Goal: Task Accomplishment & Management: Use online tool/utility

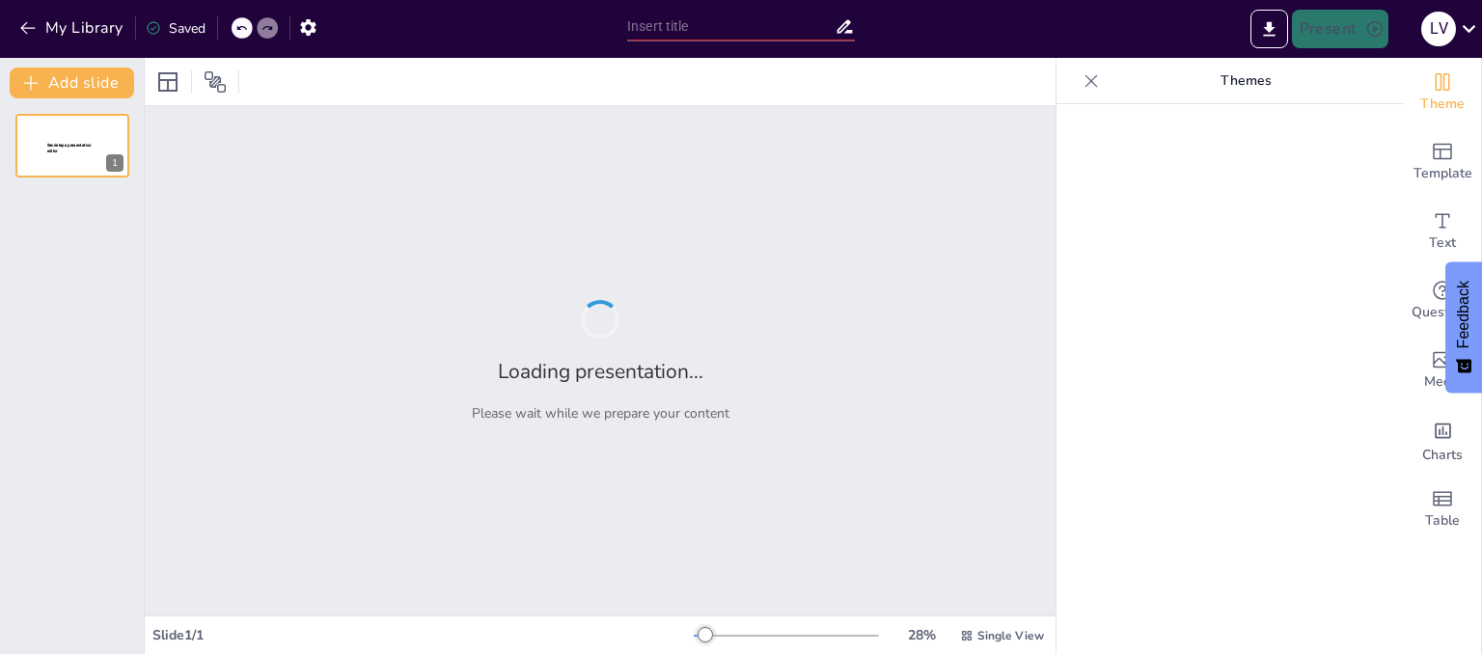
type input "El Consumismo: Impacto en la Sociedad Actual"
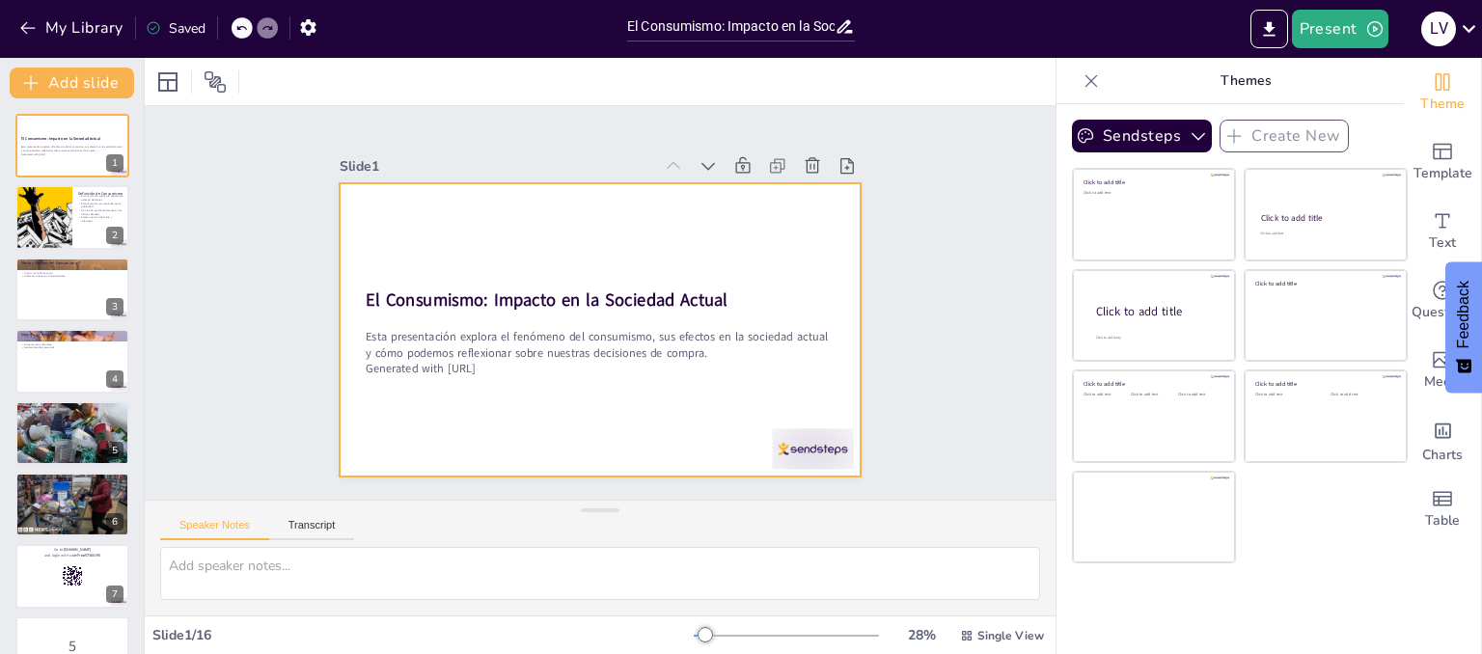
checkbox input "true"
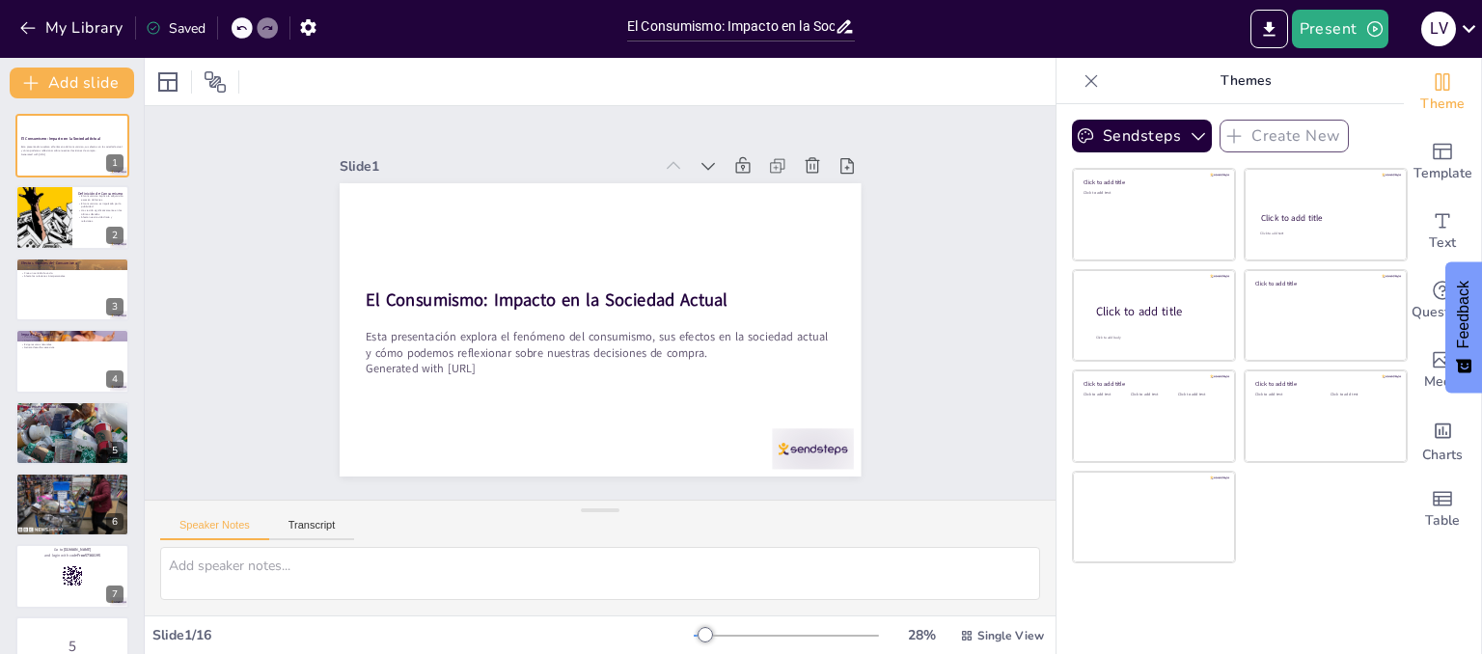
checkbox input "true"
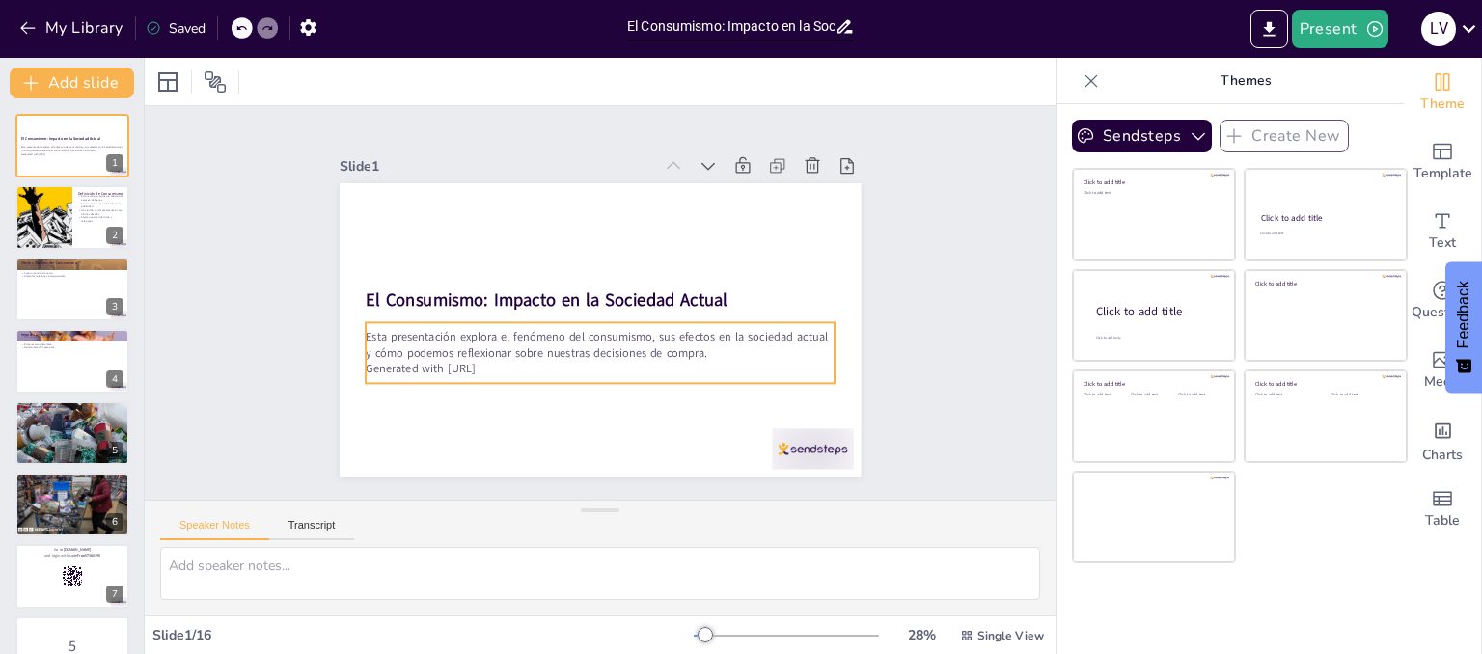
checkbox input "true"
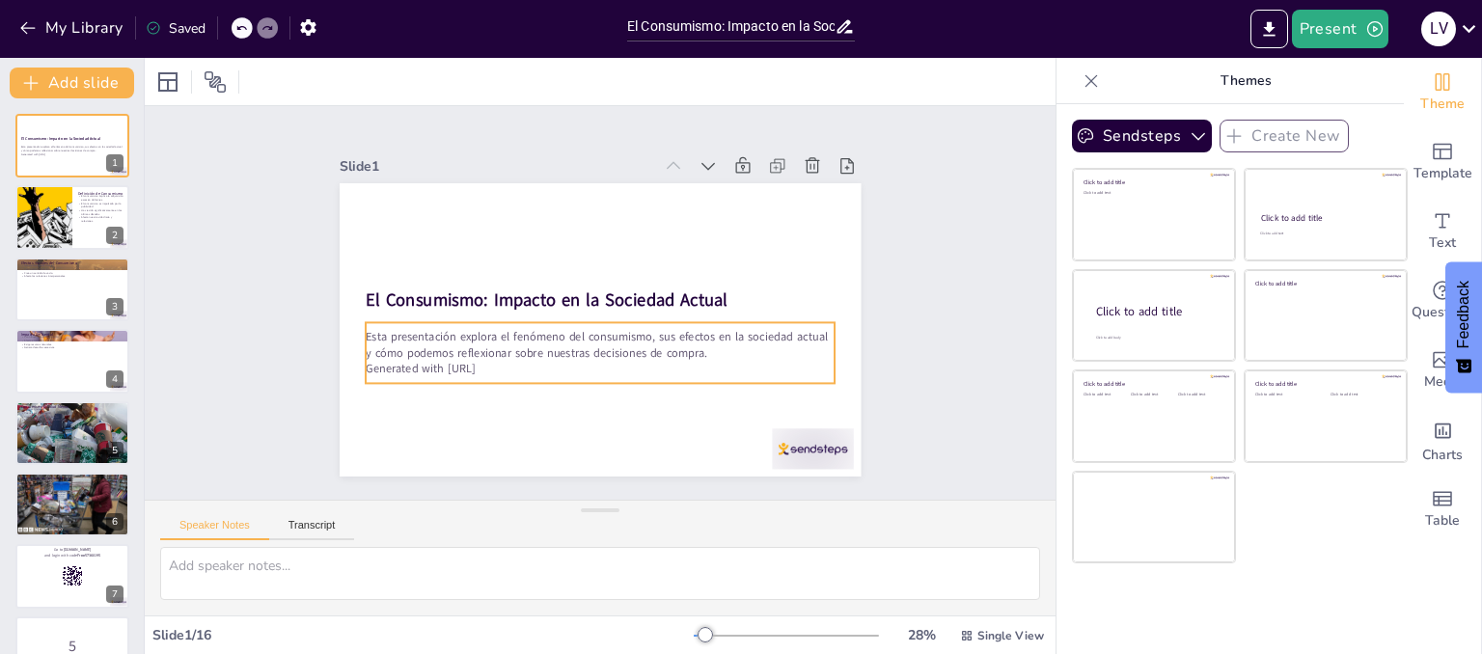
checkbox input "true"
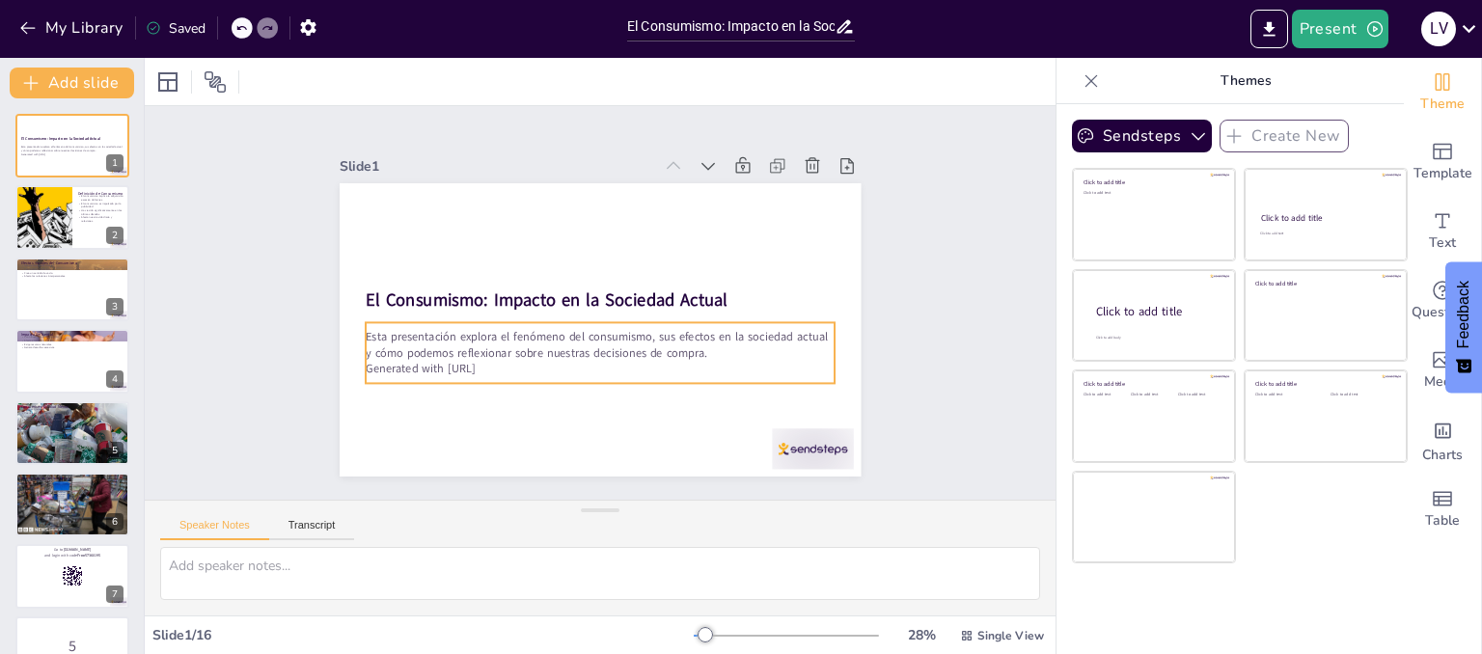
checkbox input "true"
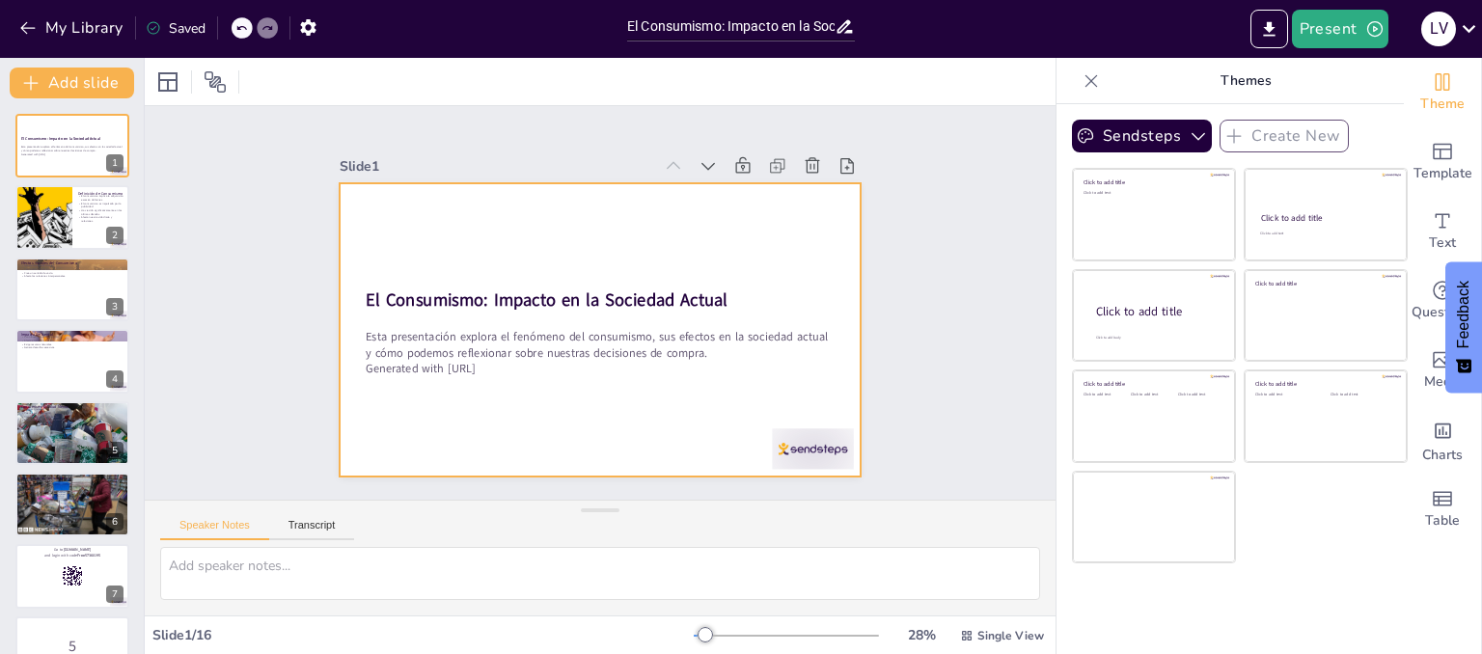
checkbox input "true"
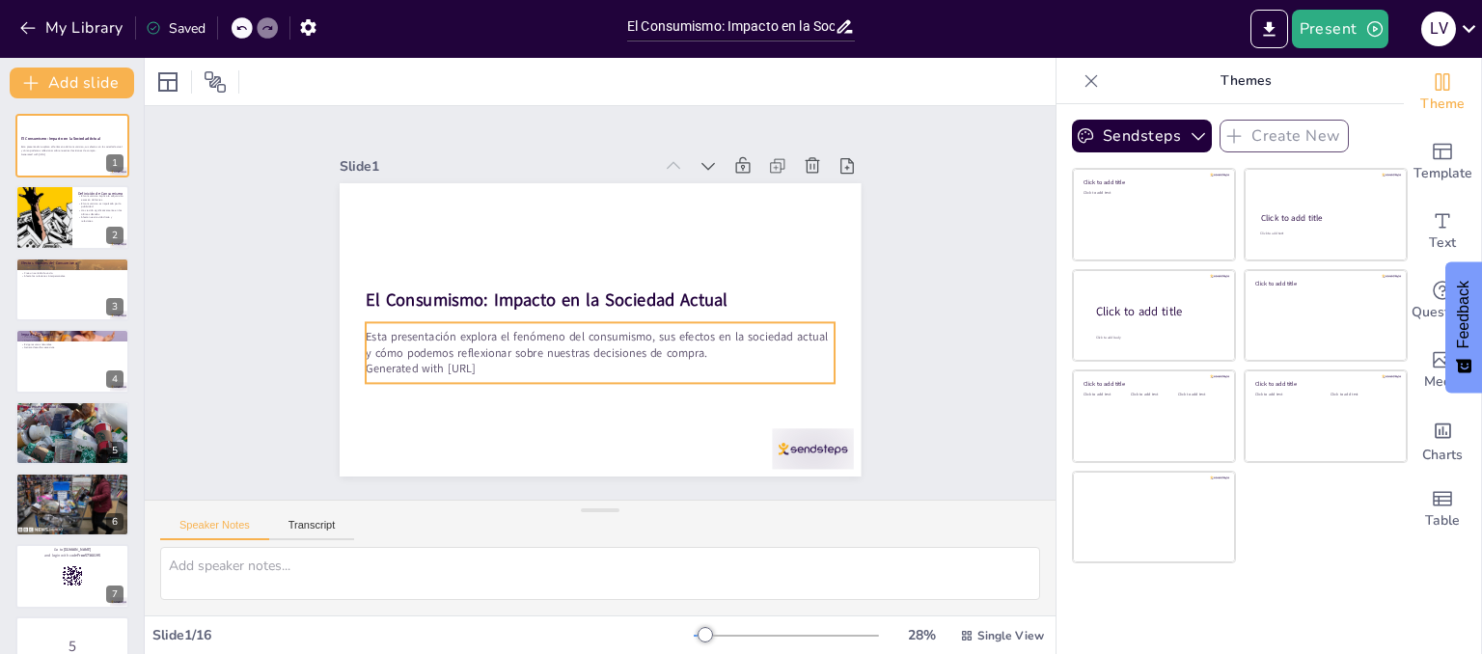
checkbox input "true"
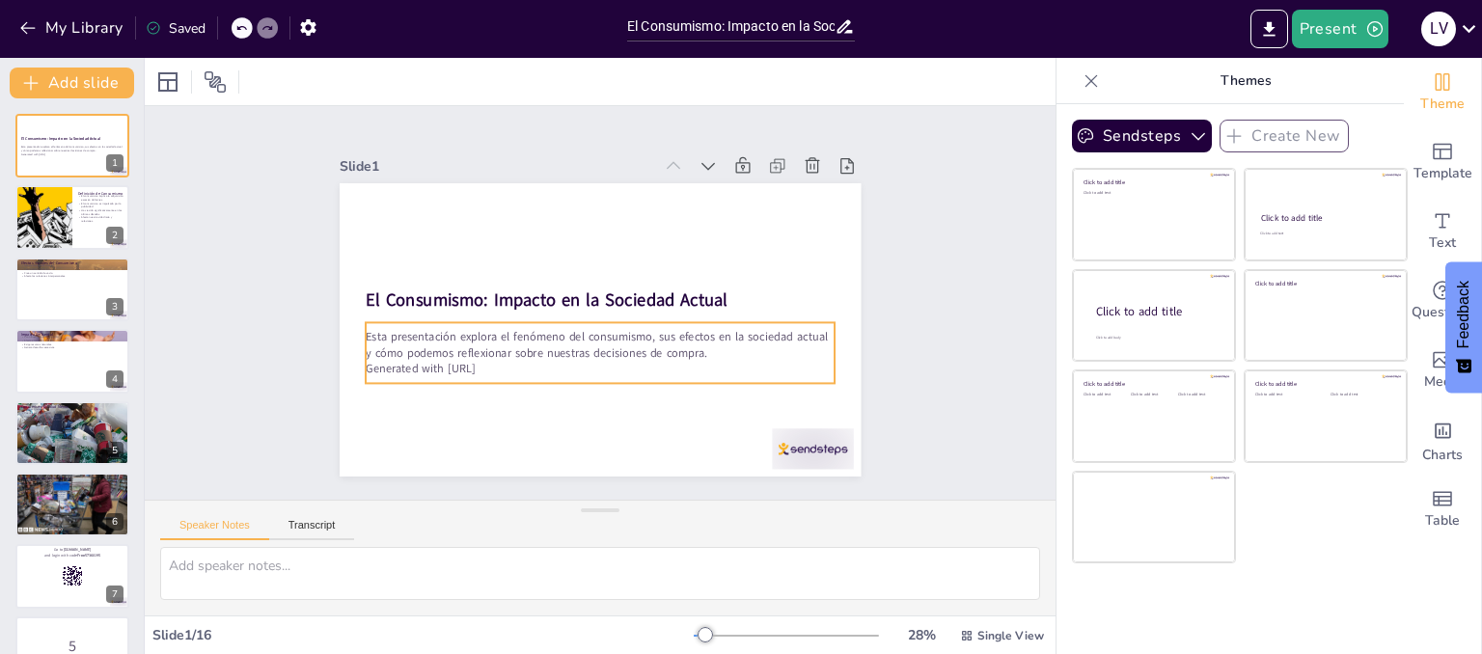
checkbox input "true"
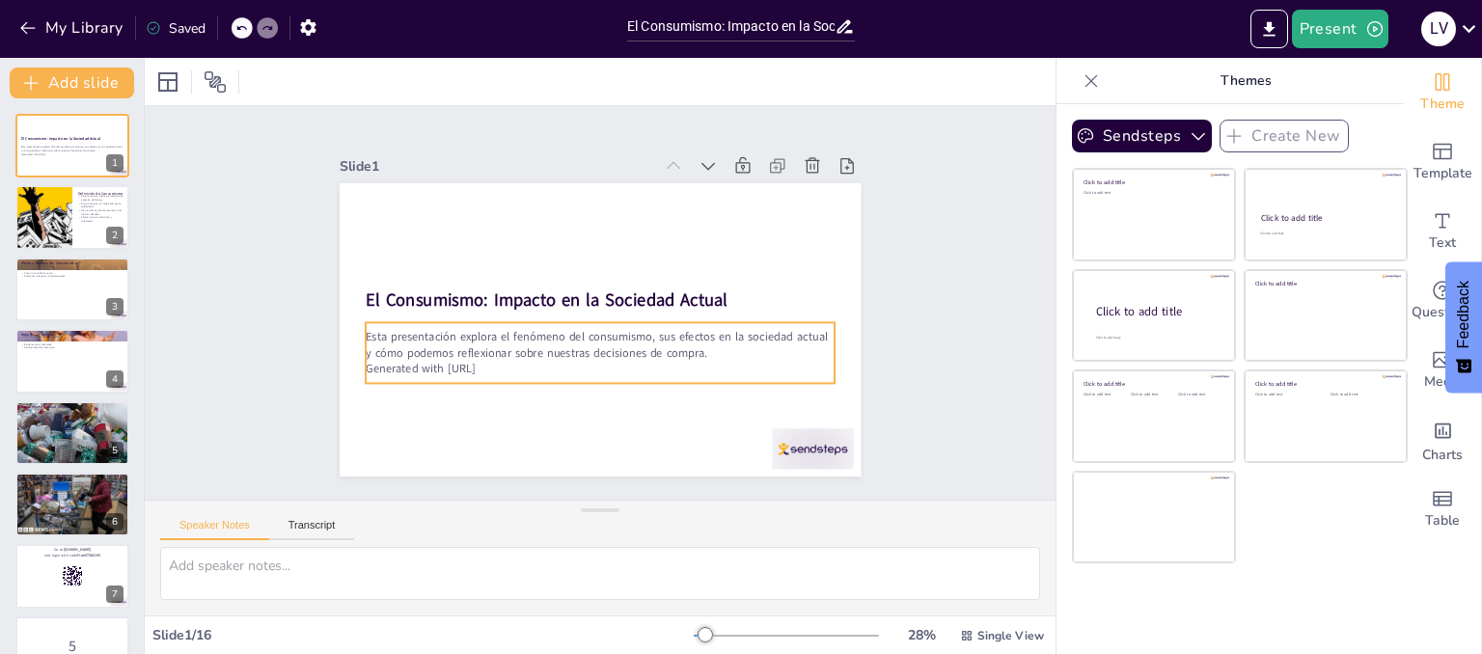
checkbox input "true"
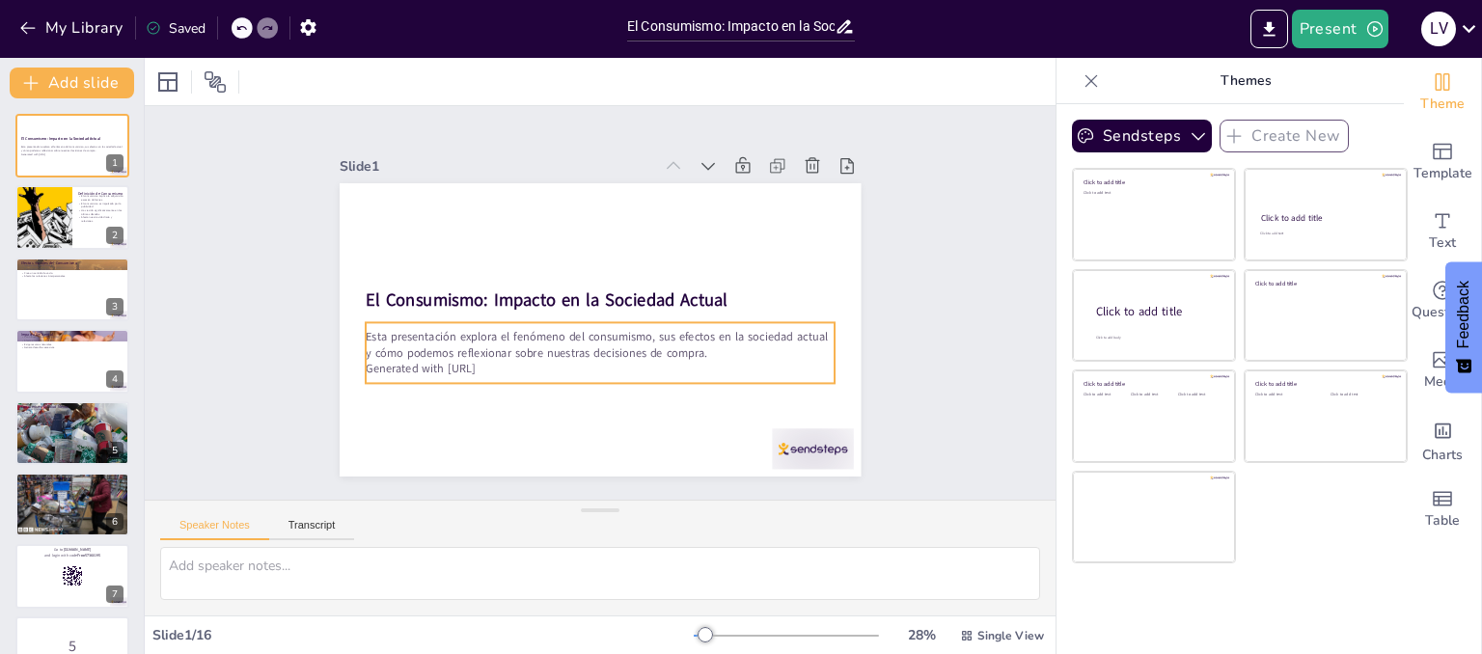
checkbox input "true"
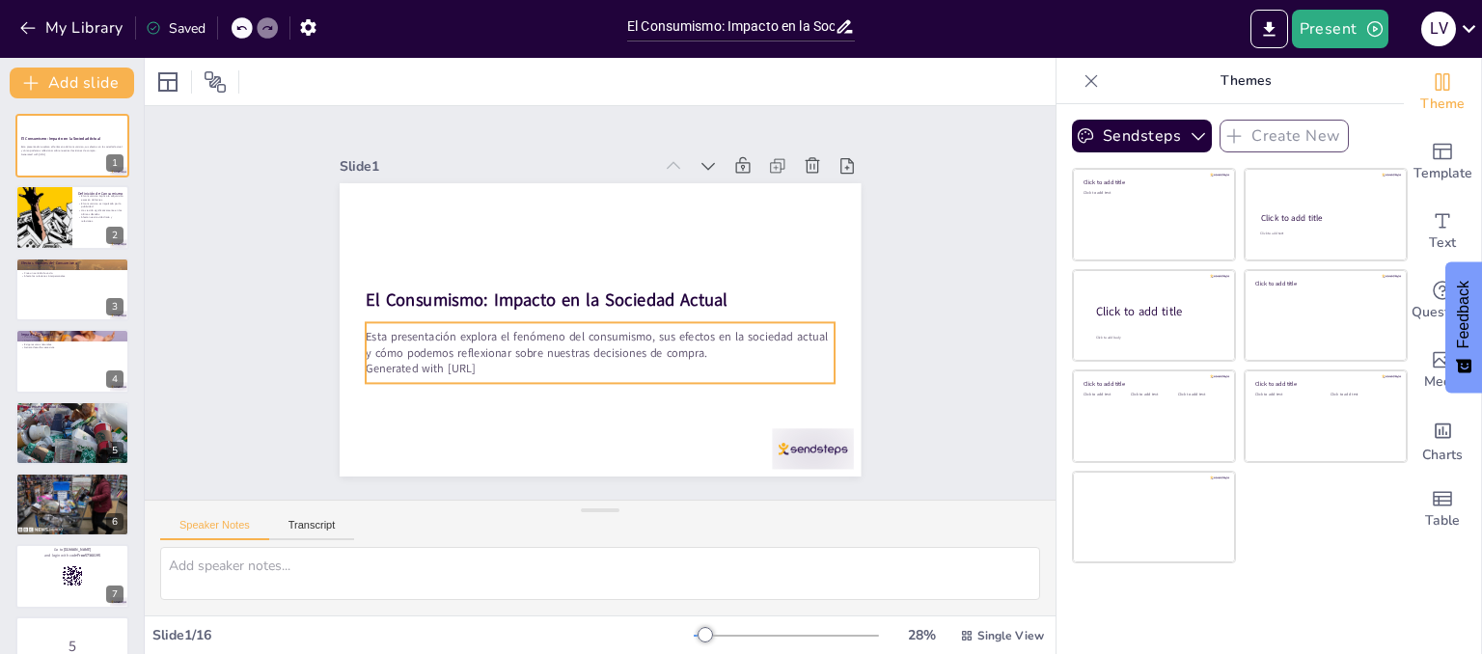
checkbox input "true"
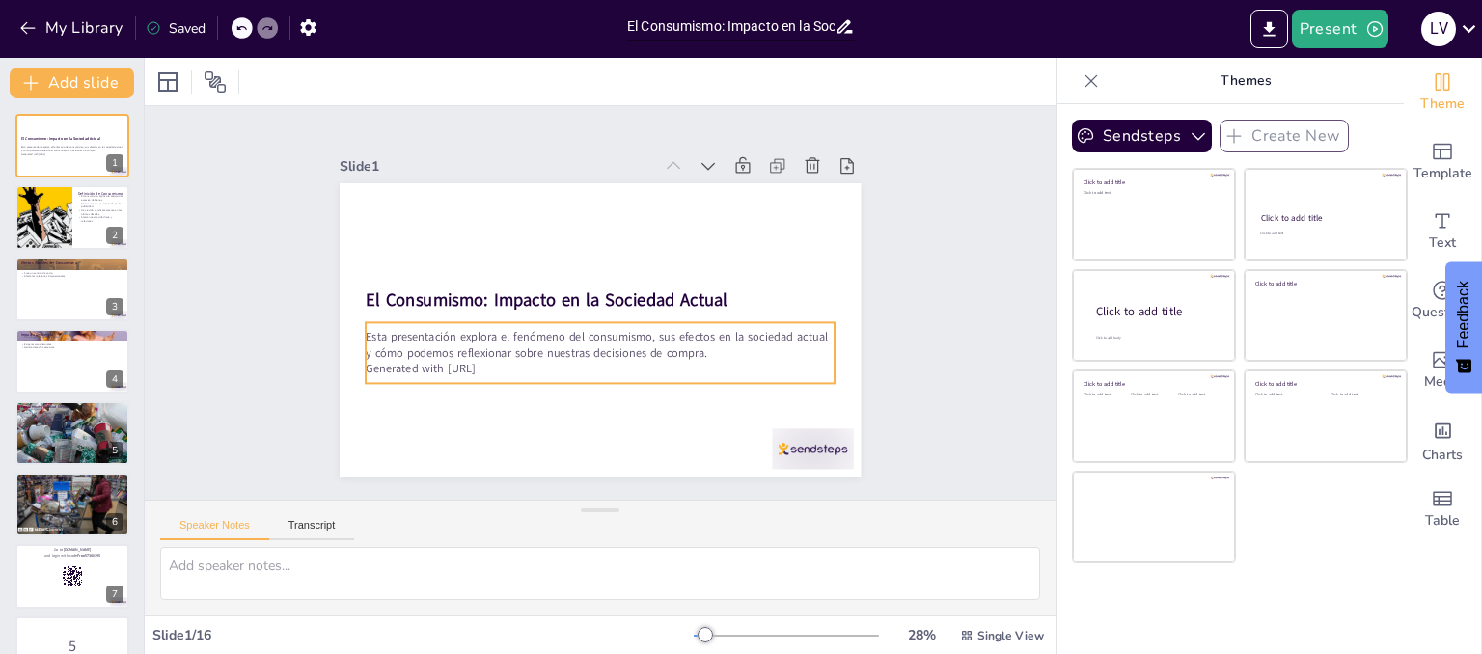
checkbox input "true"
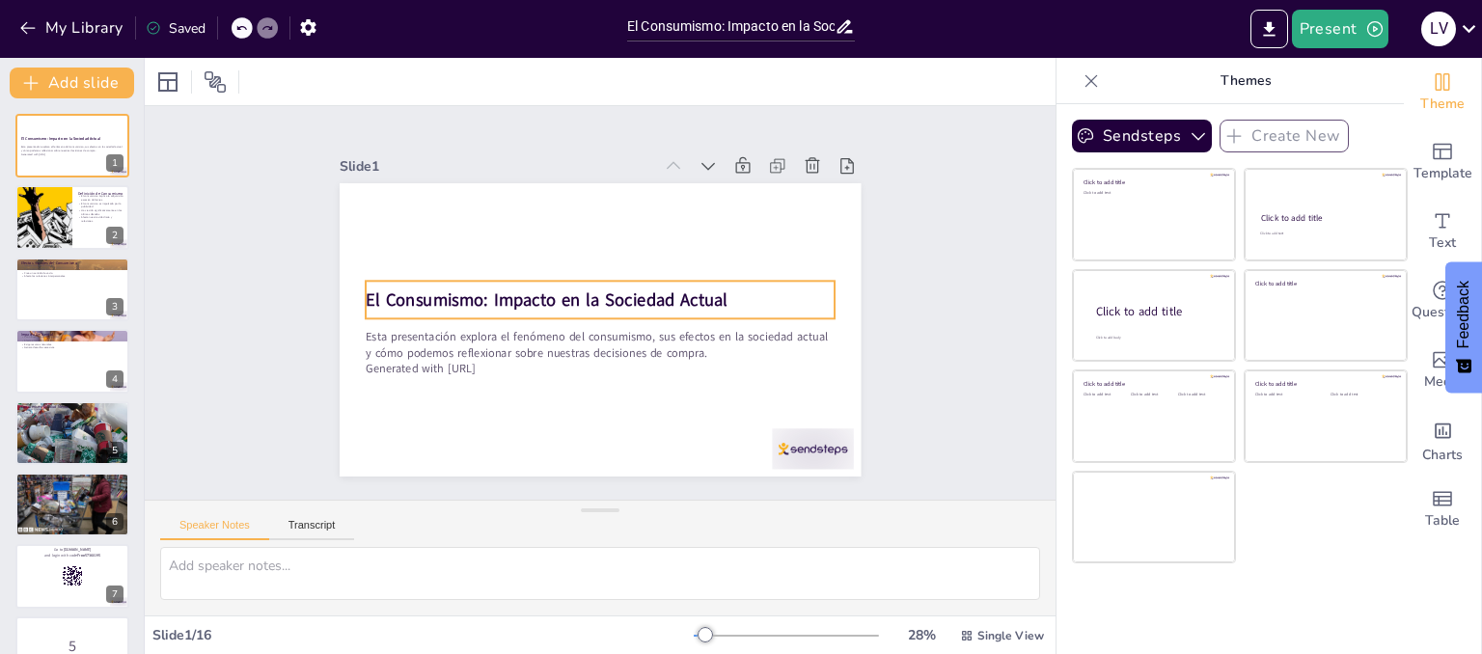
checkbox input "true"
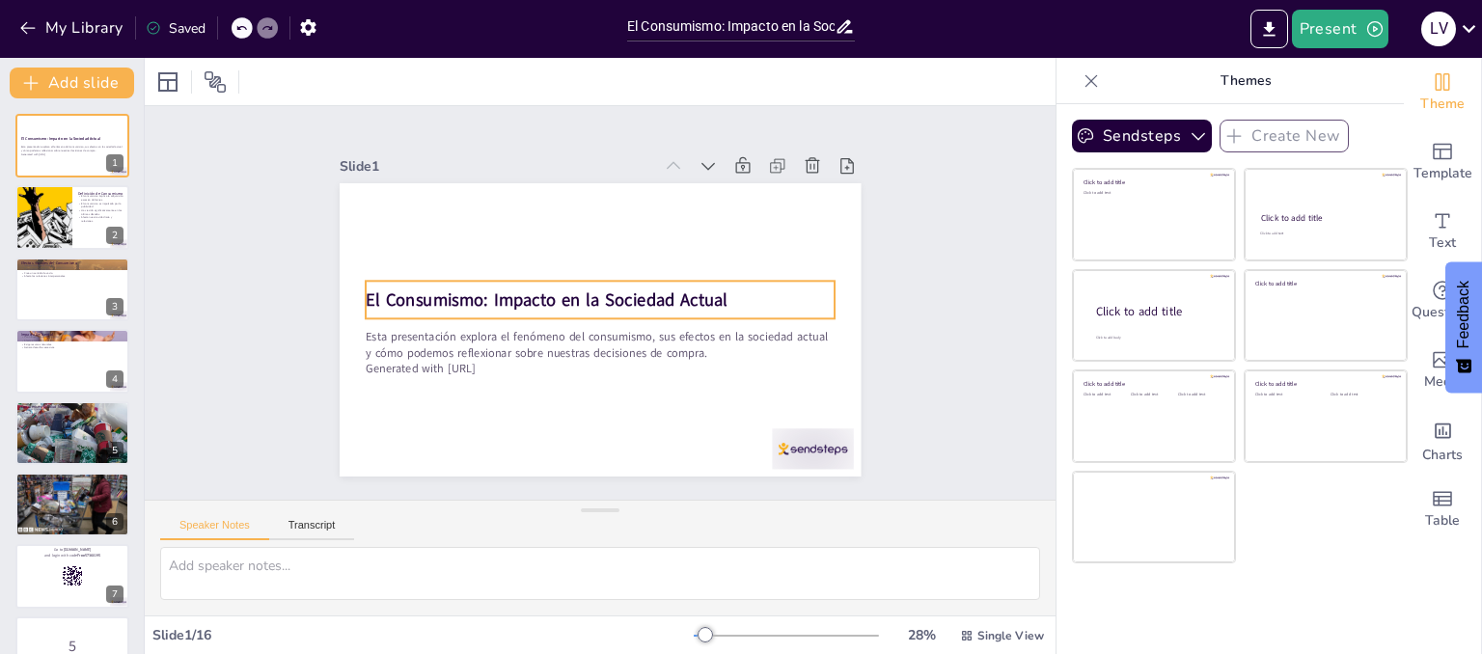
checkbox input "true"
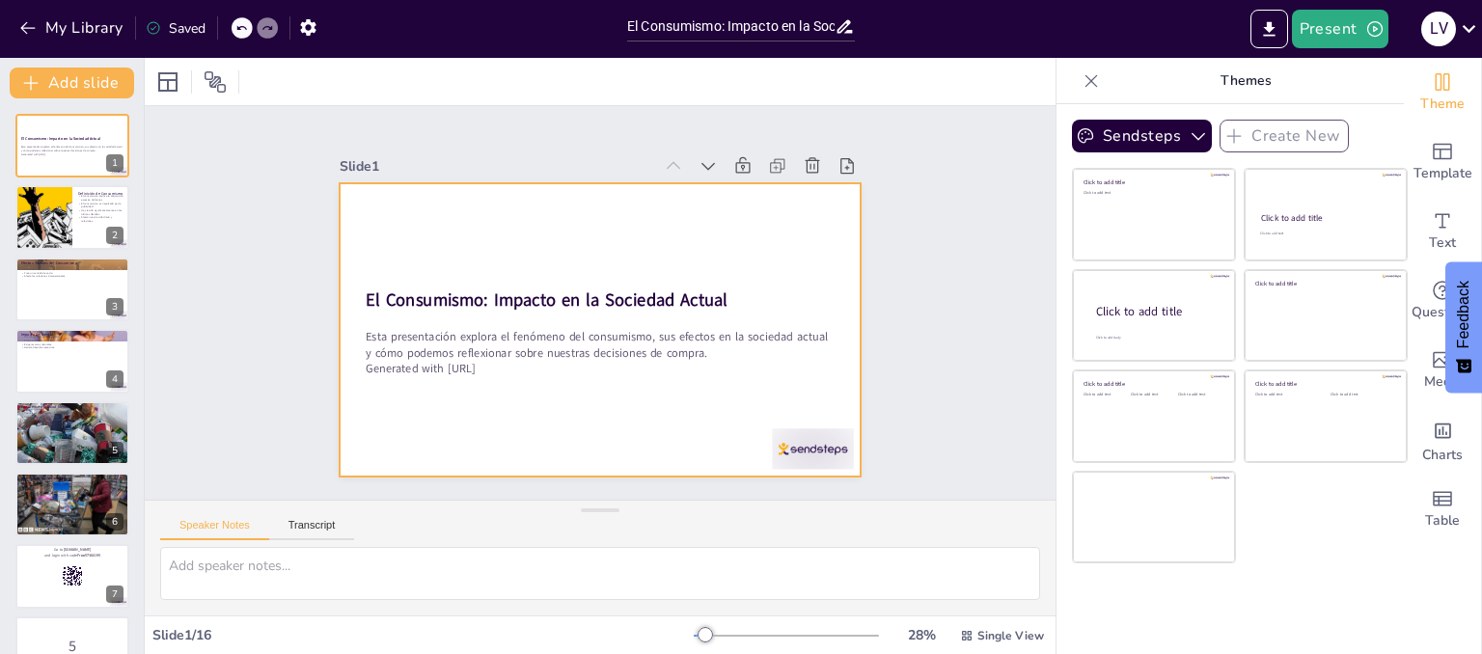
checkbox input "true"
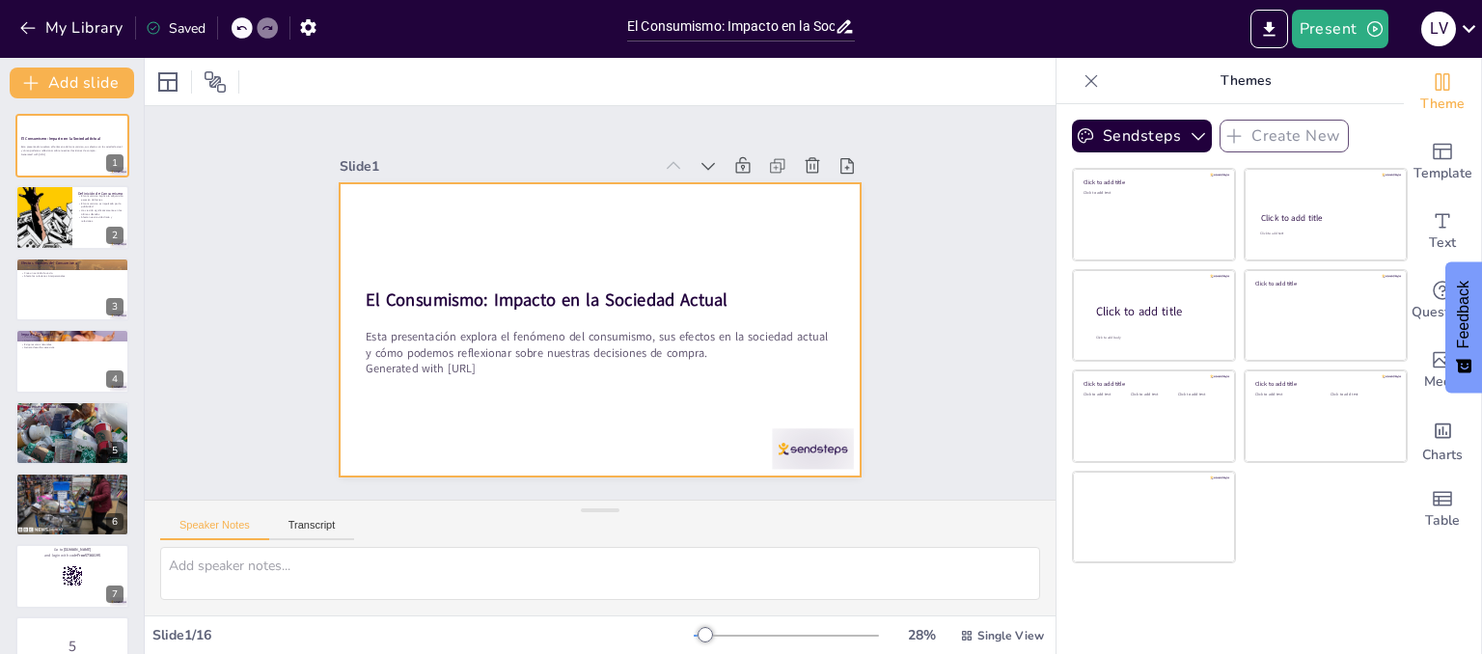
checkbox input "true"
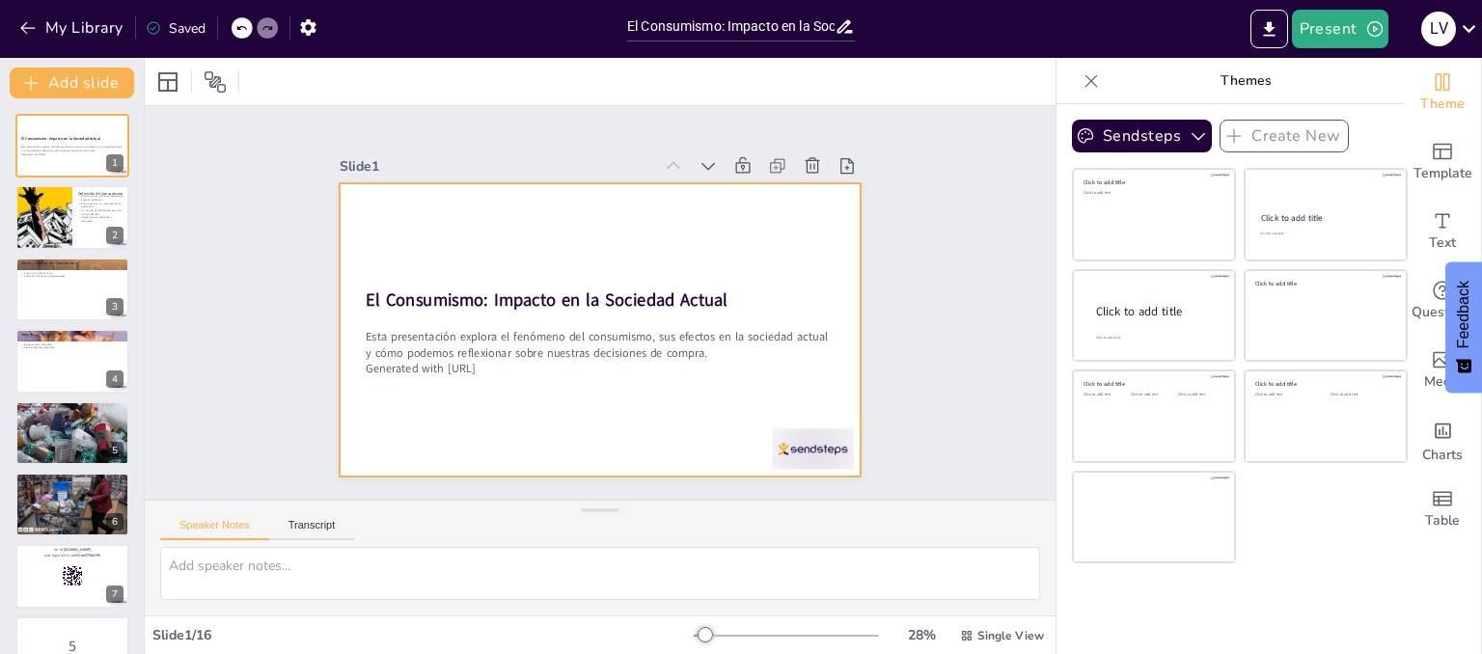
checkbox input "true"
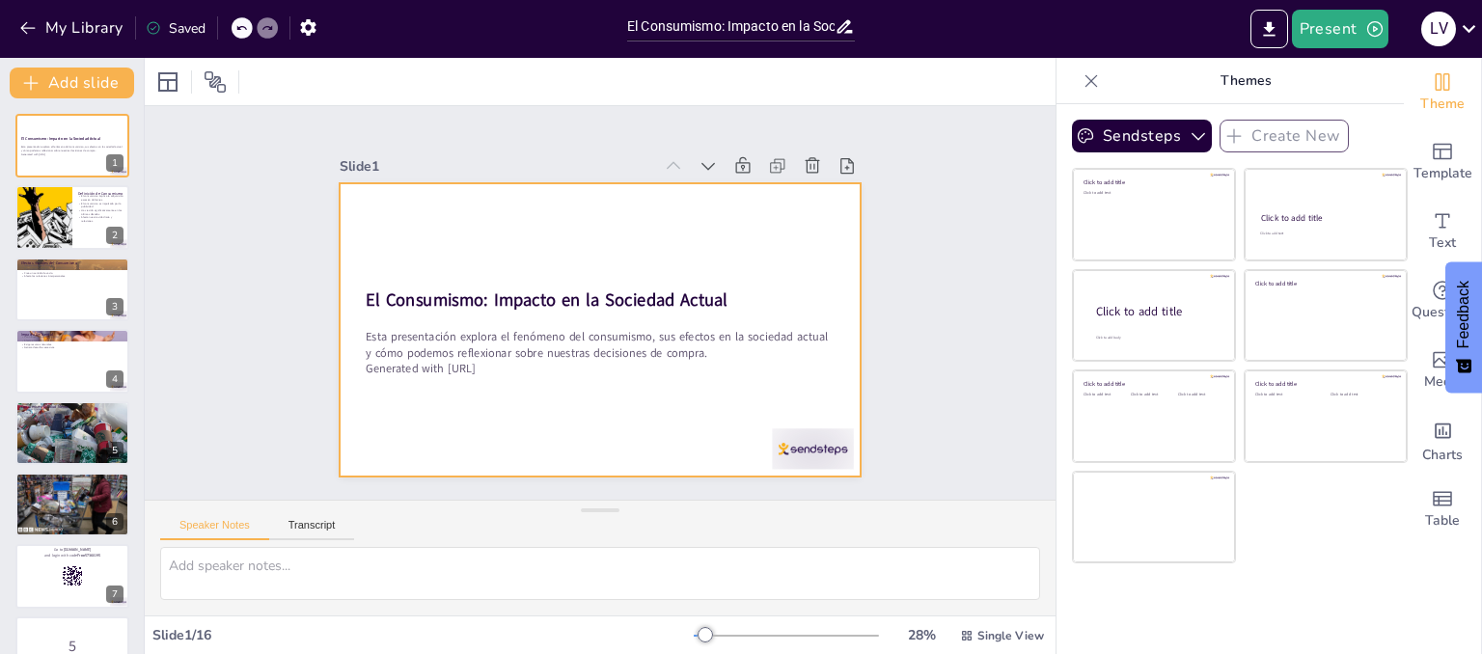
checkbox input "true"
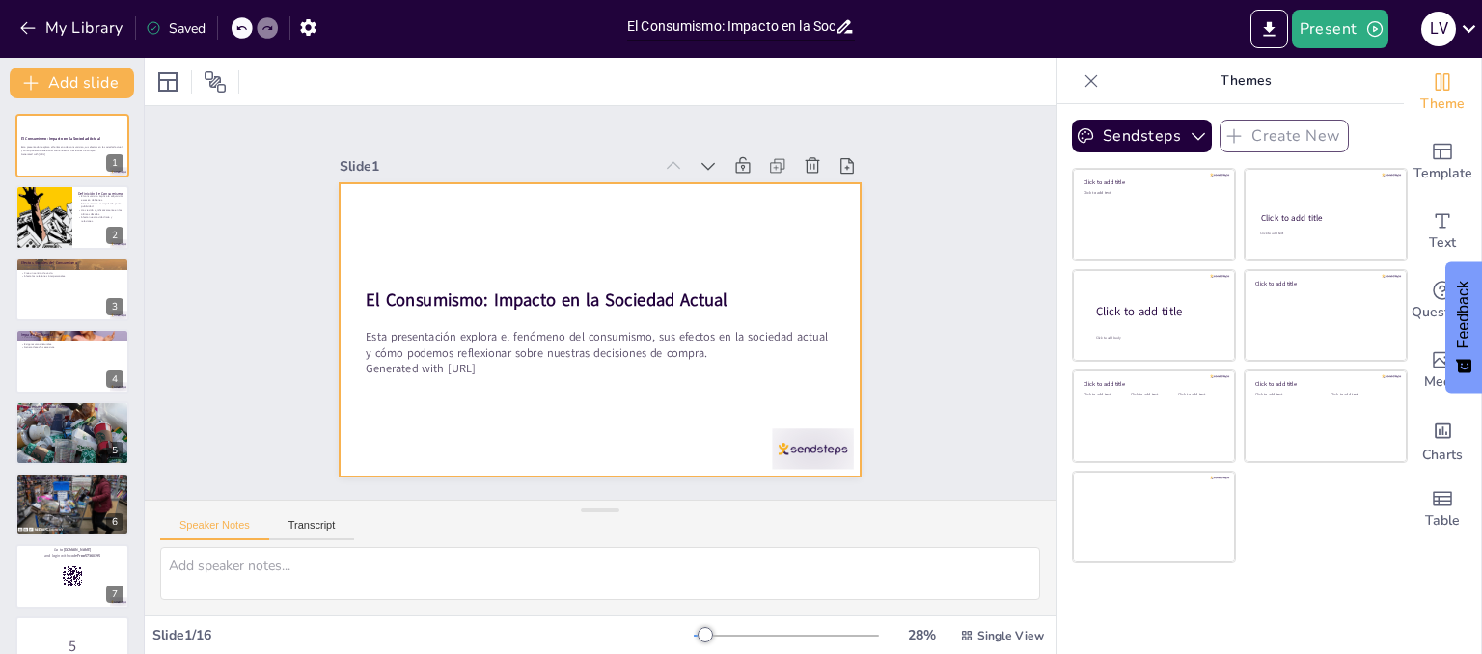
checkbox input "true"
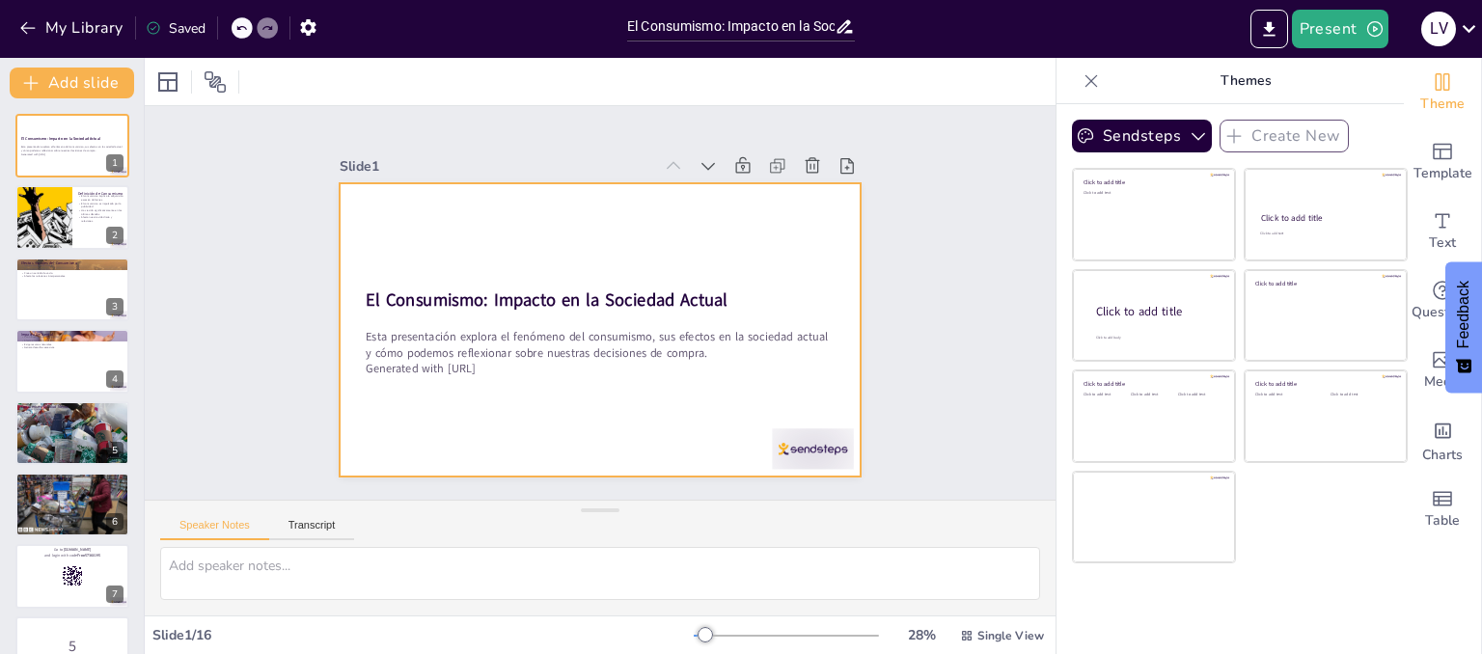
checkbox input "true"
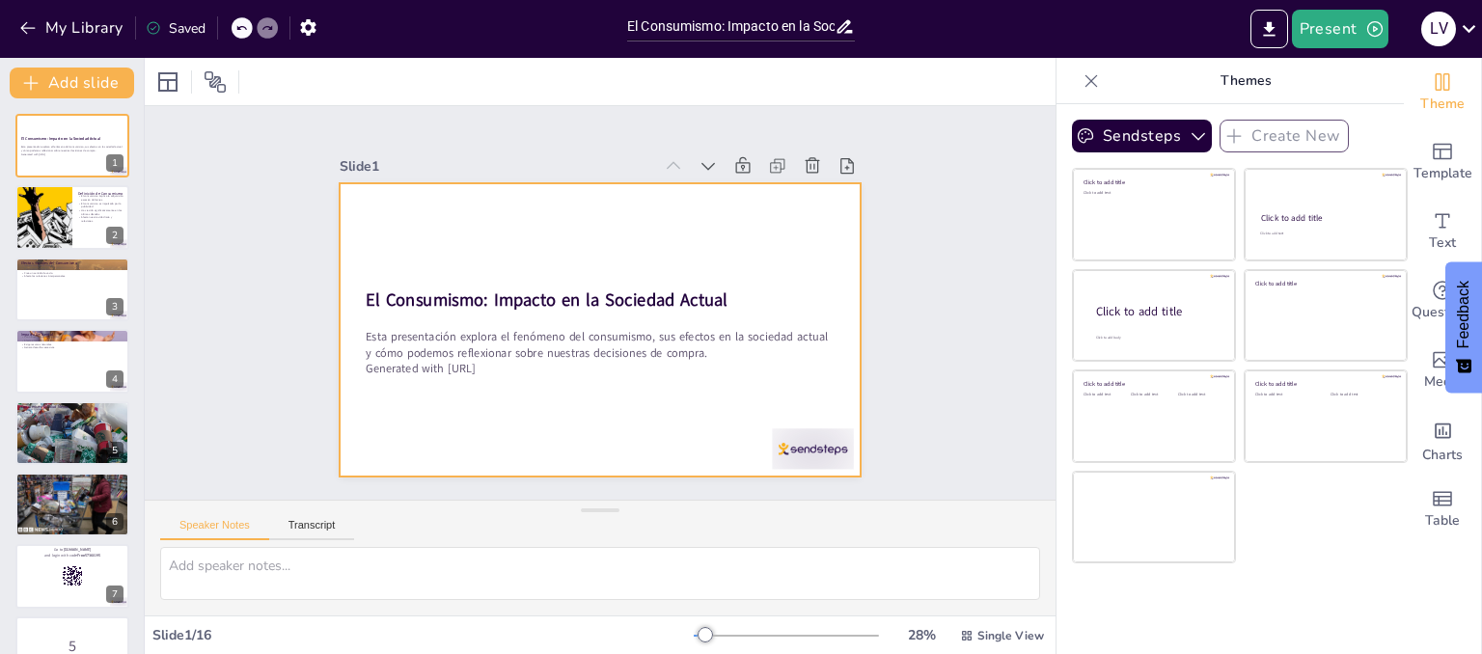
checkbox input "true"
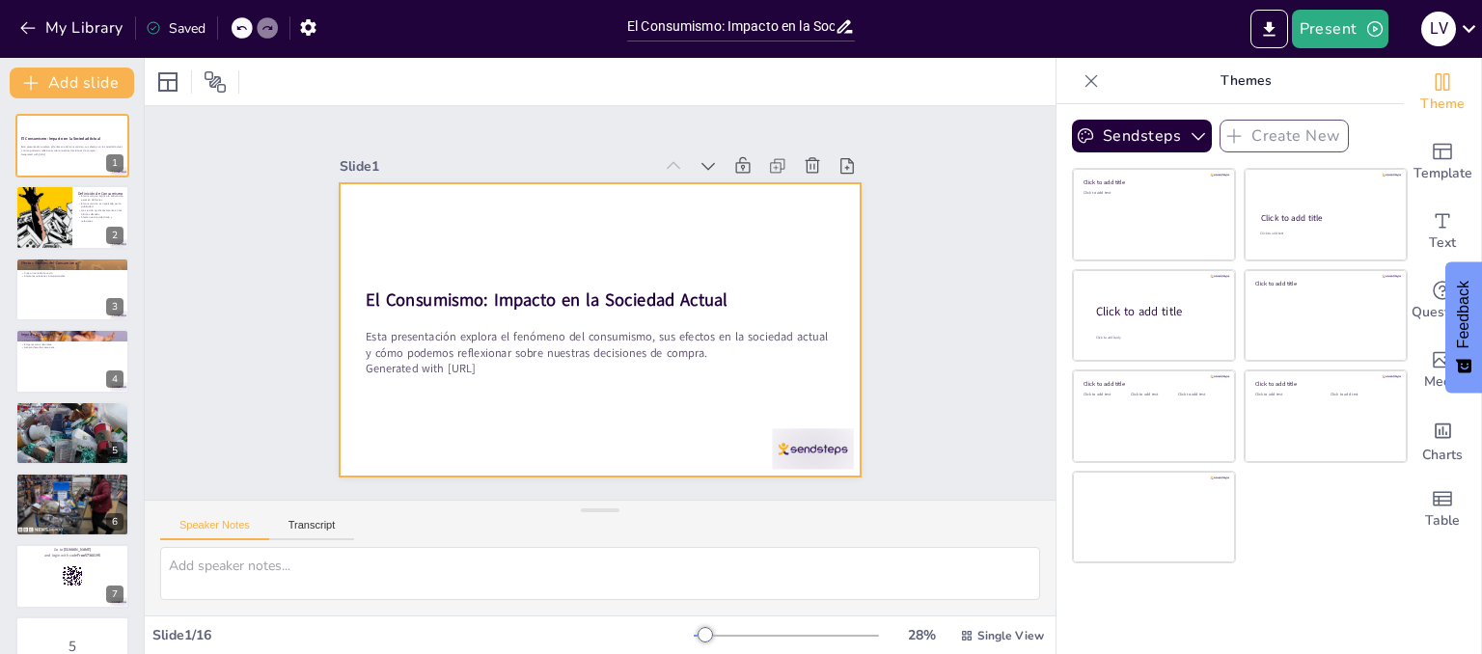
checkbox input "true"
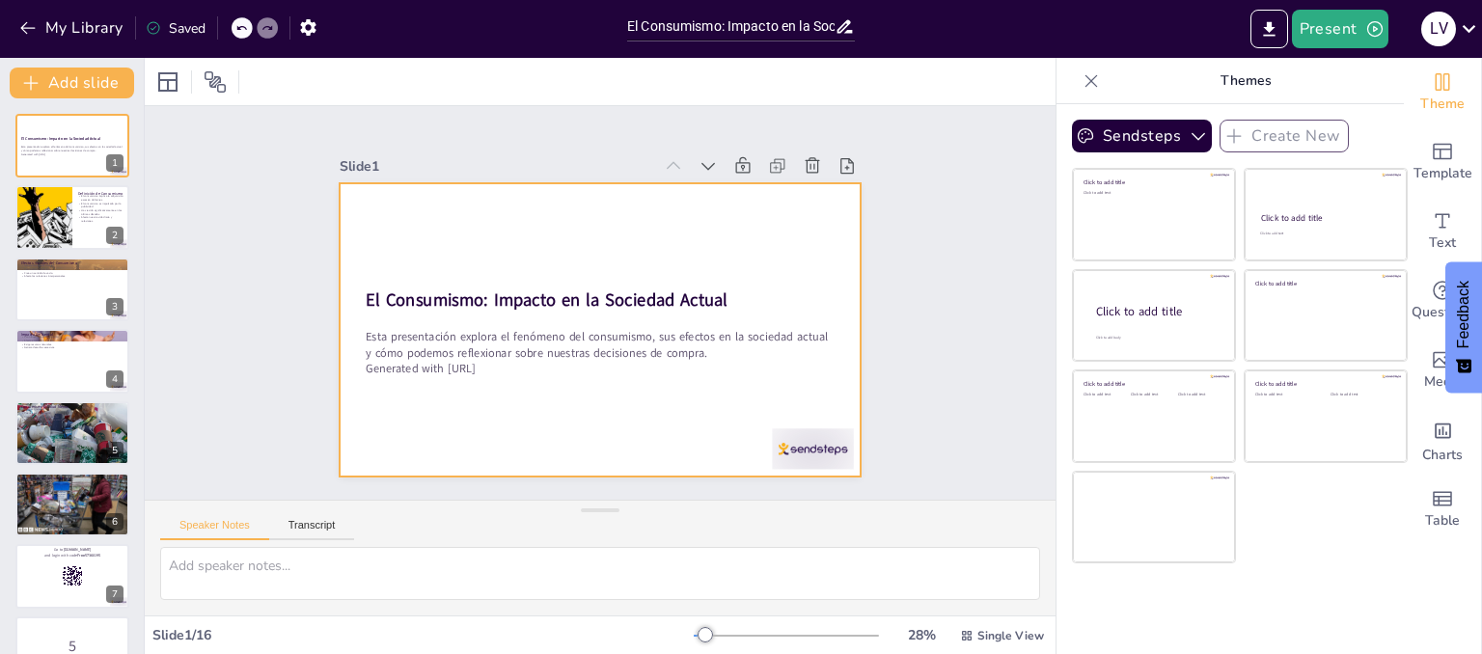
checkbox input "true"
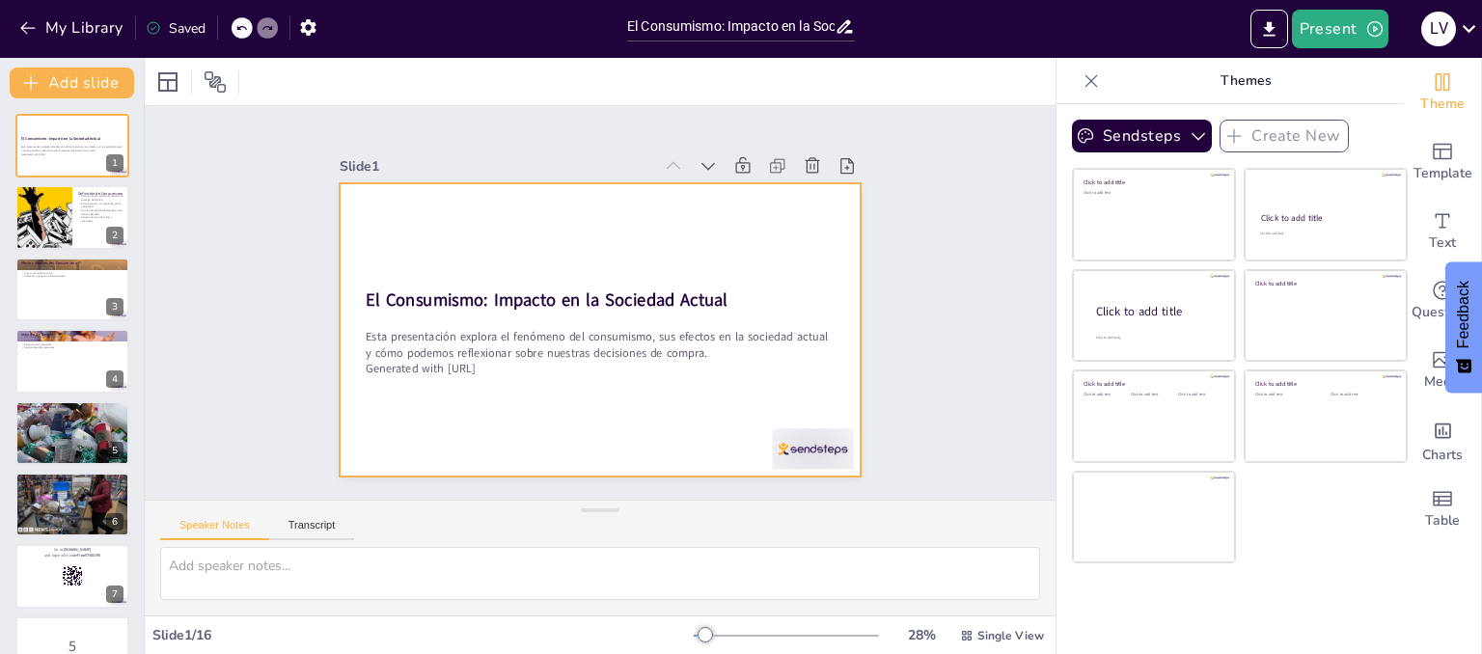
checkbox input "true"
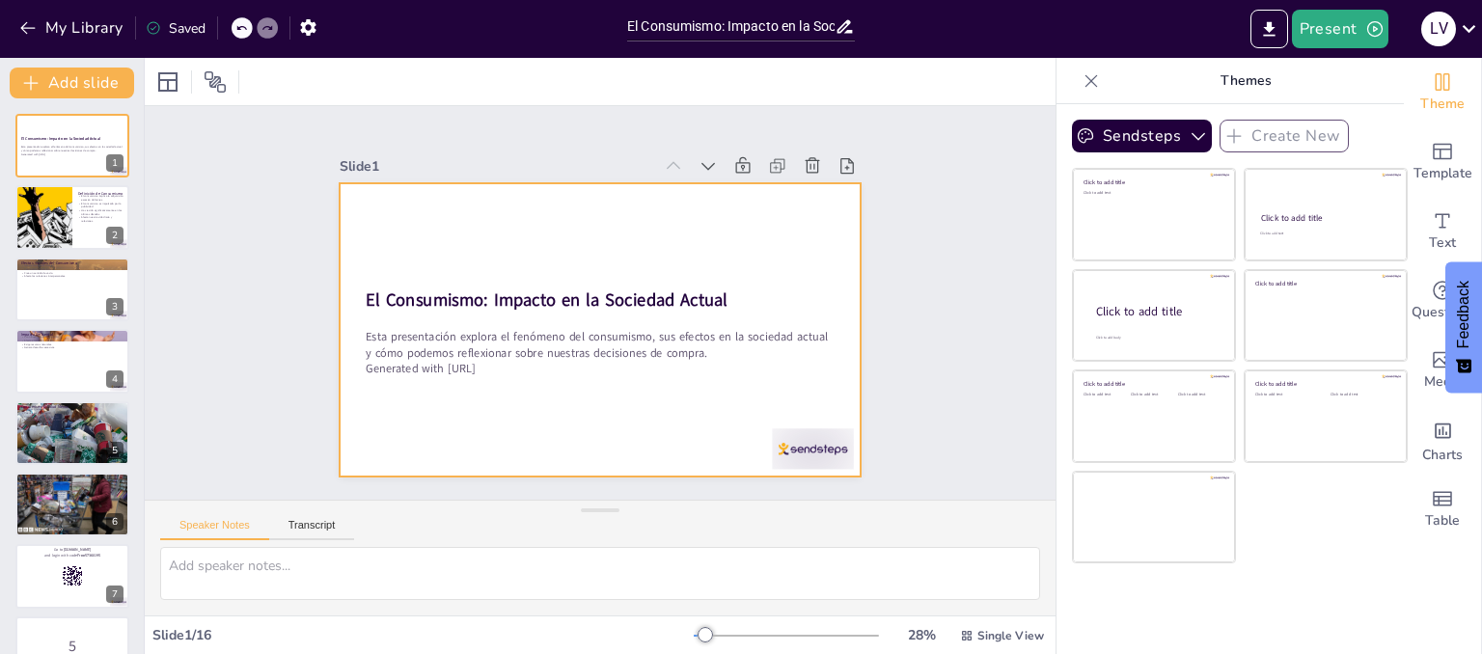
checkbox input "true"
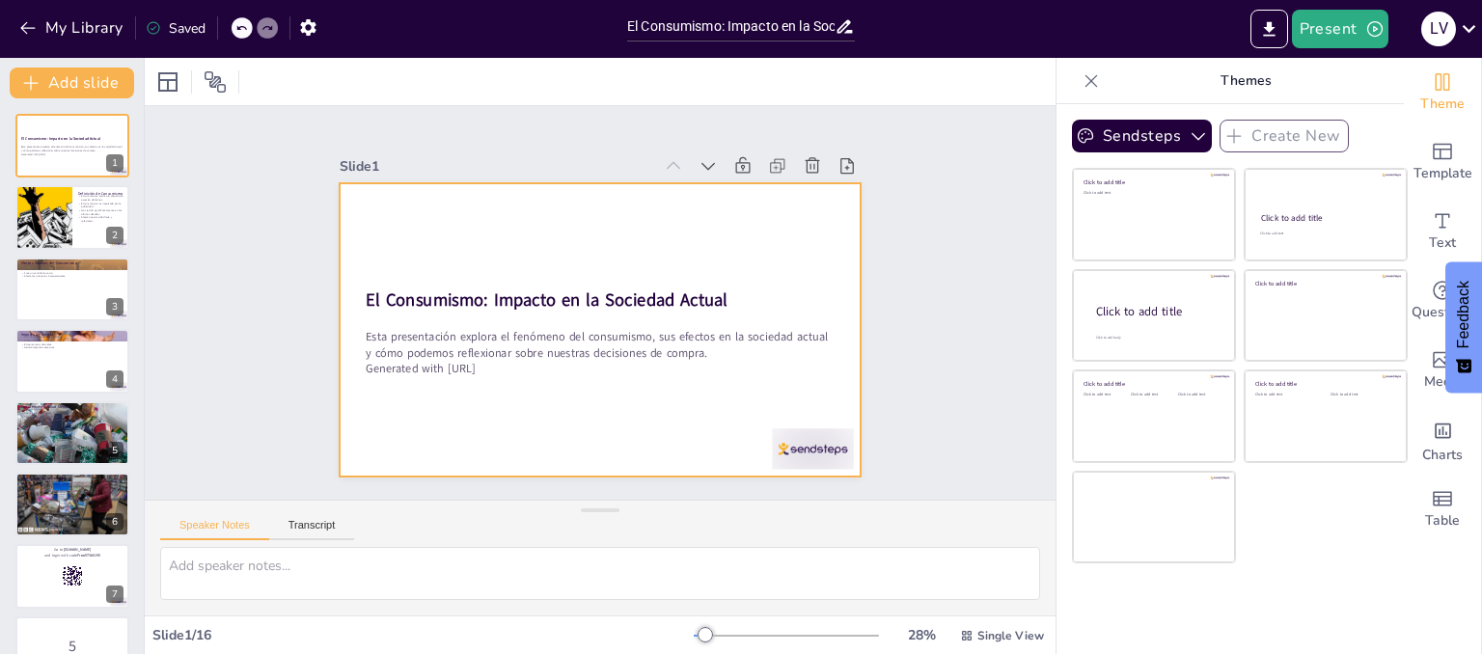
checkbox input "true"
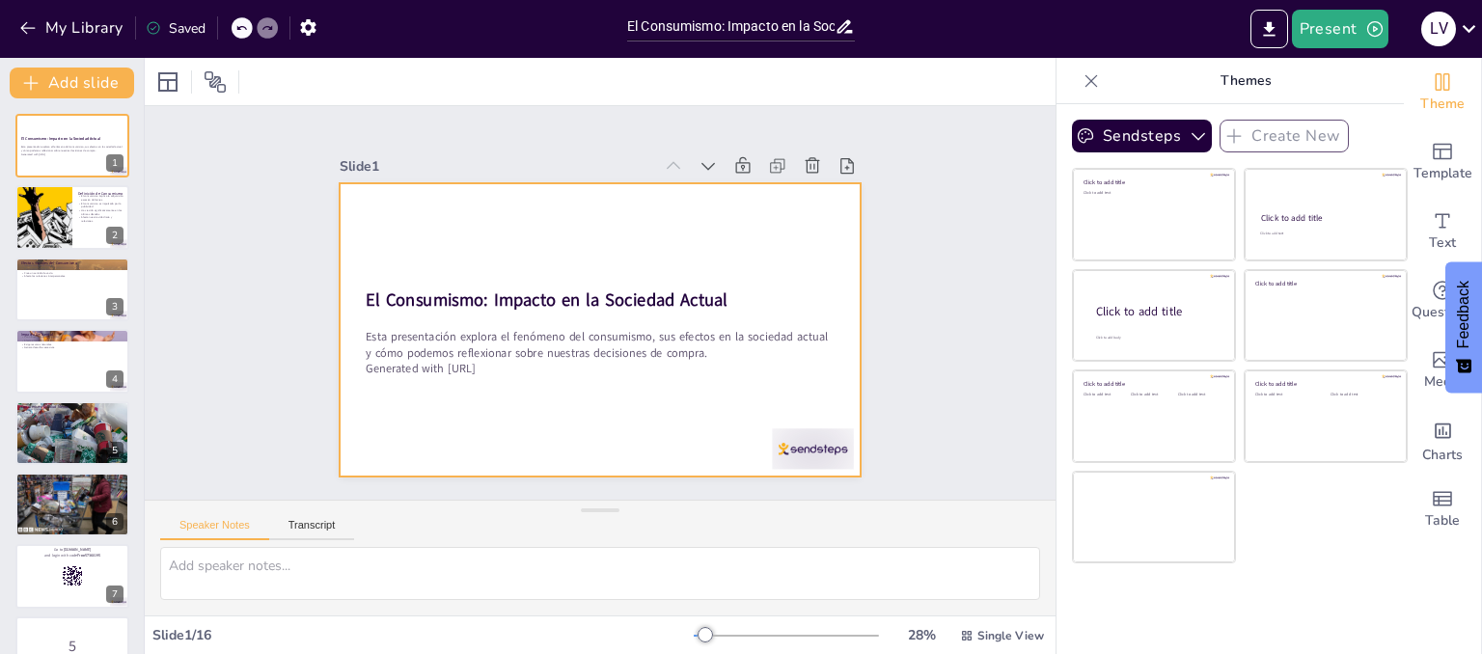
checkbox input "true"
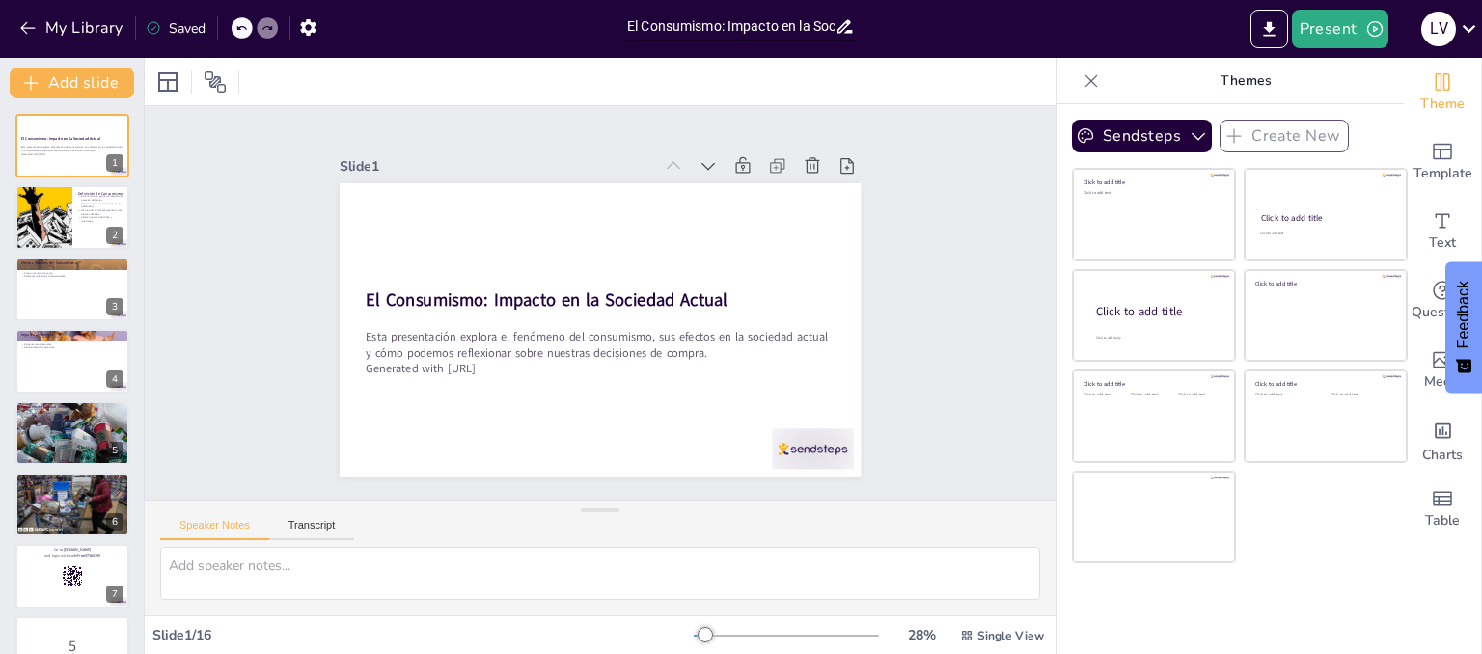
checkbox input "true"
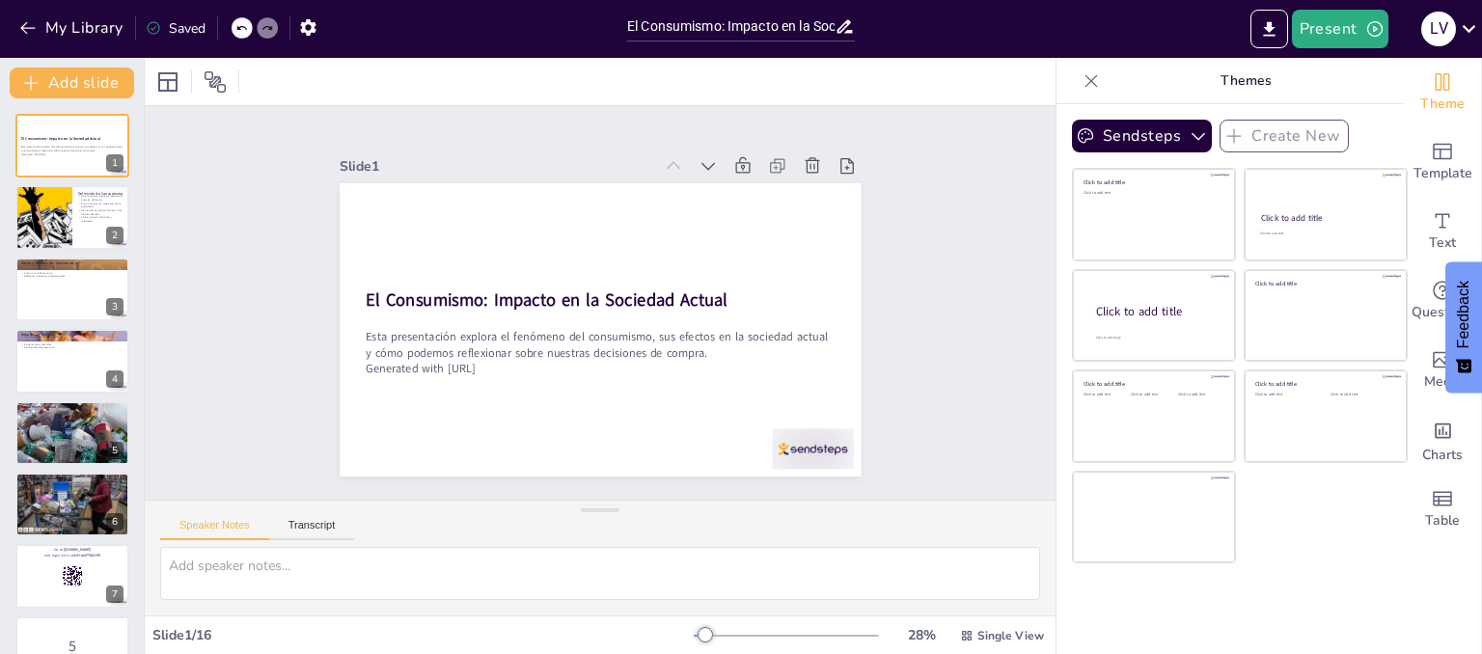
checkbox input "true"
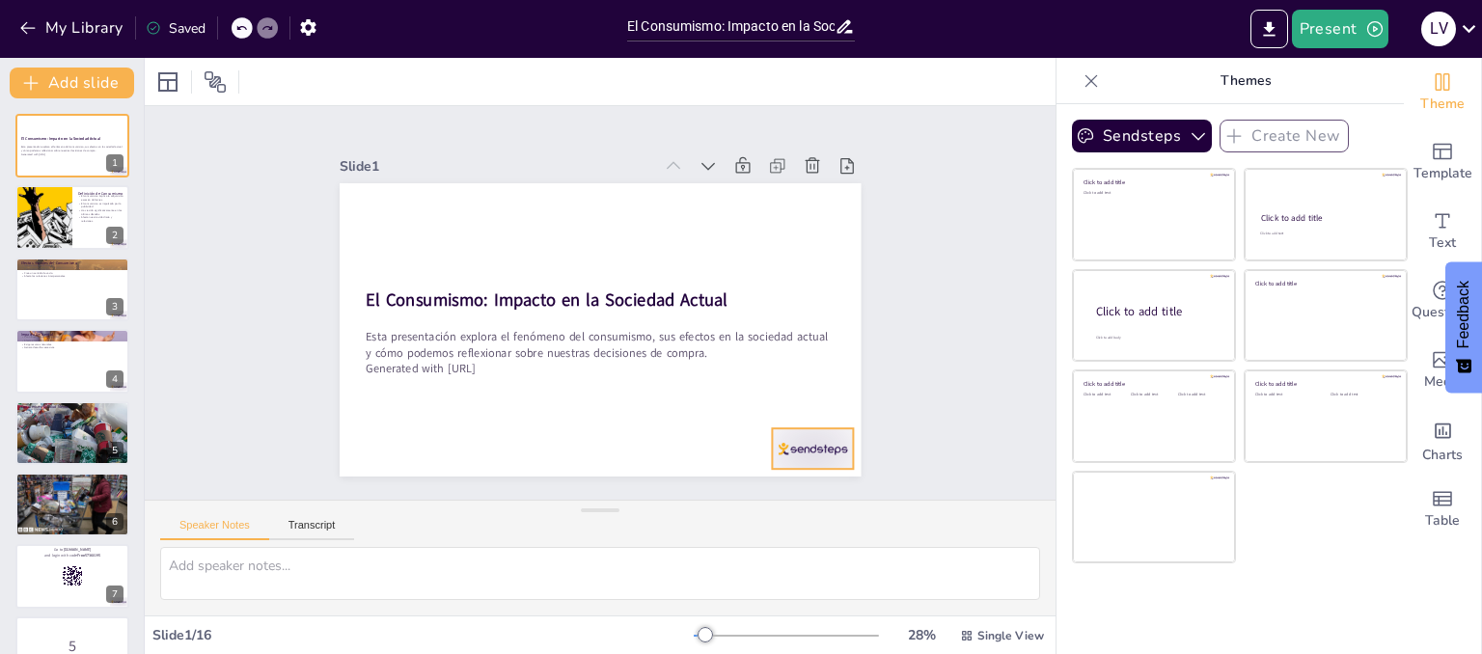
checkbox input "true"
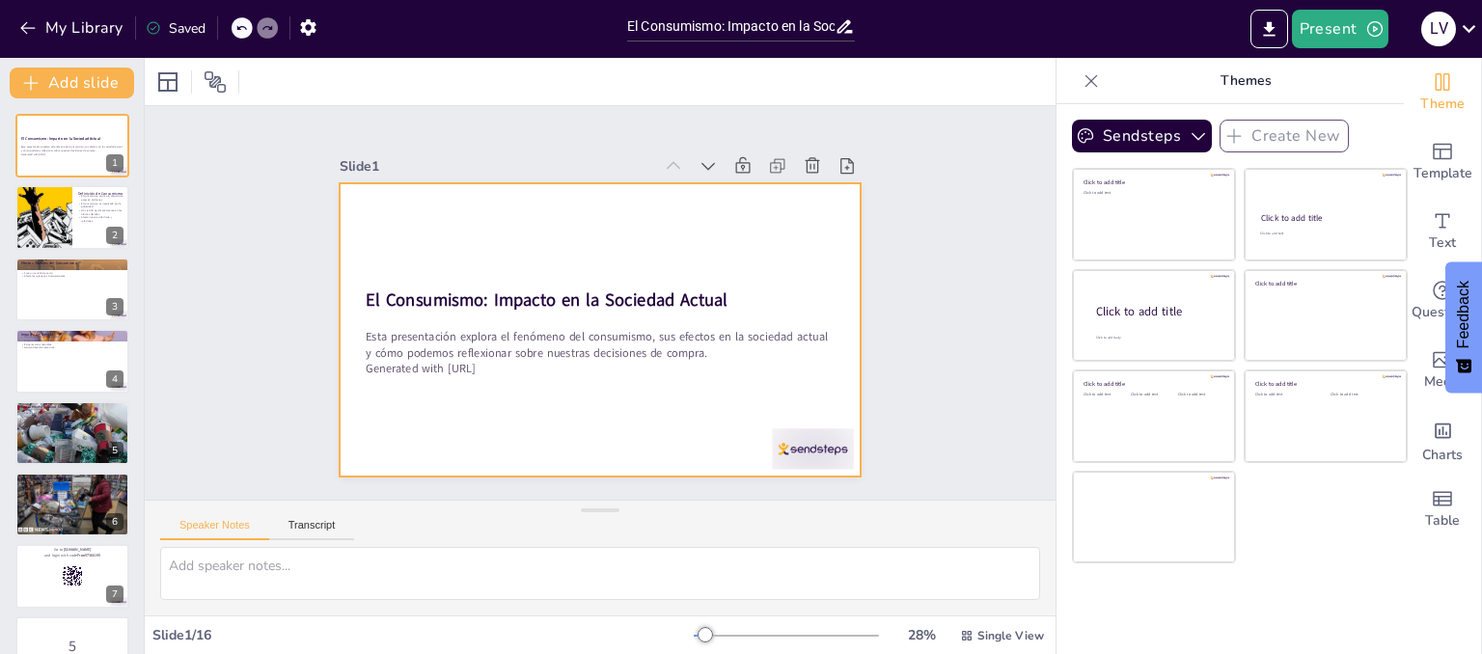
checkbox input "true"
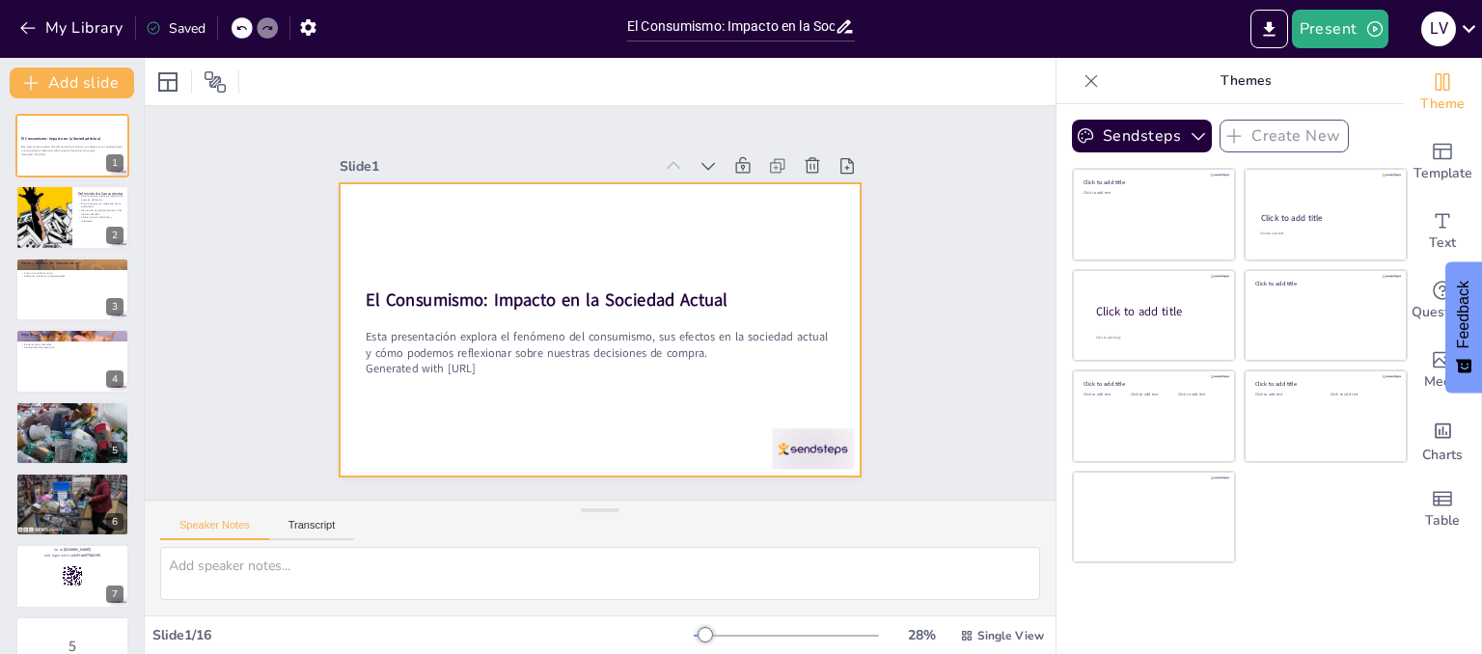
checkbox input "true"
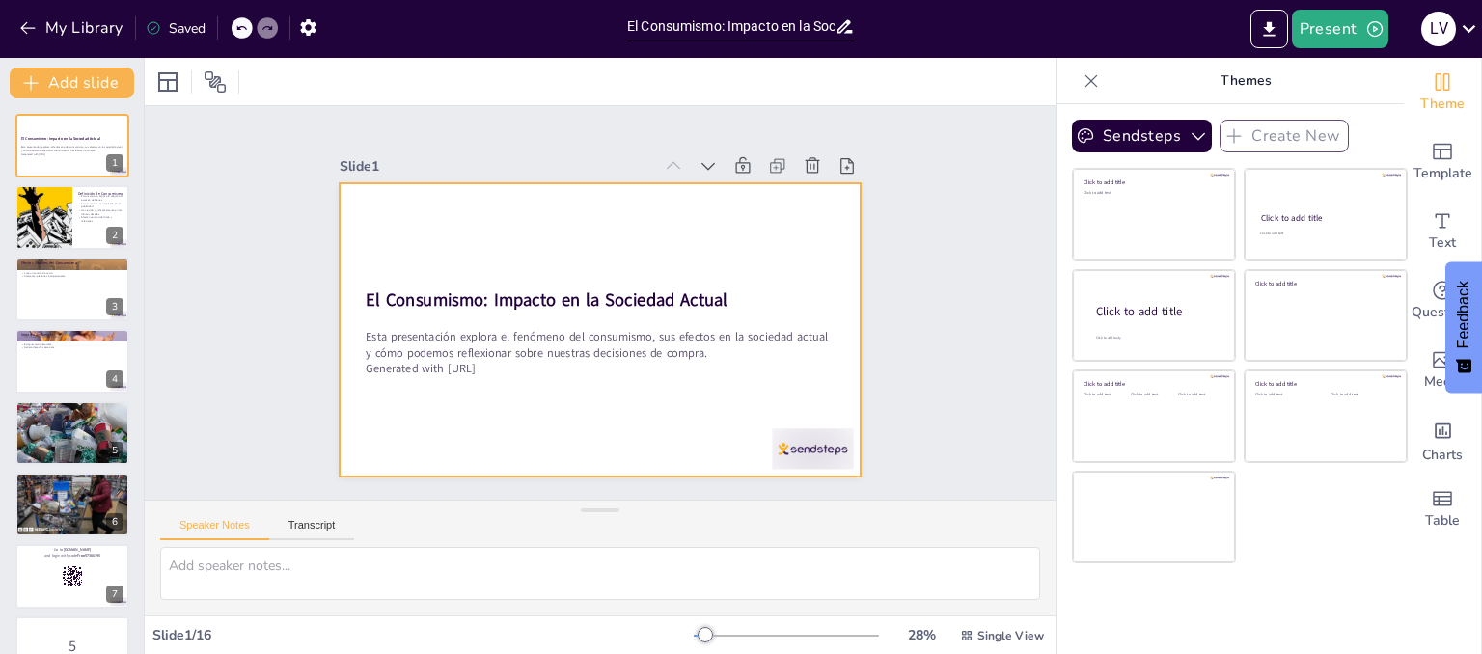
checkbox input "true"
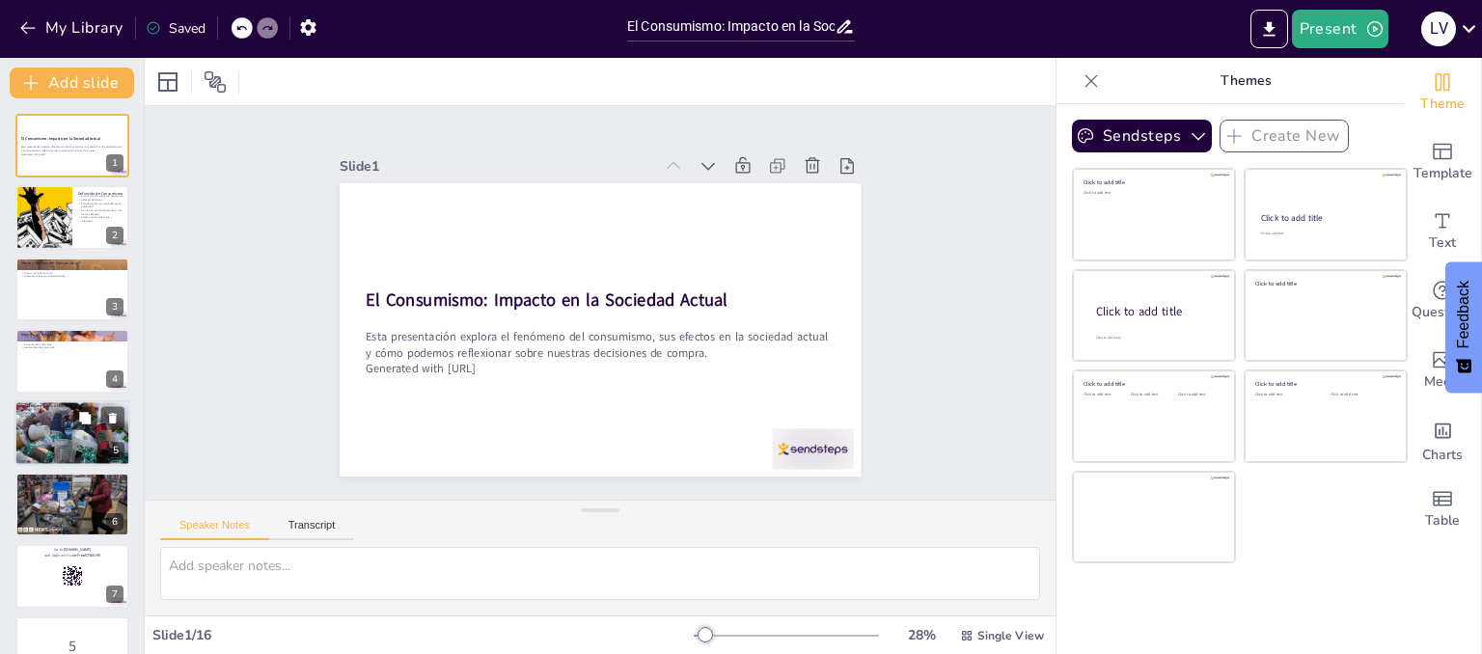
checkbox input "true"
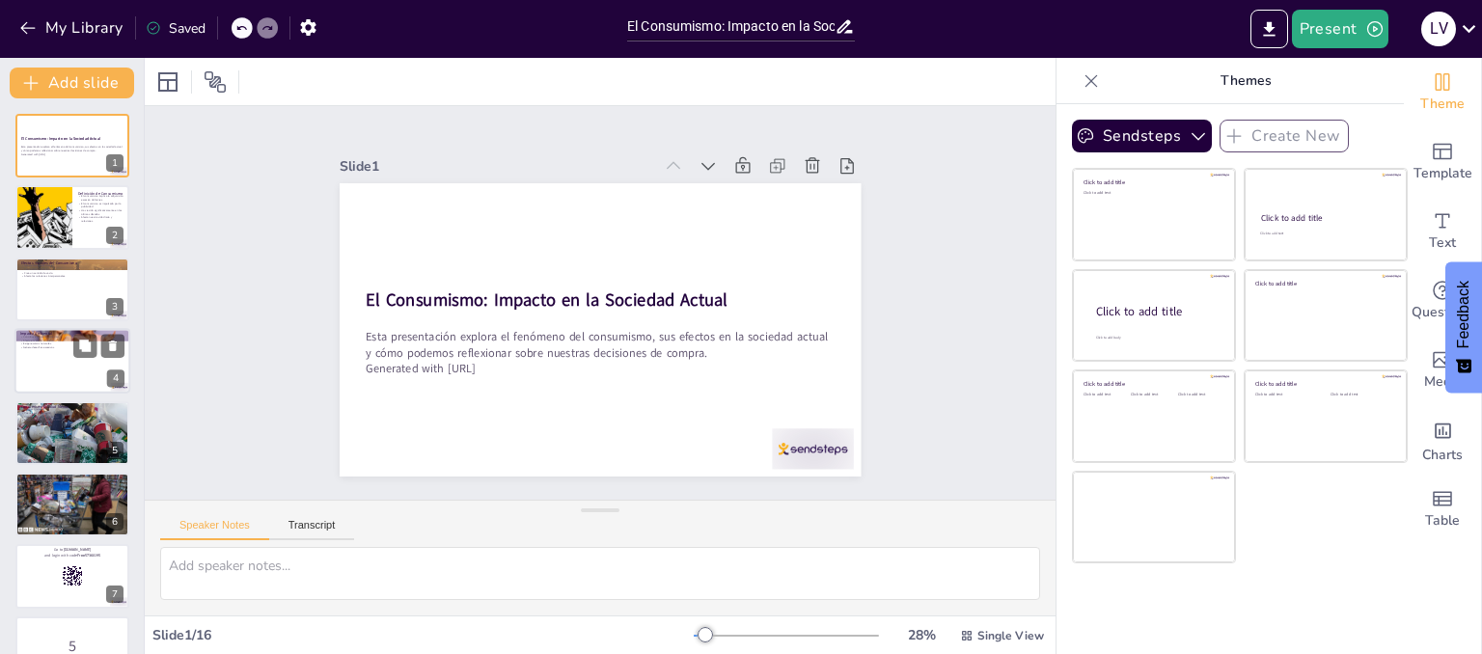
checkbox input "true"
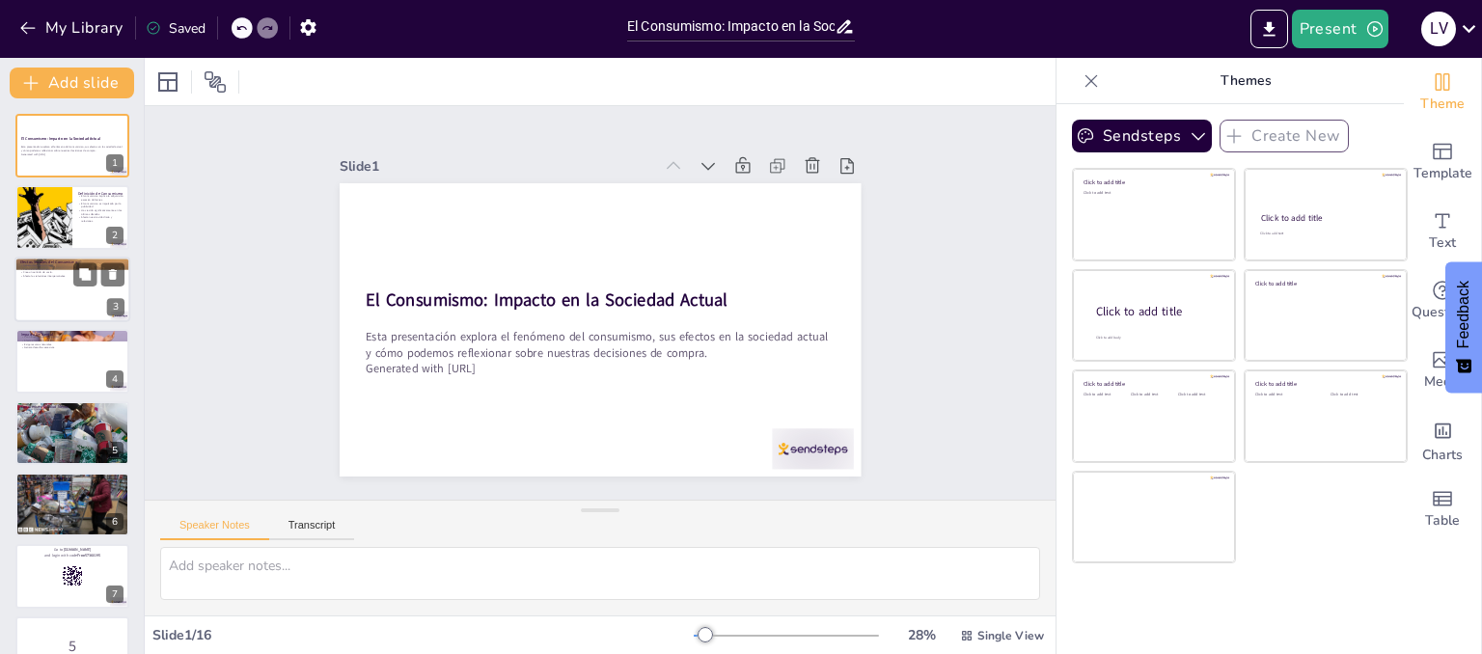
checkbox input "true"
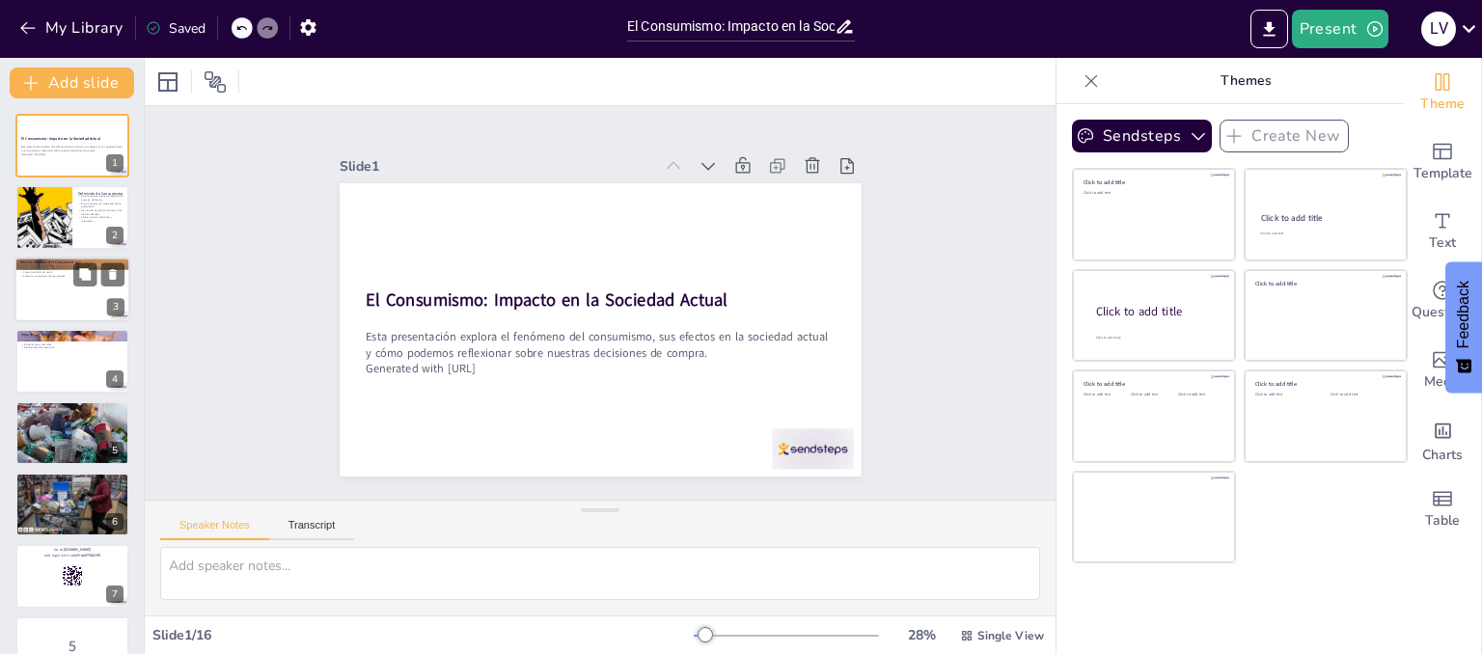
checkbox input "true"
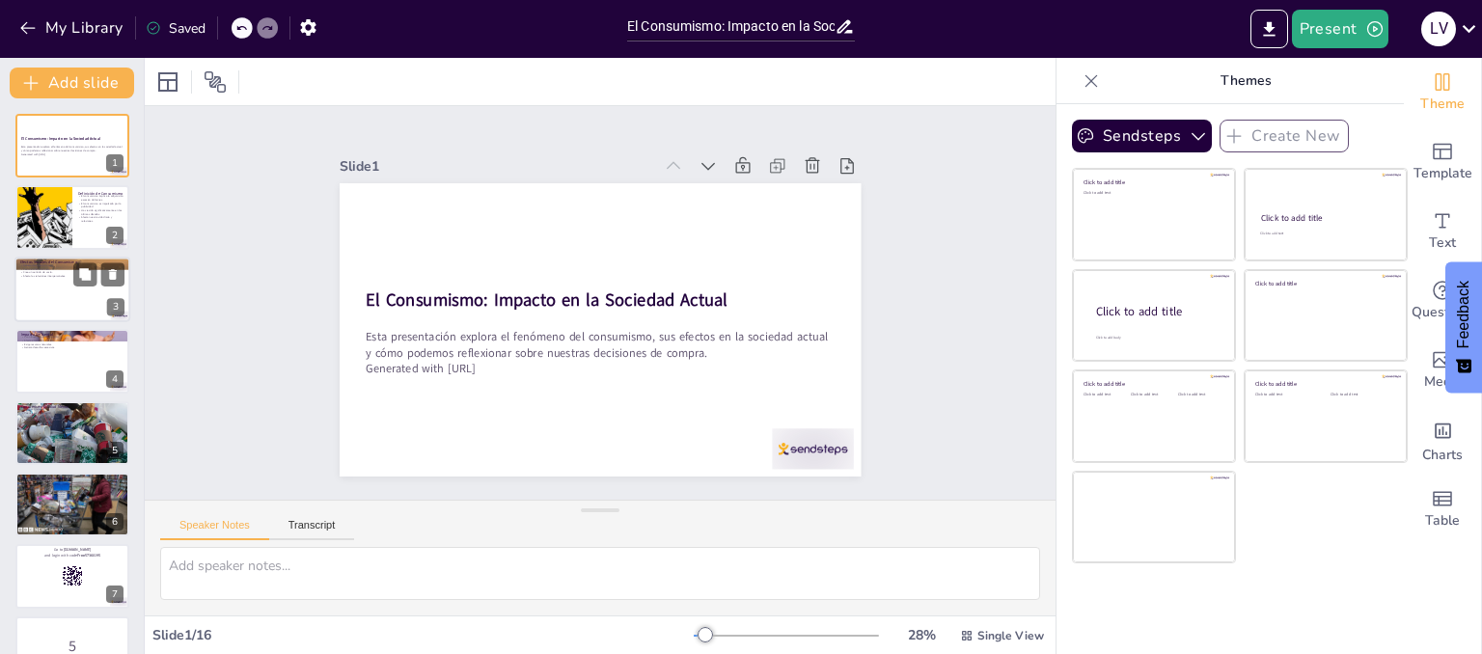
checkbox input "true"
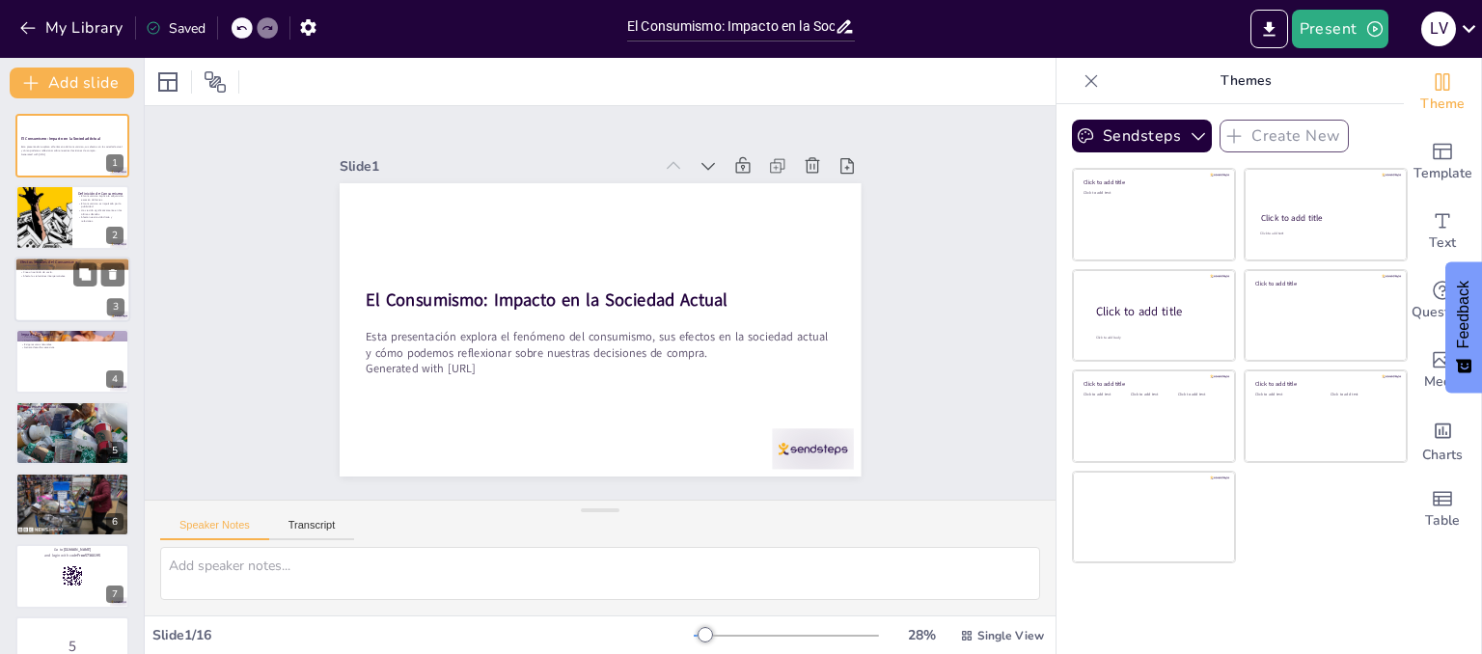
checkbox input "true"
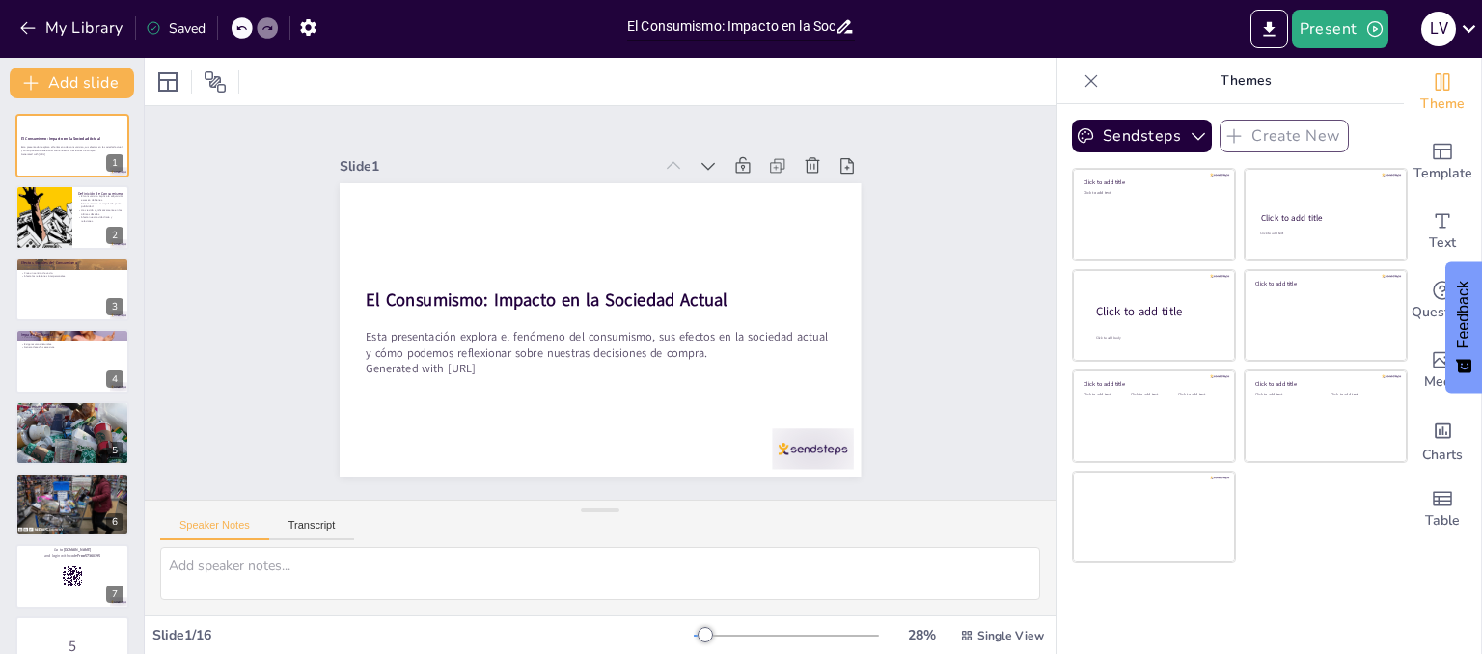
checkbox input "true"
click at [70, 223] on div at bounding box center [43, 218] width 114 height 66
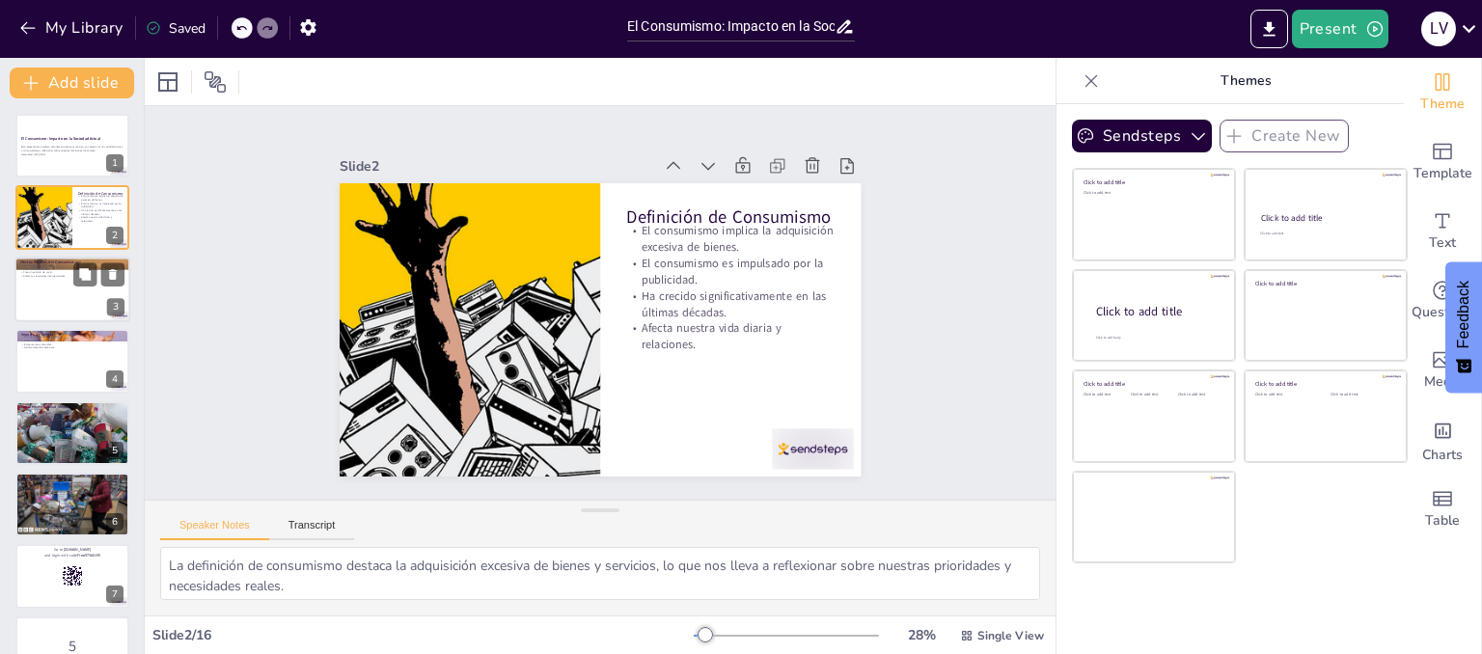
click at [47, 284] on div at bounding box center [72, 290] width 116 height 66
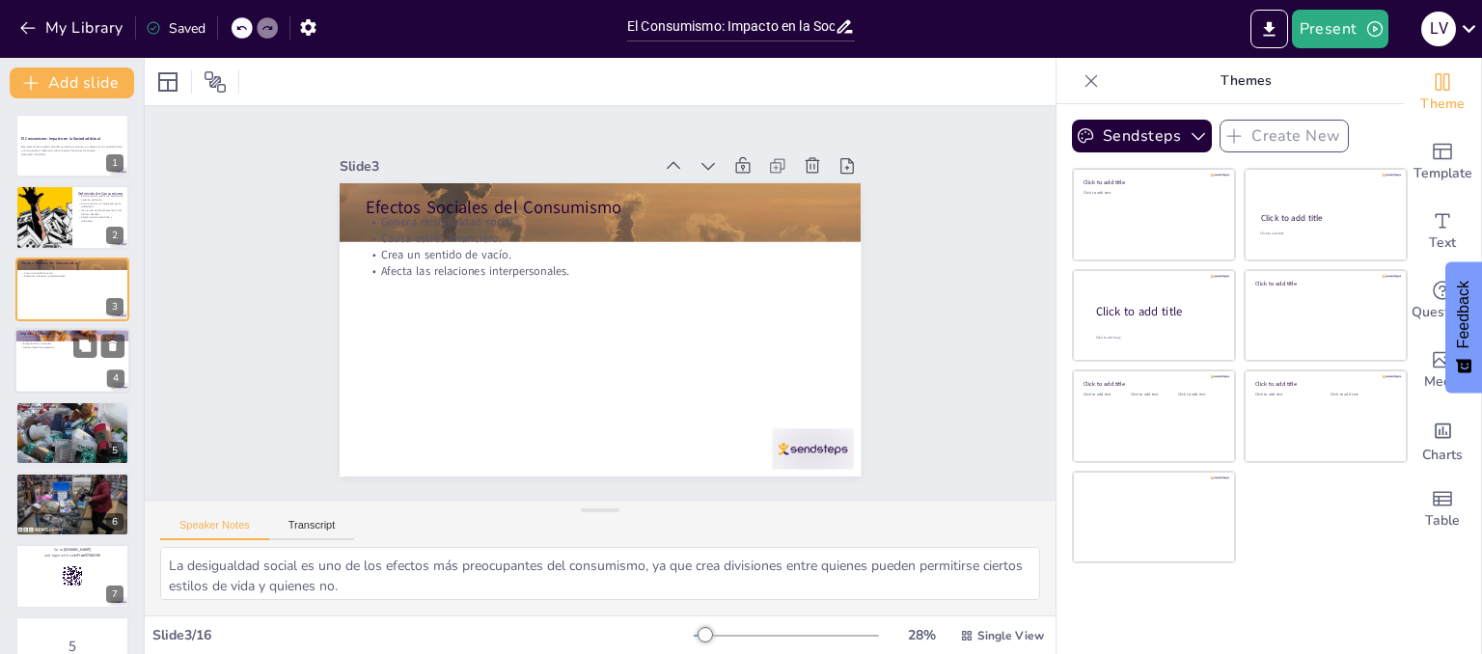
click at [45, 364] on div at bounding box center [72, 361] width 116 height 66
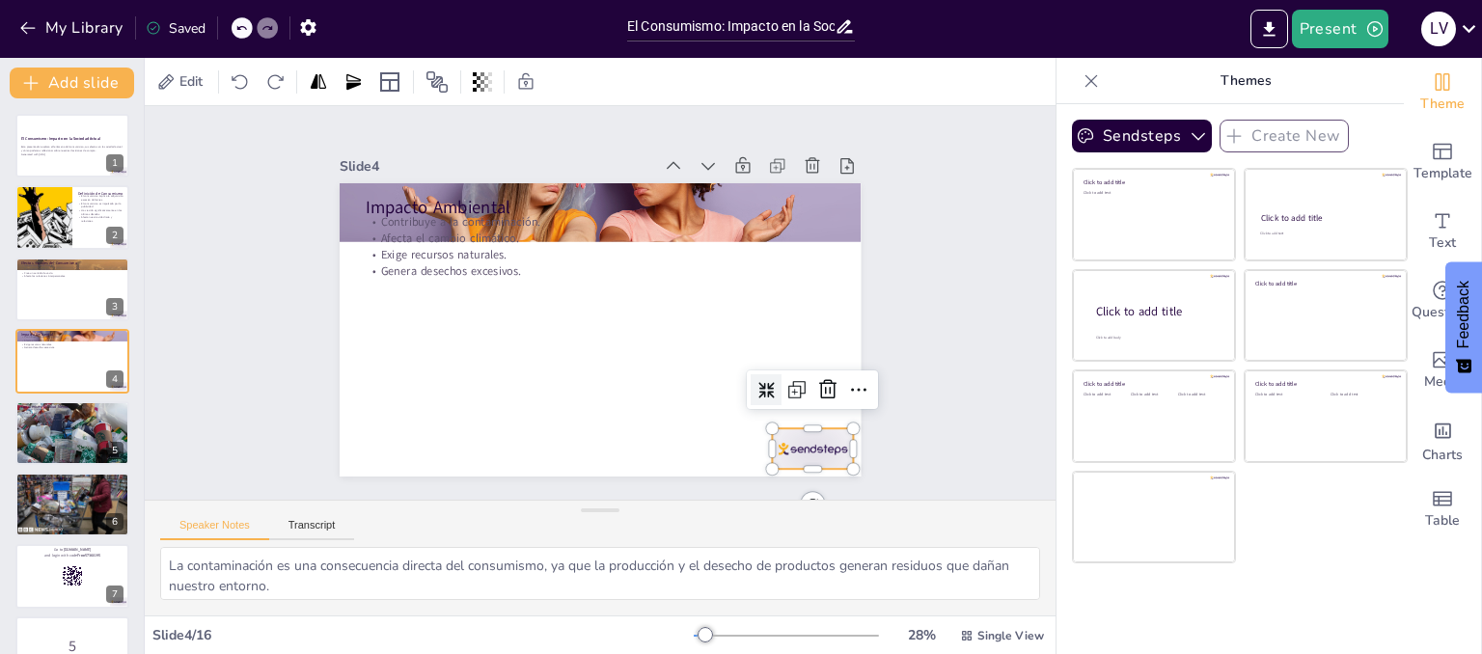
click at [808, 385] on div at bounding box center [853, 349] width 91 height 70
click at [723, 97] on icon at bounding box center [709, 84] width 25 height 25
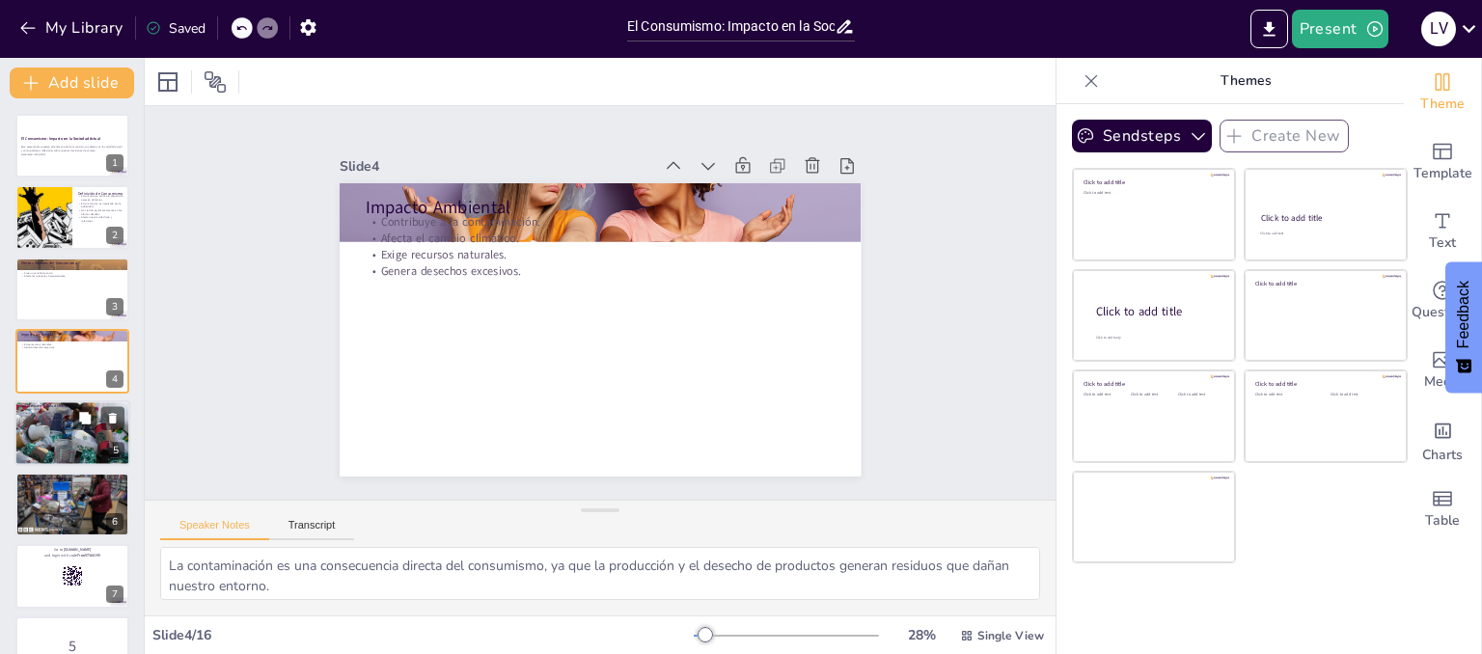
click at [69, 403] on p "Consumismo y Salud Mental" at bounding box center [72, 406] width 104 height 6
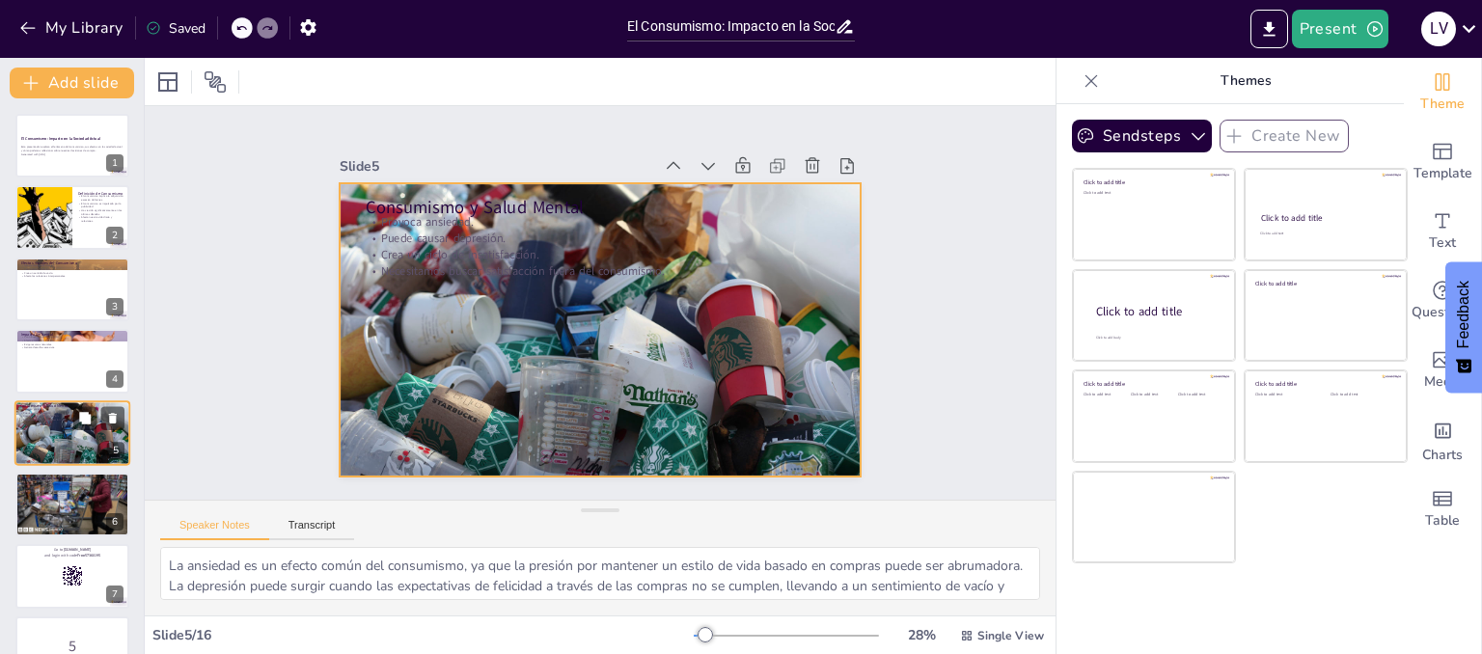
scroll to position [57, 0]
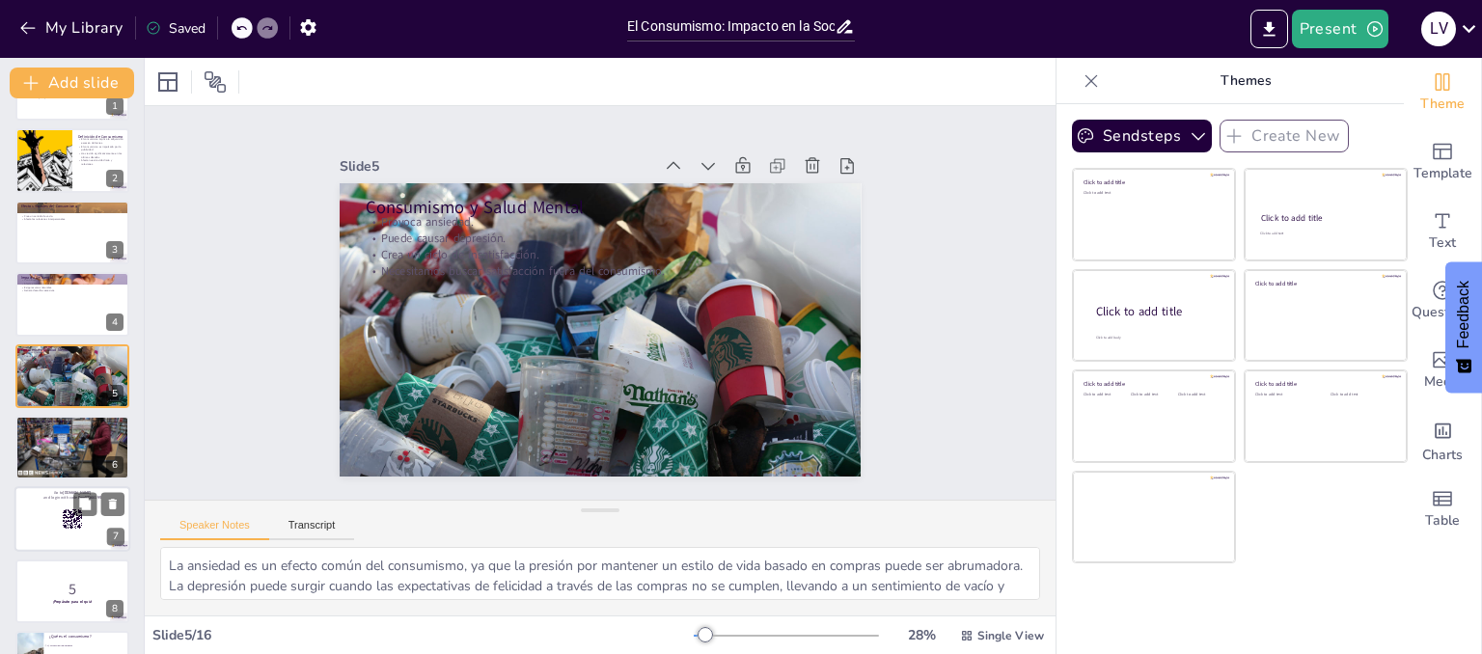
click at [63, 501] on div at bounding box center [72, 520] width 116 height 66
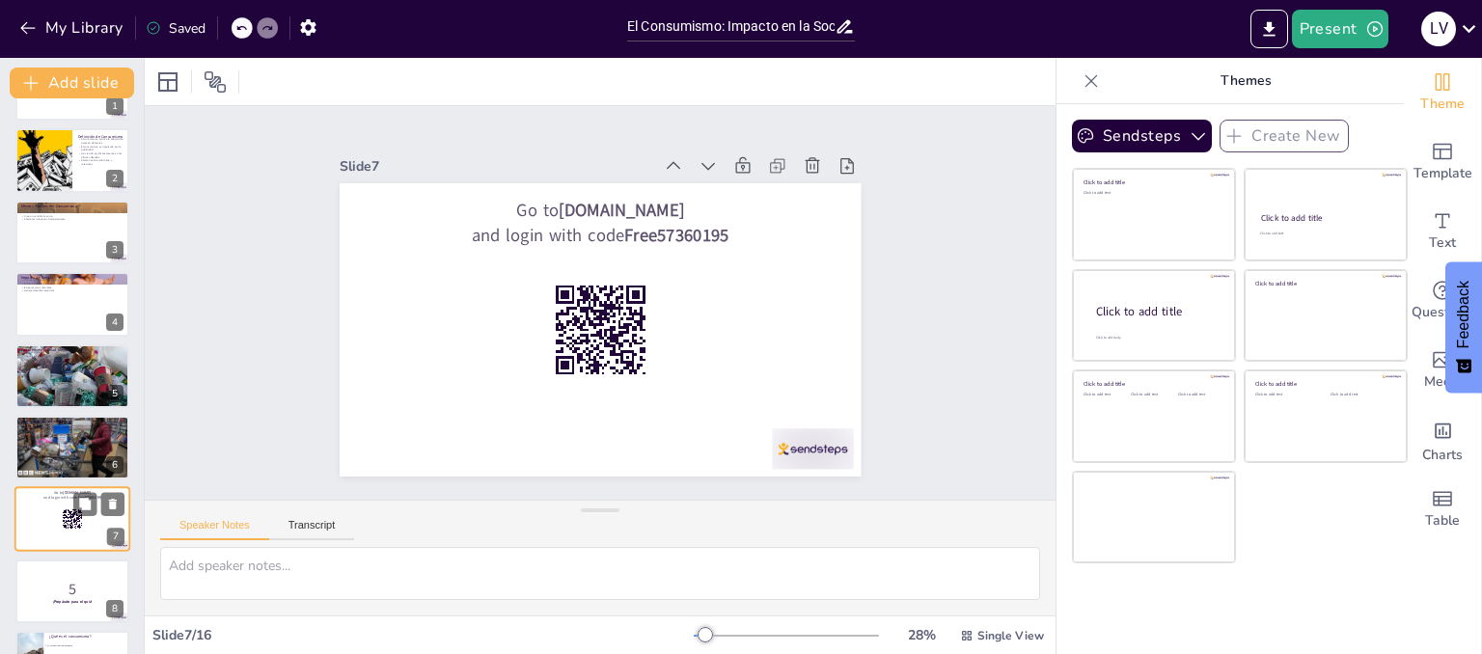
scroll to position [201, 0]
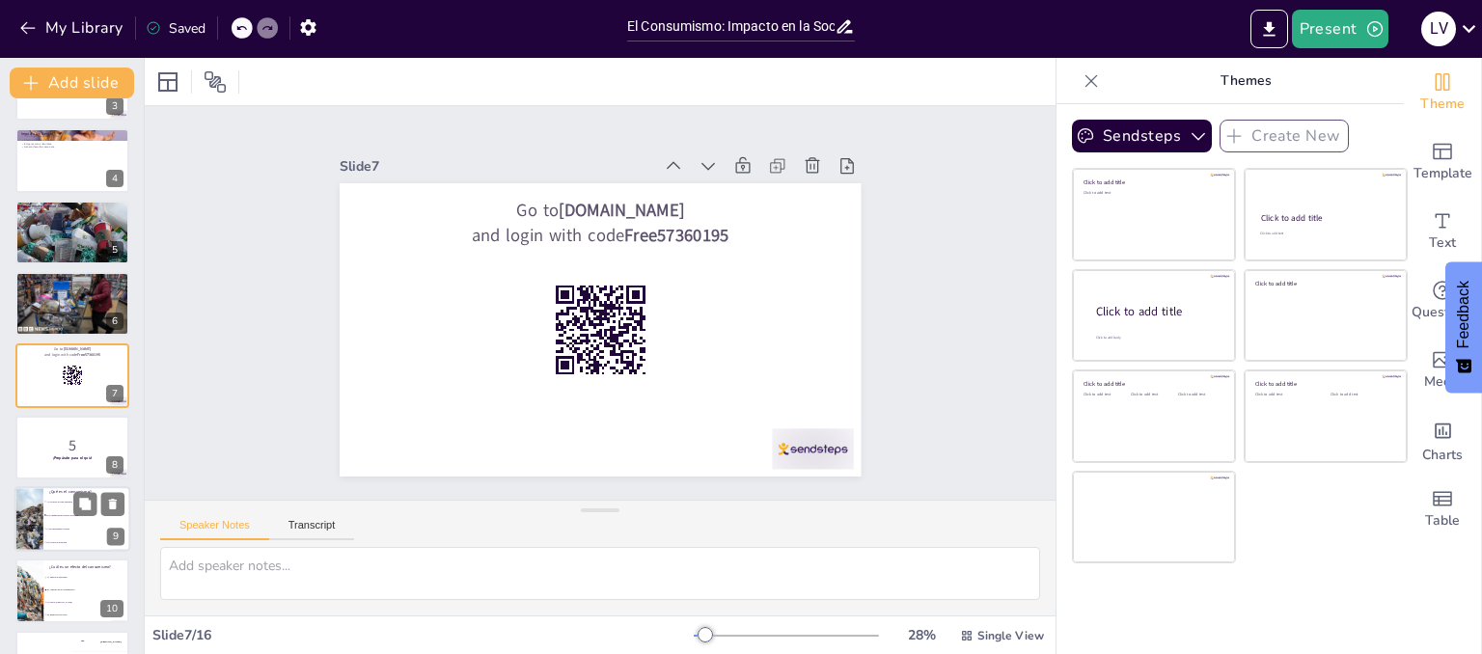
click at [53, 528] on span "C) Un movimiento cultural" at bounding box center [87, 529] width 83 height 3
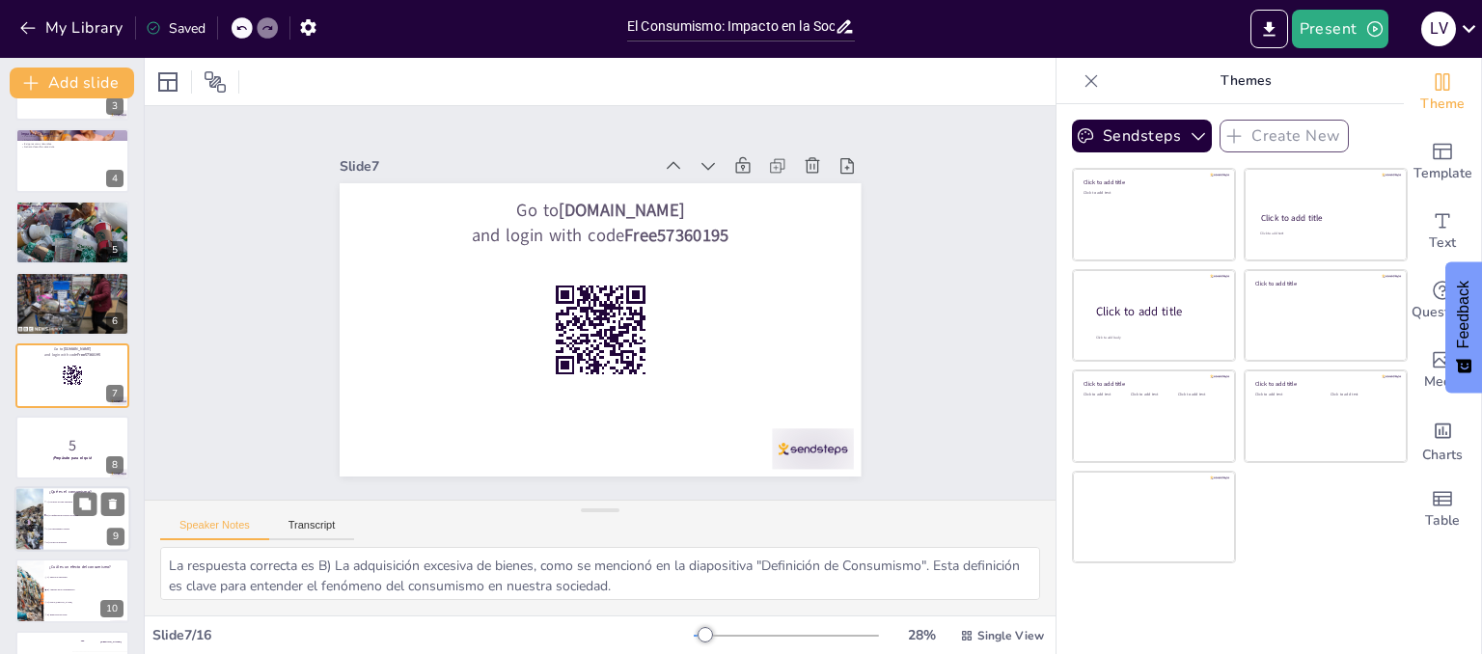
scroll to position [343, 0]
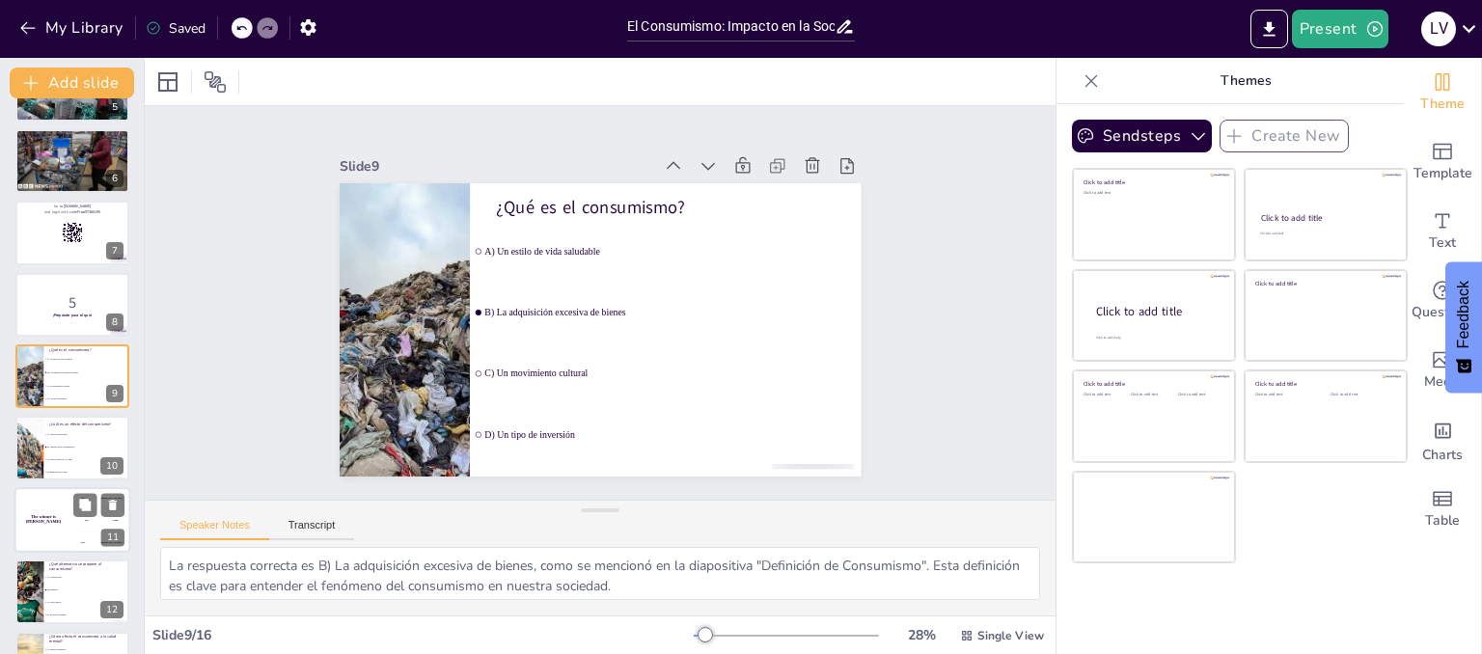
click at [66, 522] on div "The winner is [PERSON_NAME]" at bounding box center [43, 520] width 58 height 66
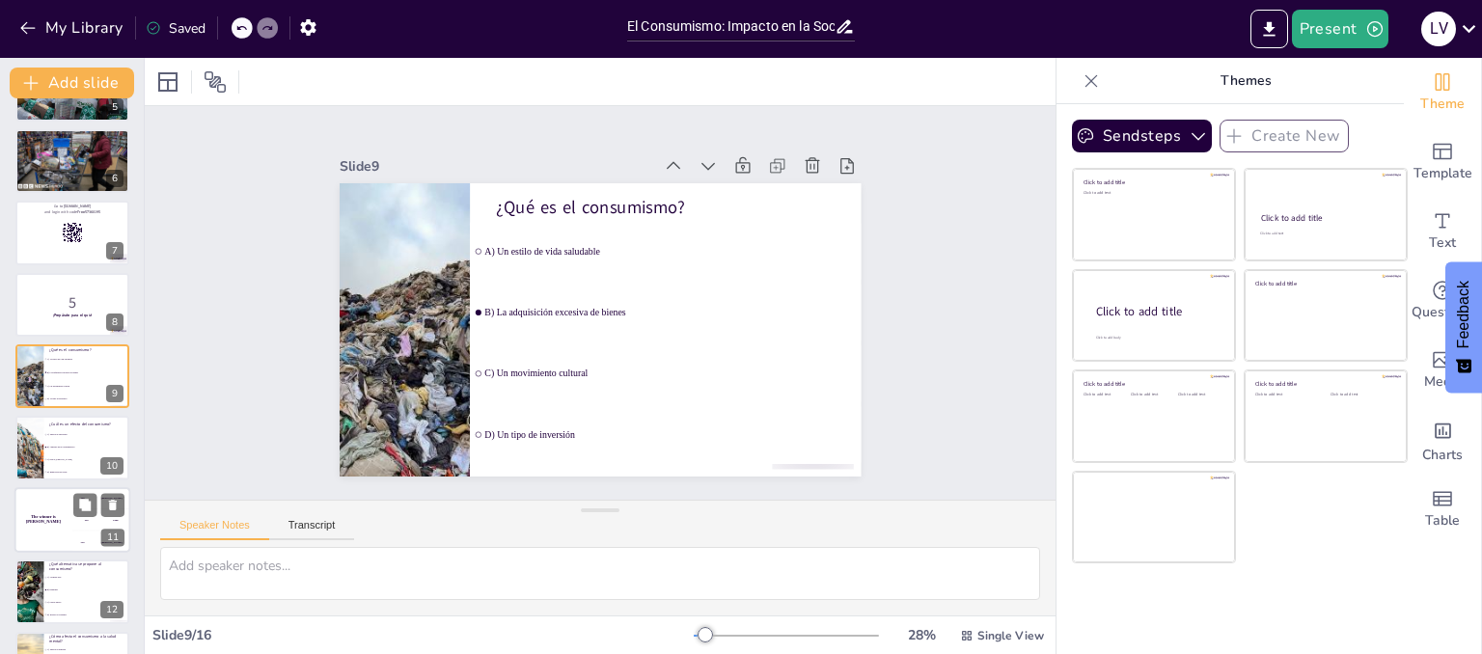
scroll to position [486, 0]
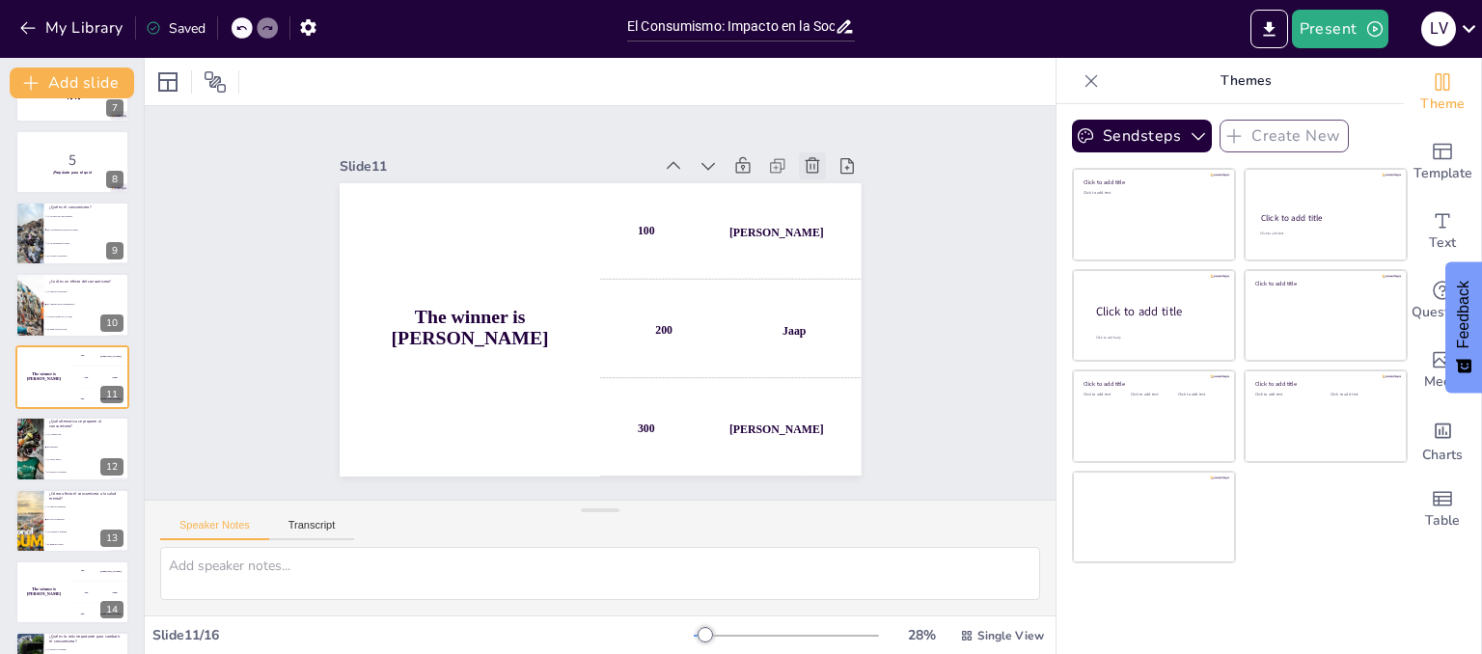
click at [416, 155] on icon at bounding box center [404, 143] width 24 height 24
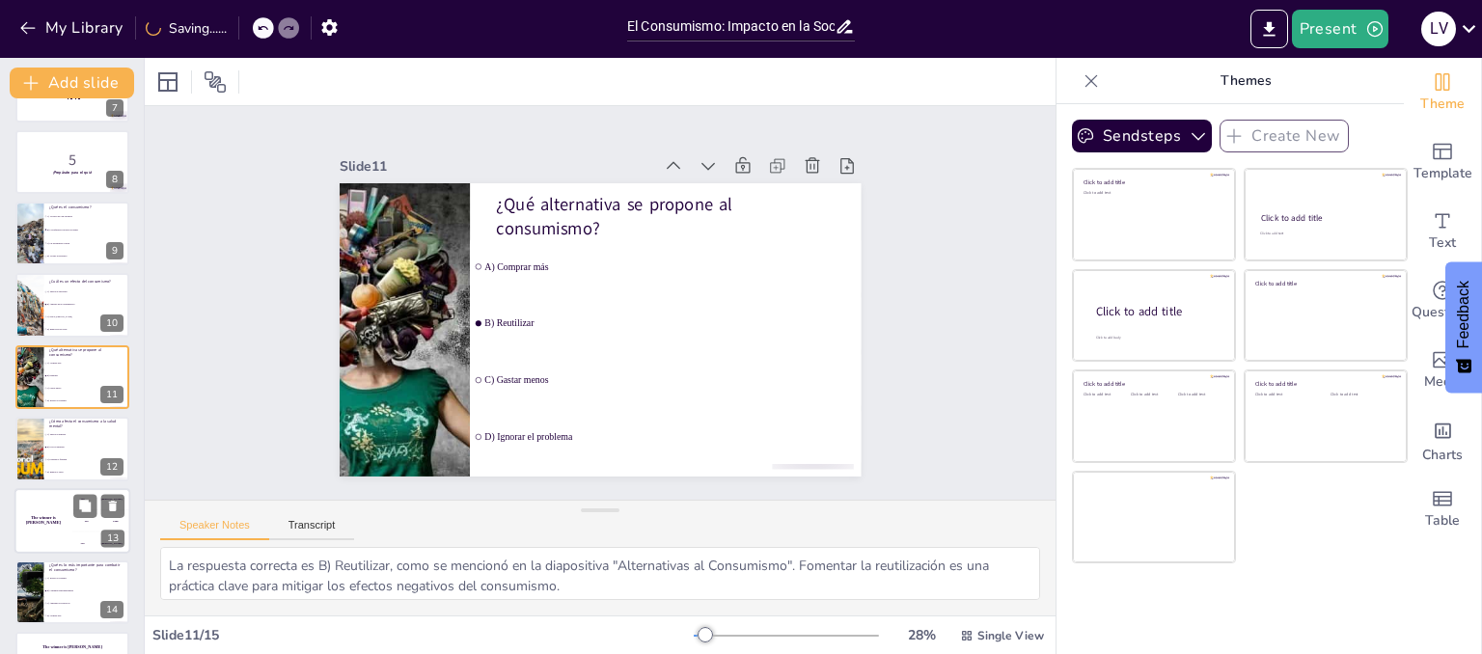
click at [66, 514] on div "The winner is [PERSON_NAME]" at bounding box center [43, 521] width 58 height 66
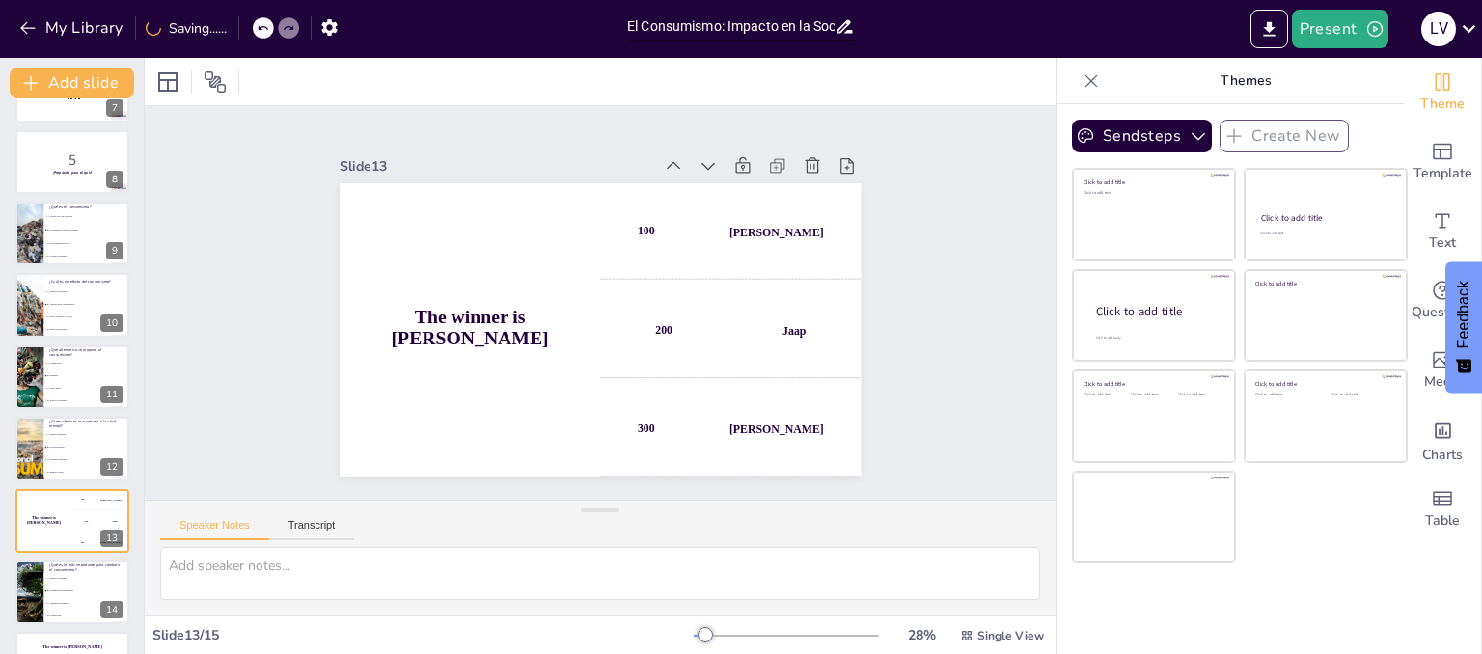
scroll to position [544, 0]
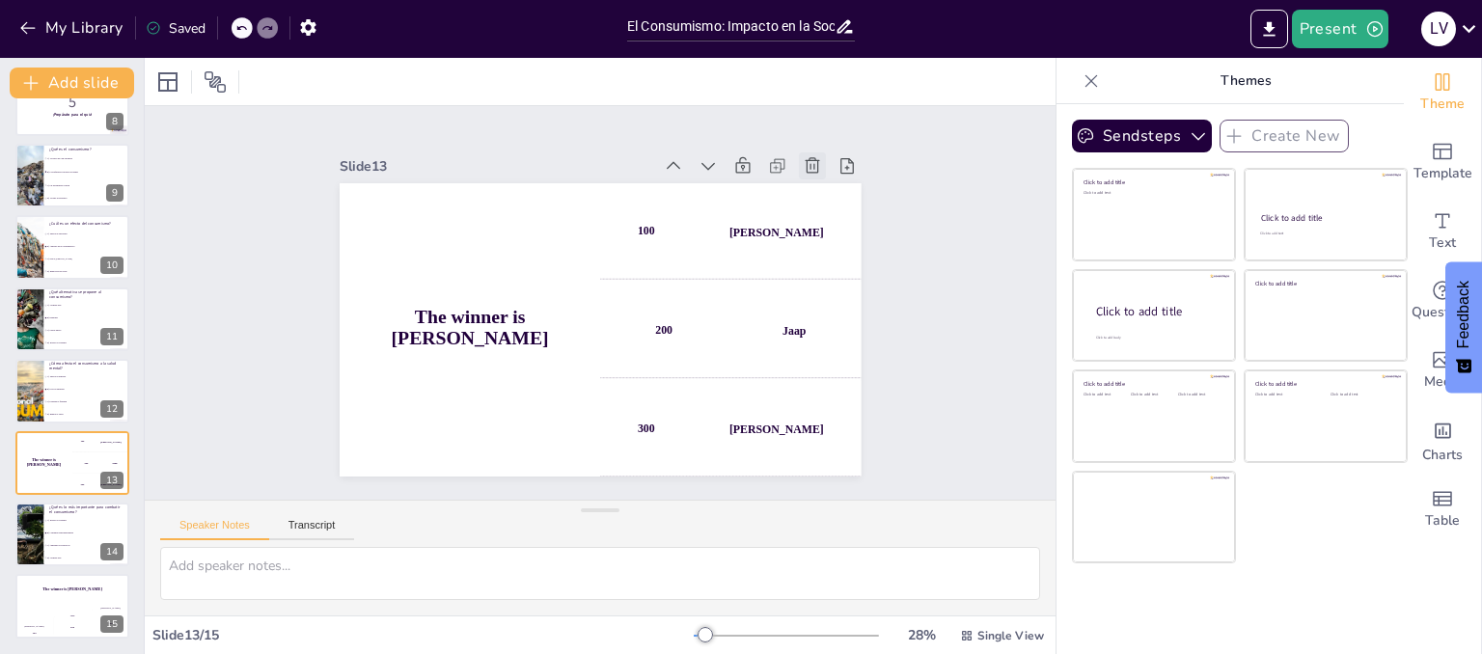
click at [724, 518] on icon at bounding box center [713, 528] width 21 height 21
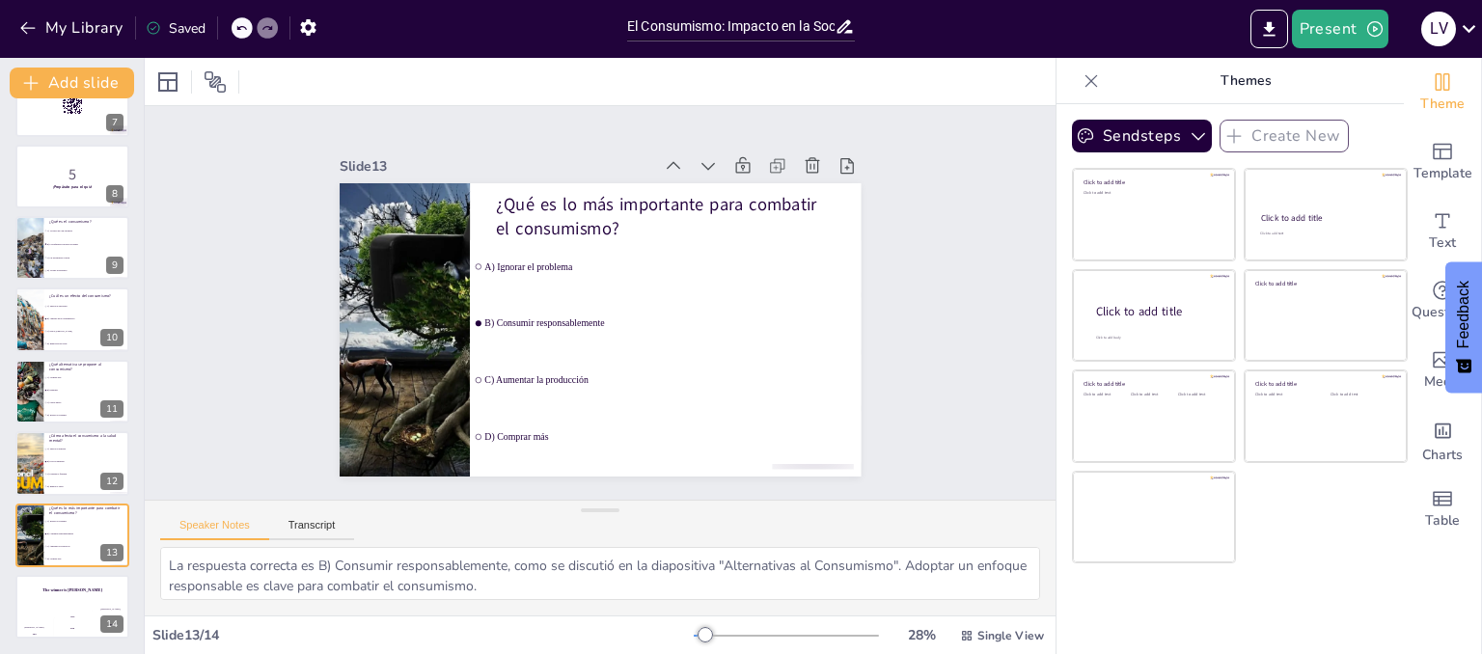
scroll to position [472, 0]
click at [67, 588] on h4 "The winner is [PERSON_NAME]" at bounding box center [72, 589] width 116 height 5
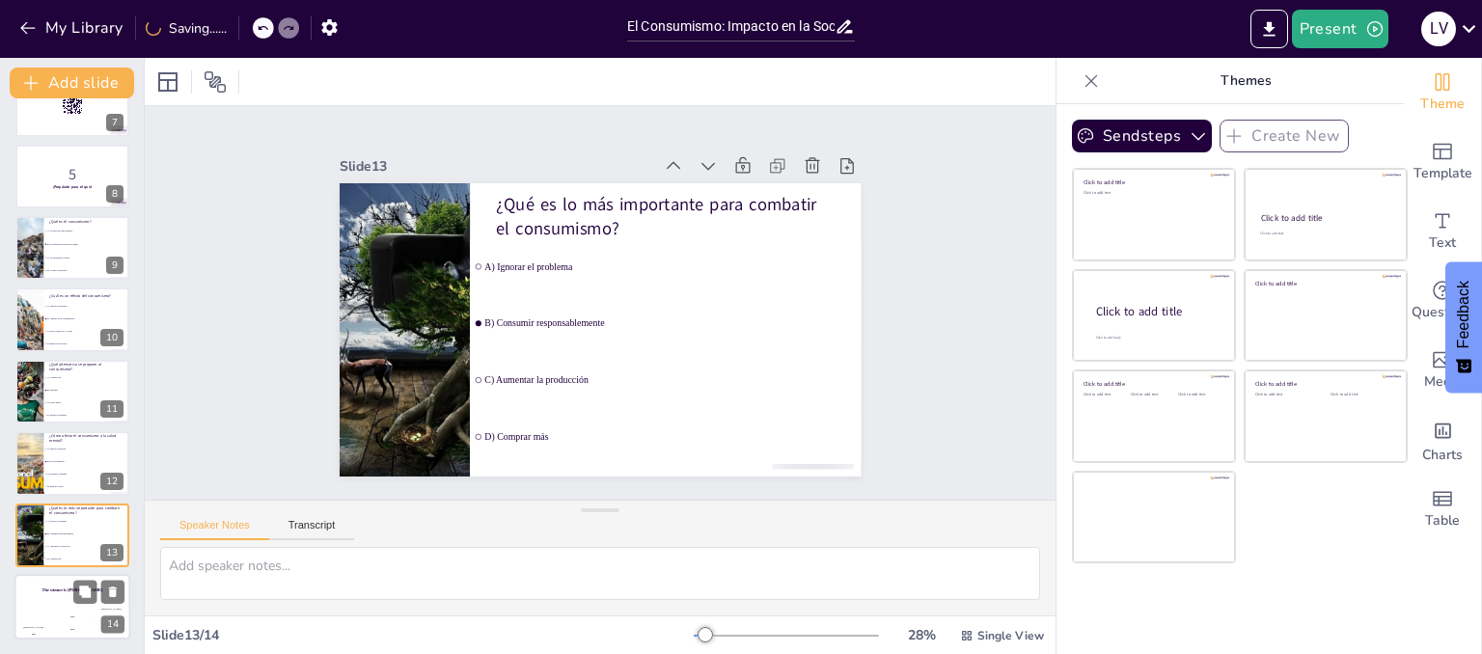
scroll to position [471, 0]
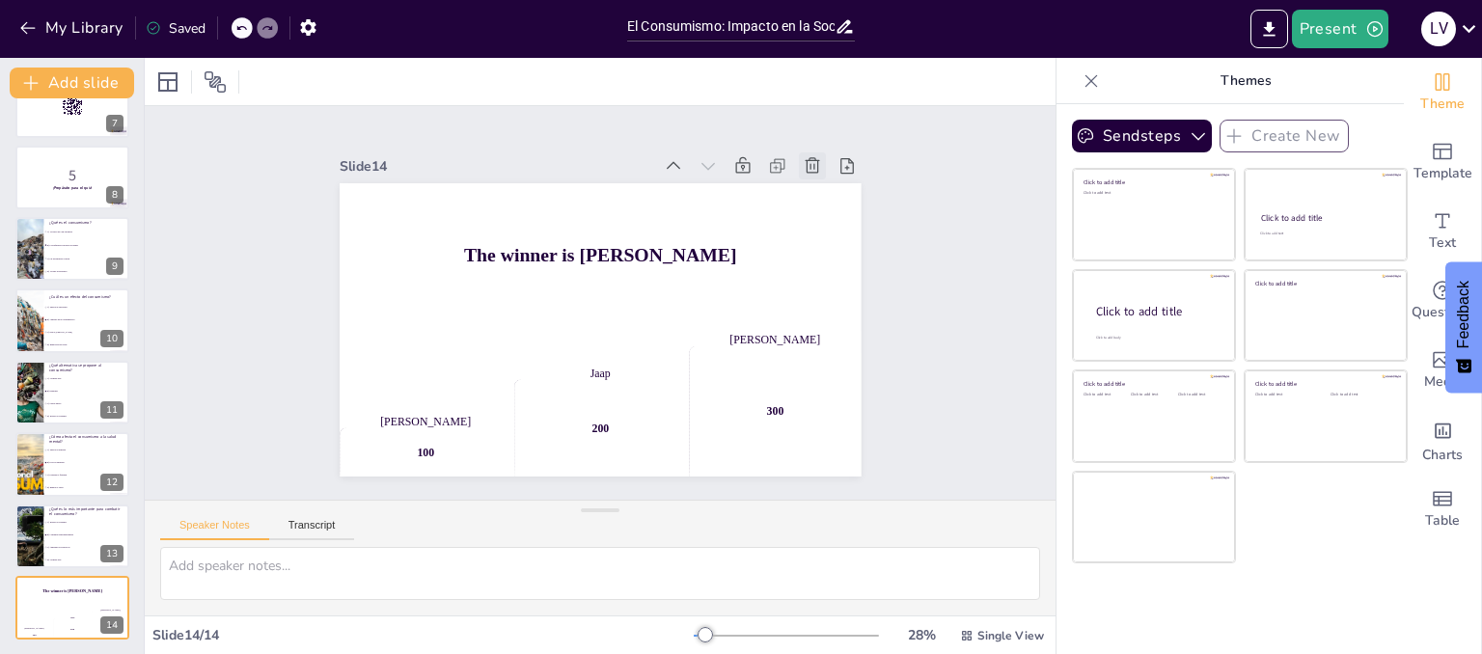
click at [811, 405] on icon at bounding box center [824, 418] width 26 height 26
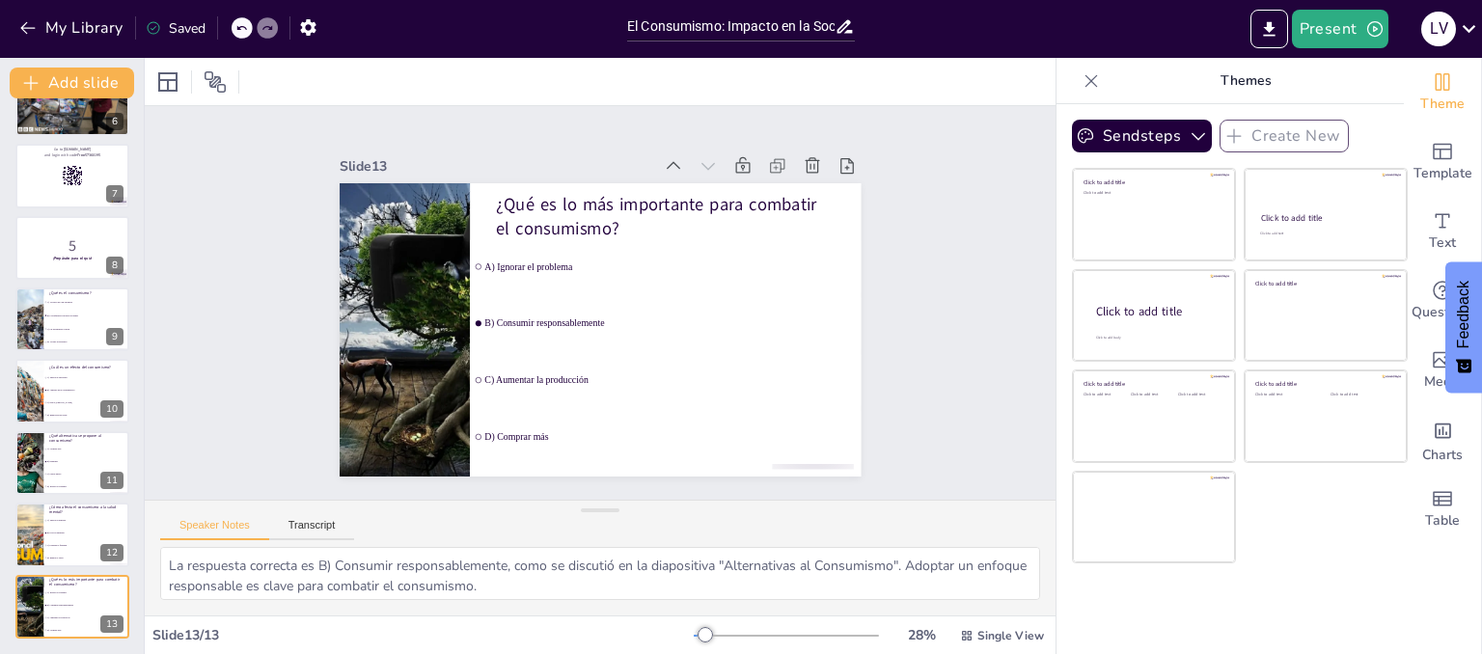
scroll to position [400, 0]
click at [91, 231] on icon at bounding box center [85, 233] width 12 height 12
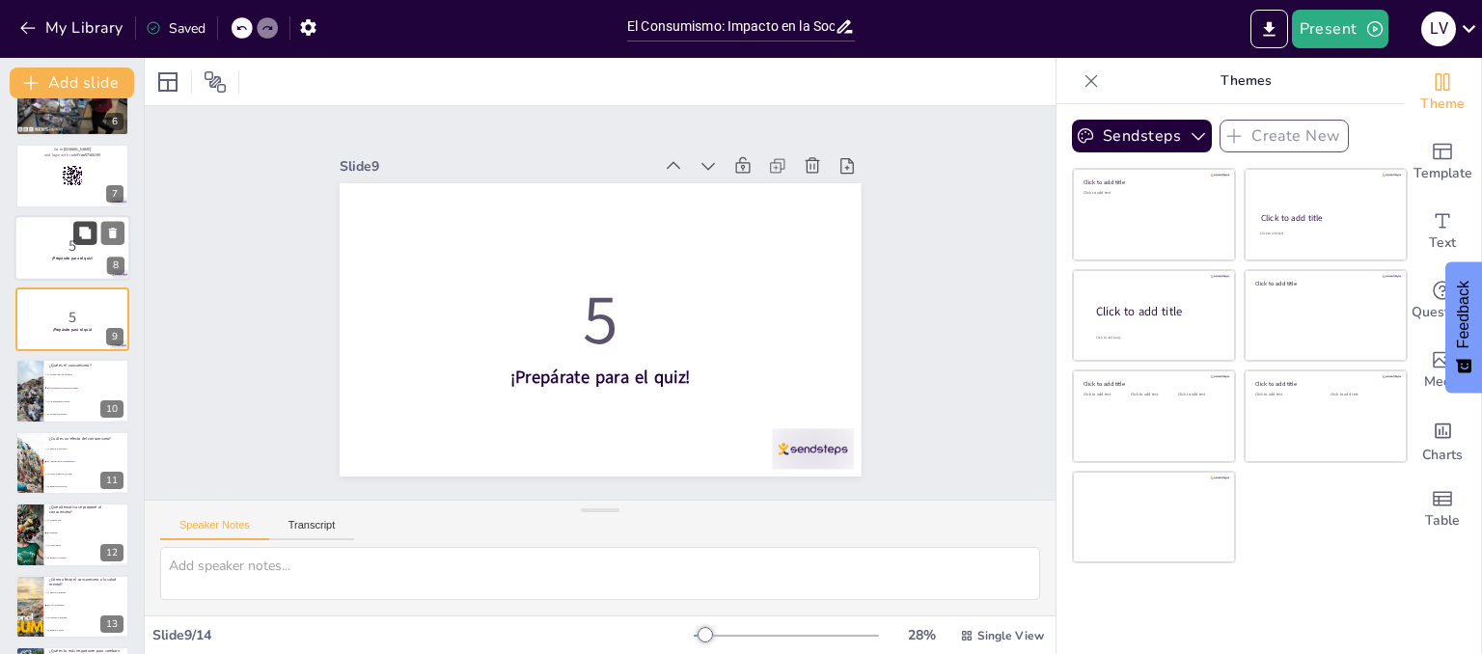
scroll to position [343, 0]
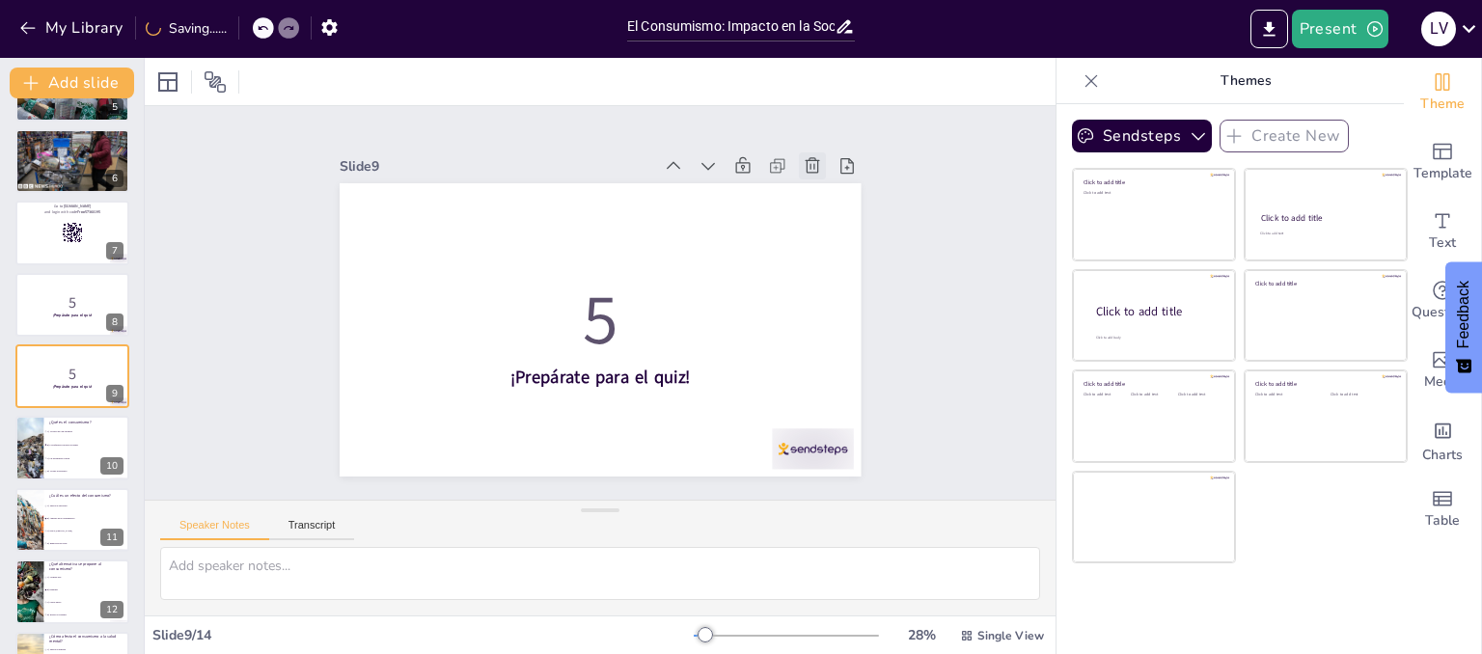
click at [751, 103] on icon at bounding box center [737, 90] width 25 height 25
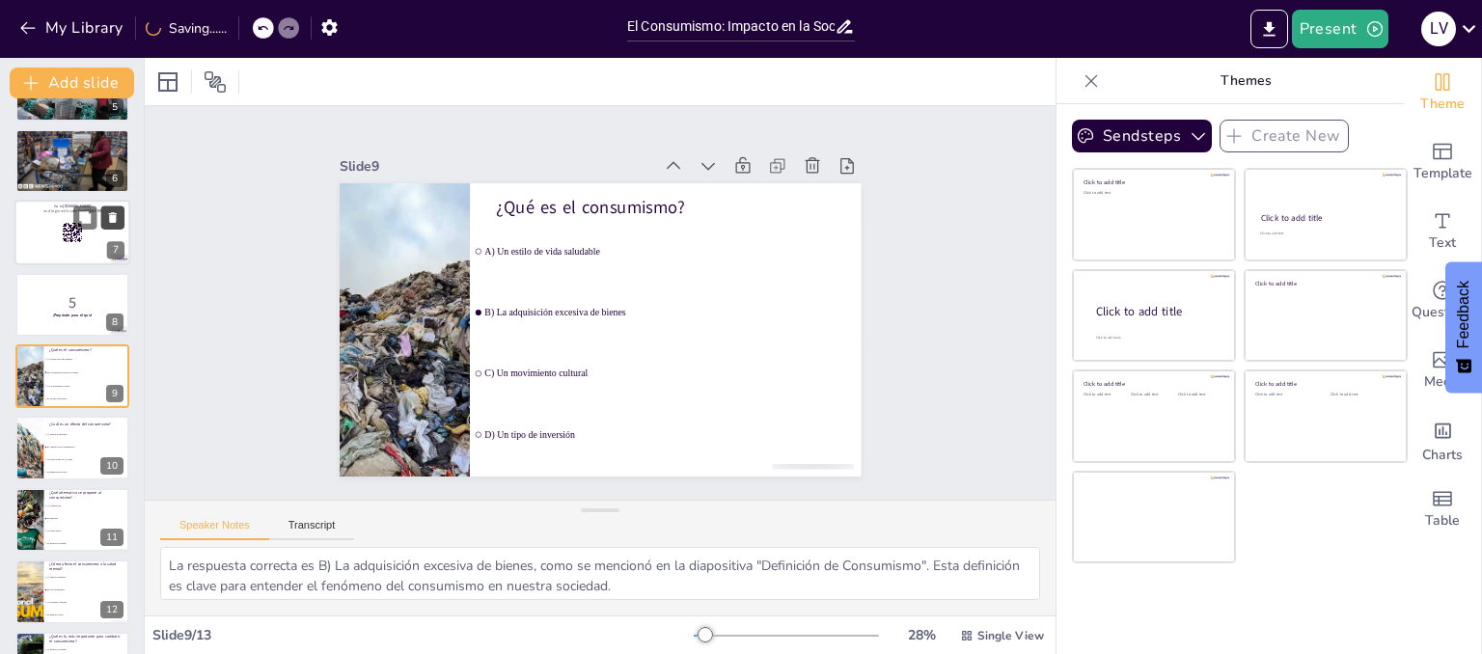
click at [107, 220] on icon at bounding box center [113, 218] width 14 height 14
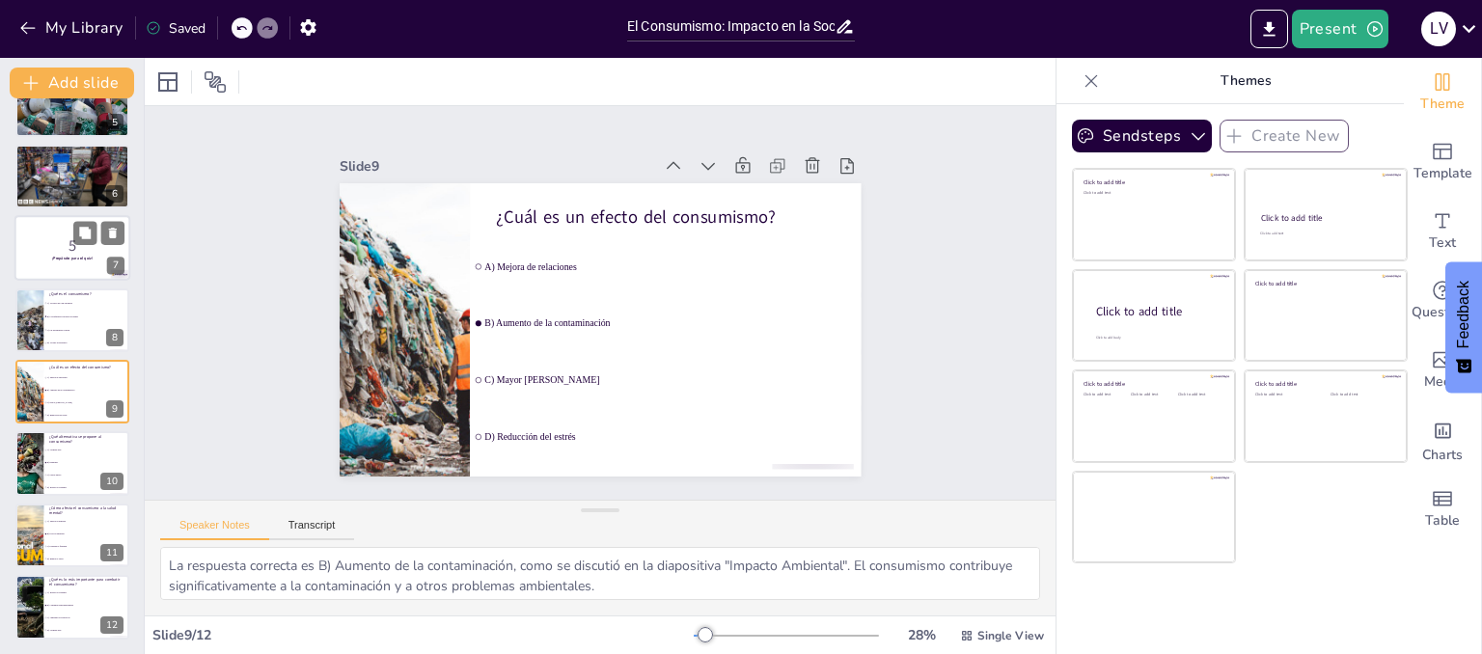
click at [83, 259] on strong "¡Prepárate para el quiz!" at bounding box center [72, 259] width 41 height 5
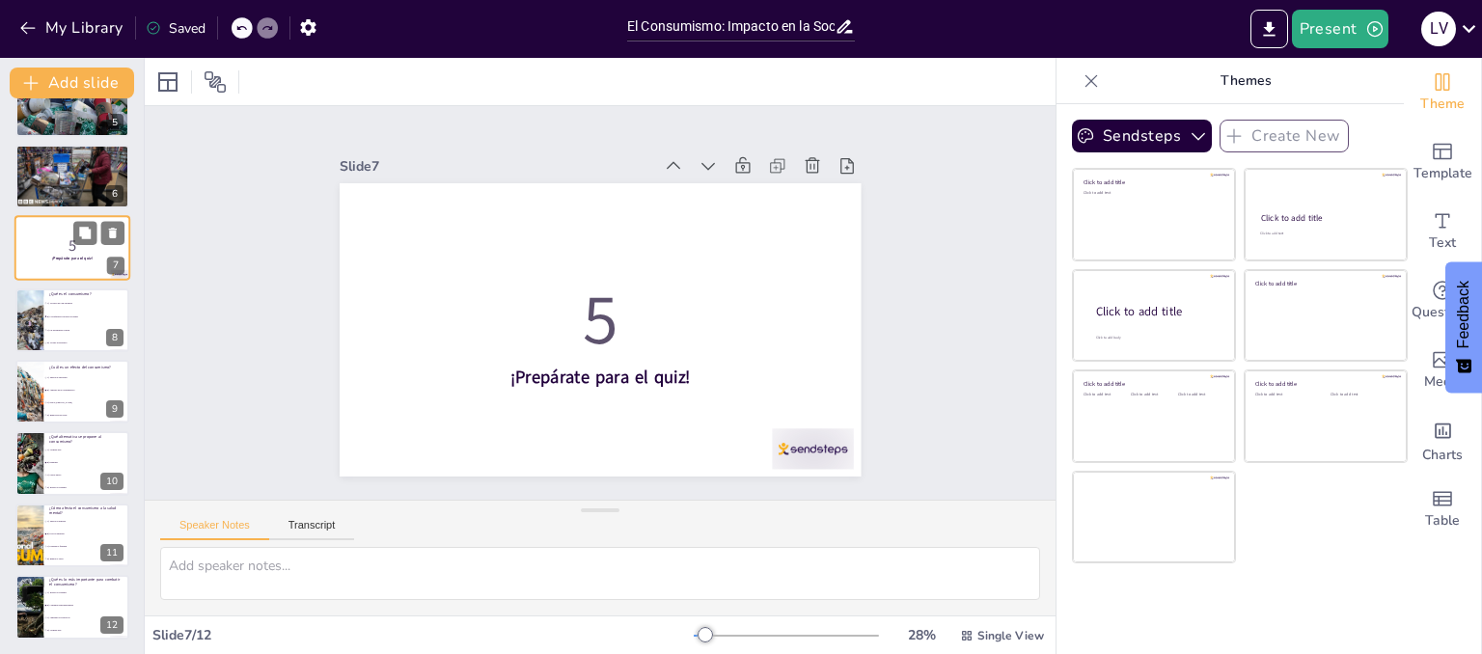
scroll to position [201, 0]
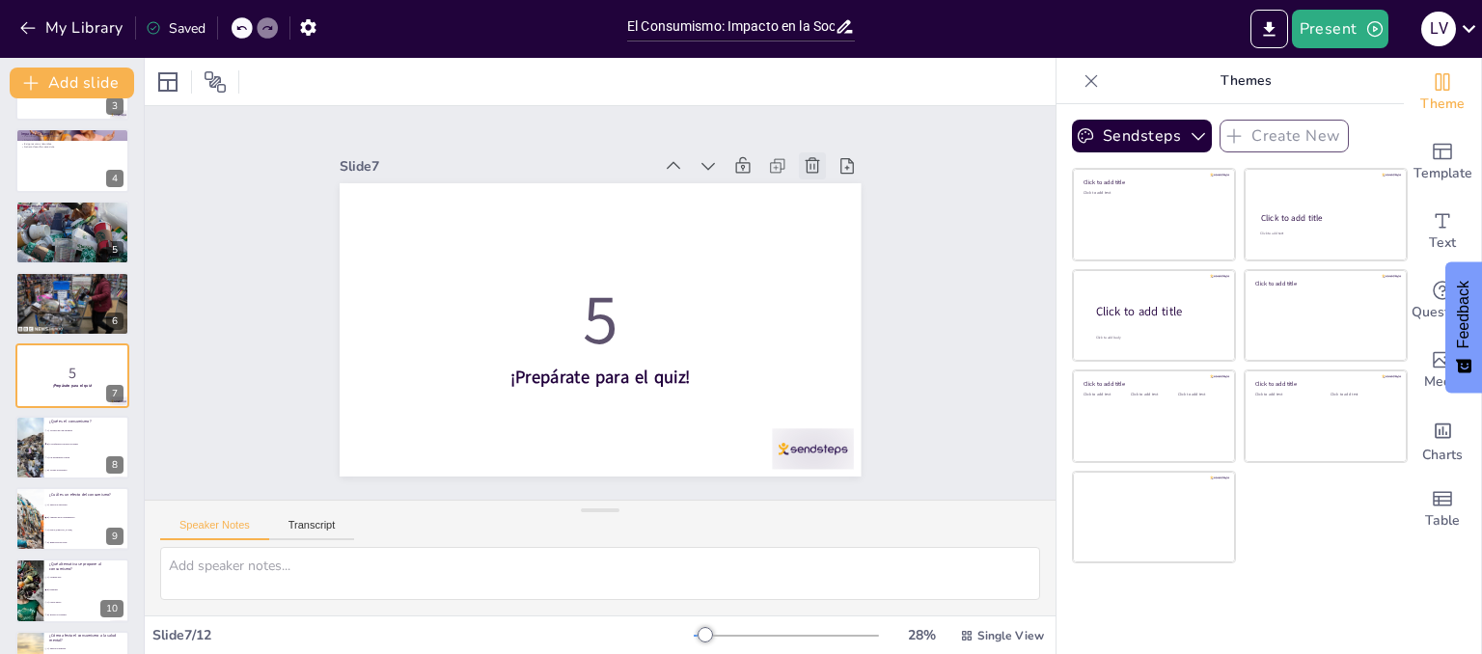
click at [395, 433] on icon at bounding box center [387, 440] width 14 height 15
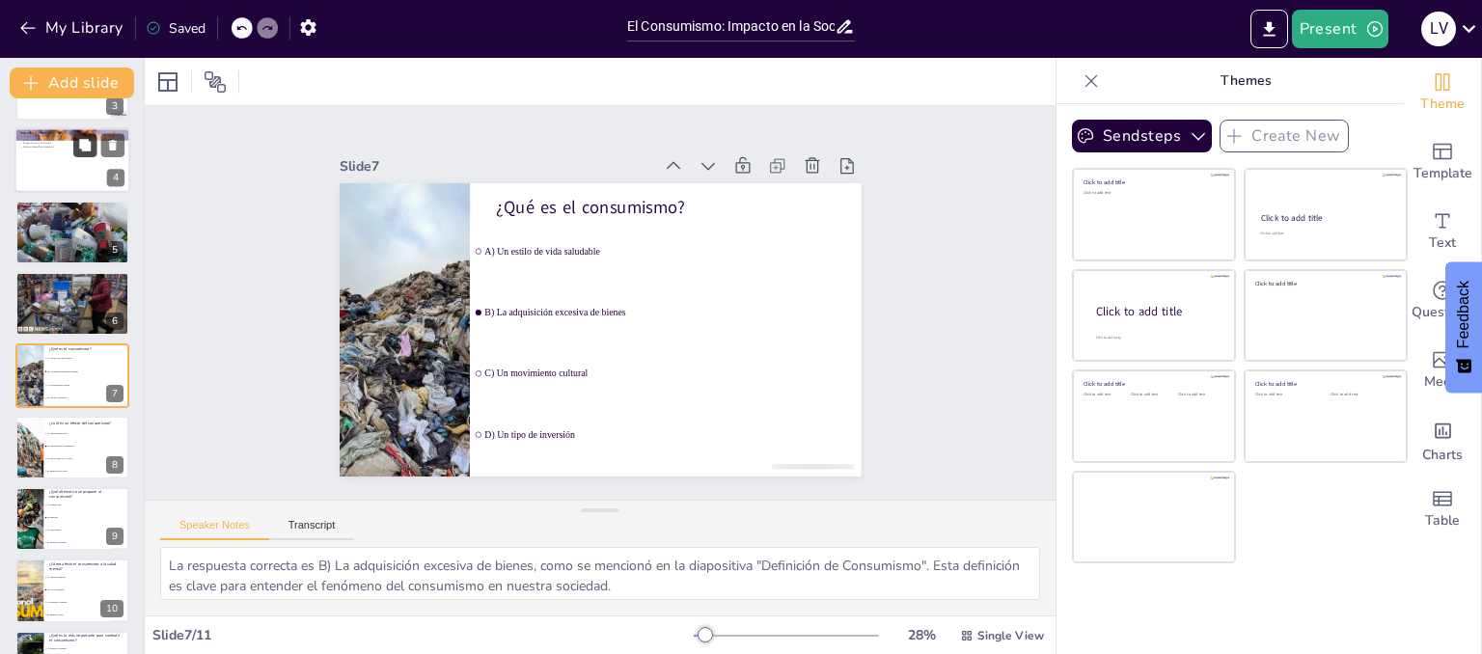
click at [85, 146] on icon at bounding box center [85, 145] width 12 height 12
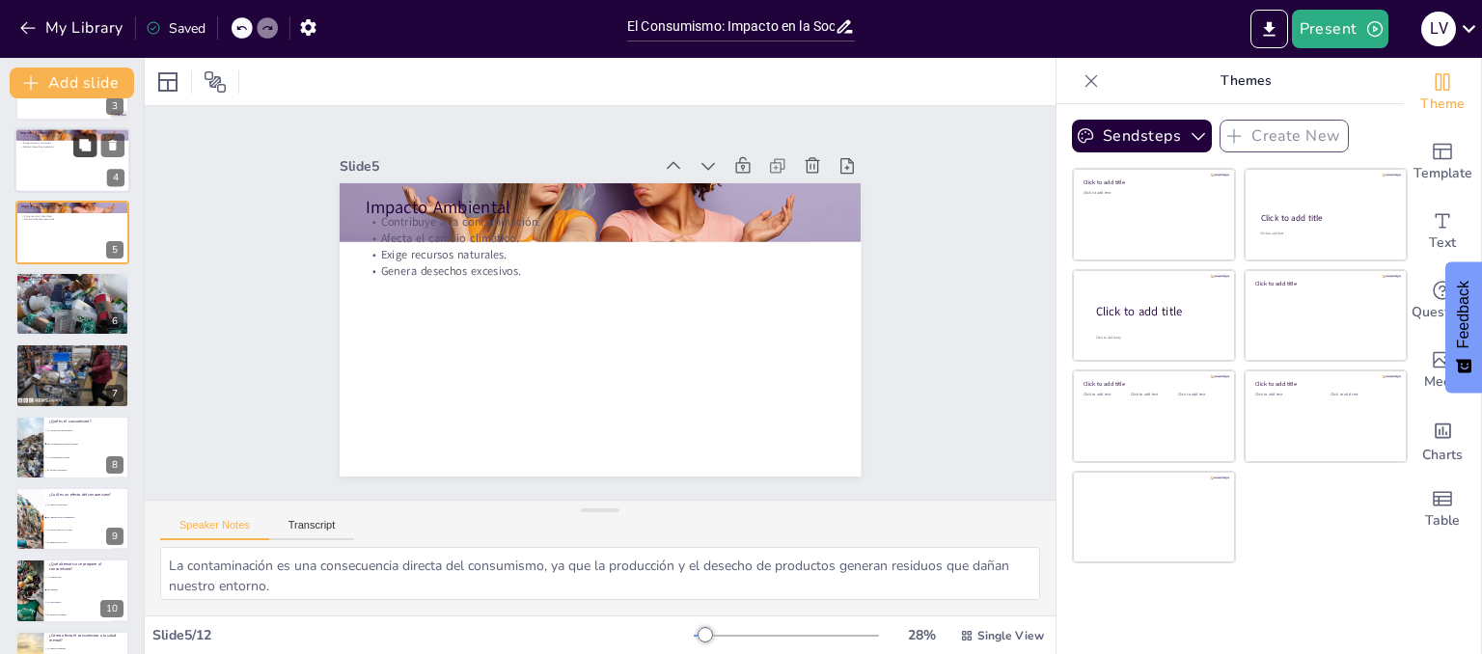
scroll to position [57, 0]
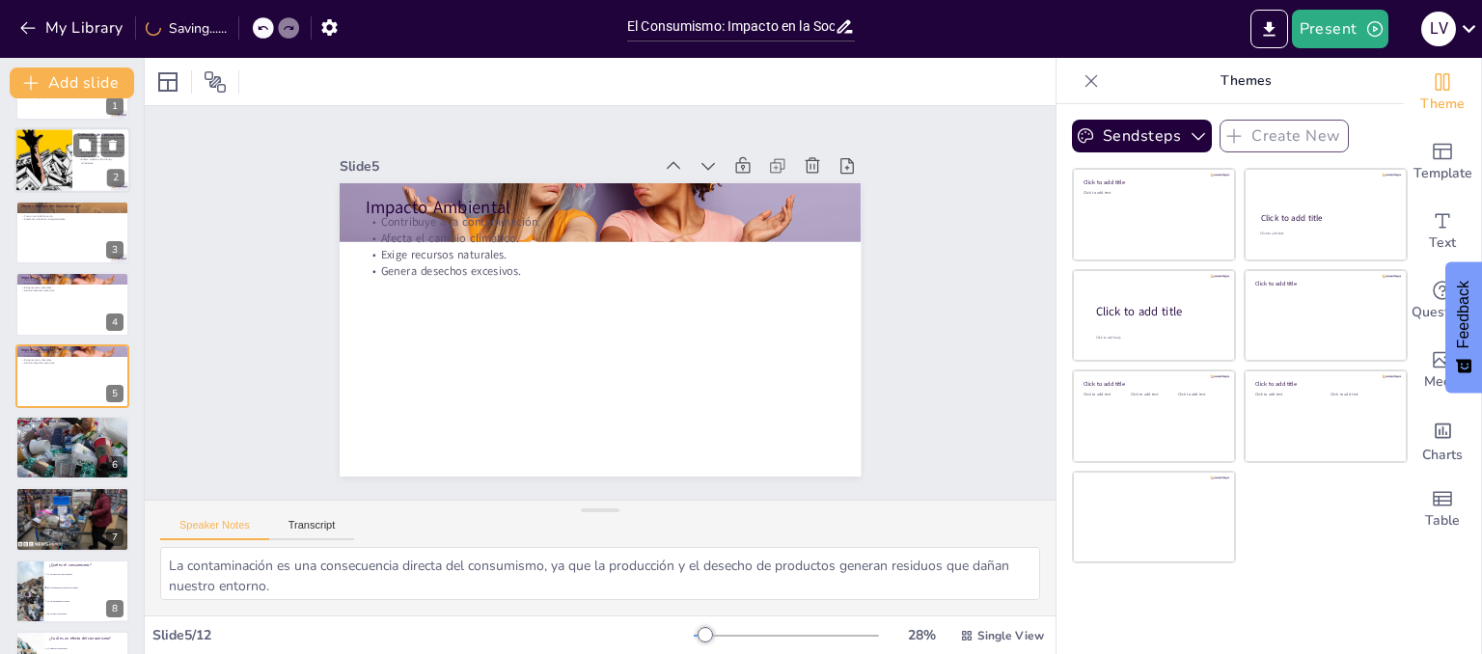
click at [45, 153] on div at bounding box center [43, 161] width 114 height 66
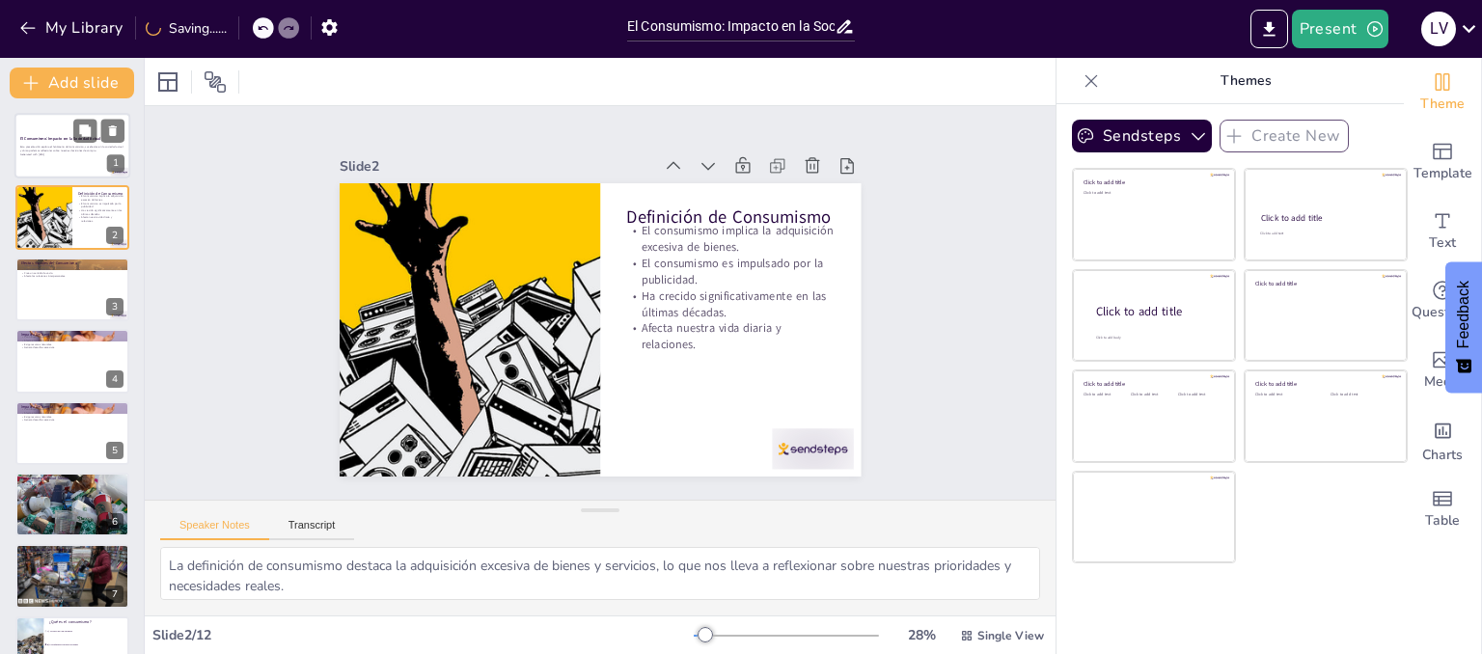
click at [41, 140] on strong "El Consumismo: Impacto en la Sociedad Actual" at bounding box center [60, 138] width 80 height 5
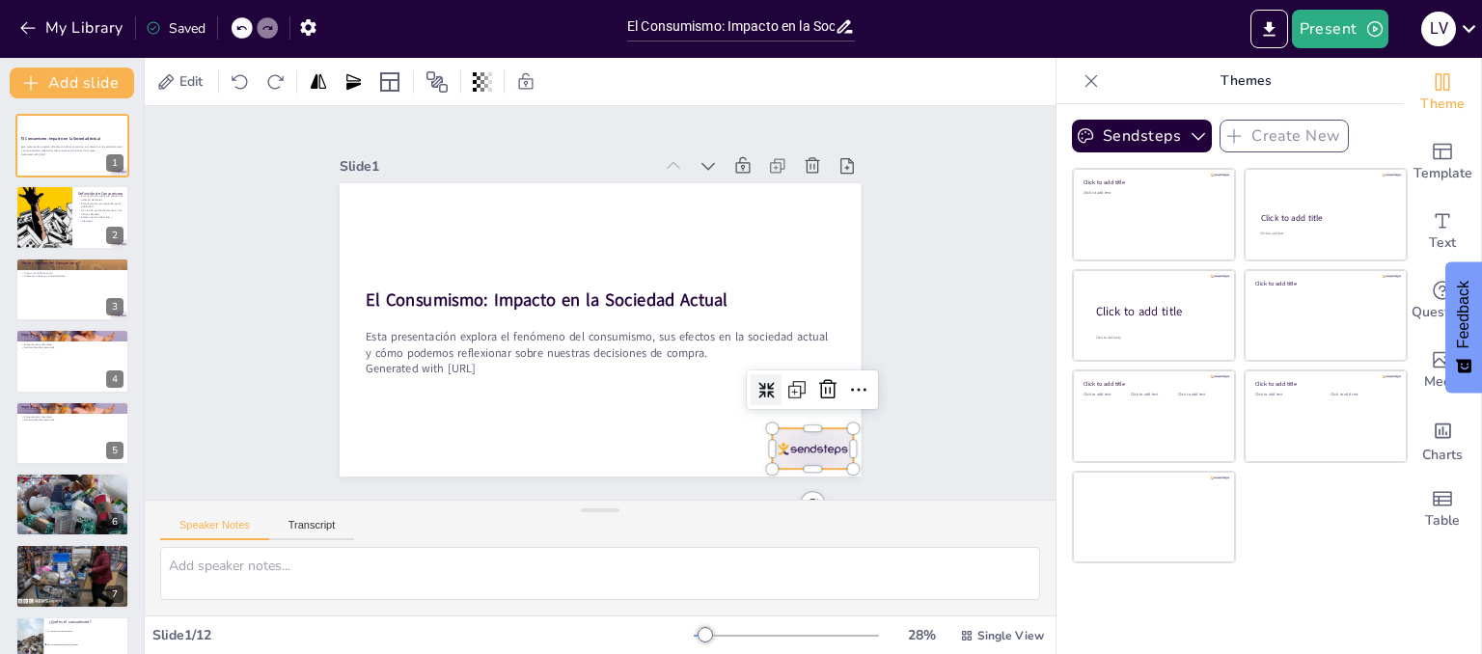
click at [510, 119] on div at bounding box center [465, 83] width 91 height 70
click at [462, 129] on icon at bounding box center [446, 113] width 32 height 32
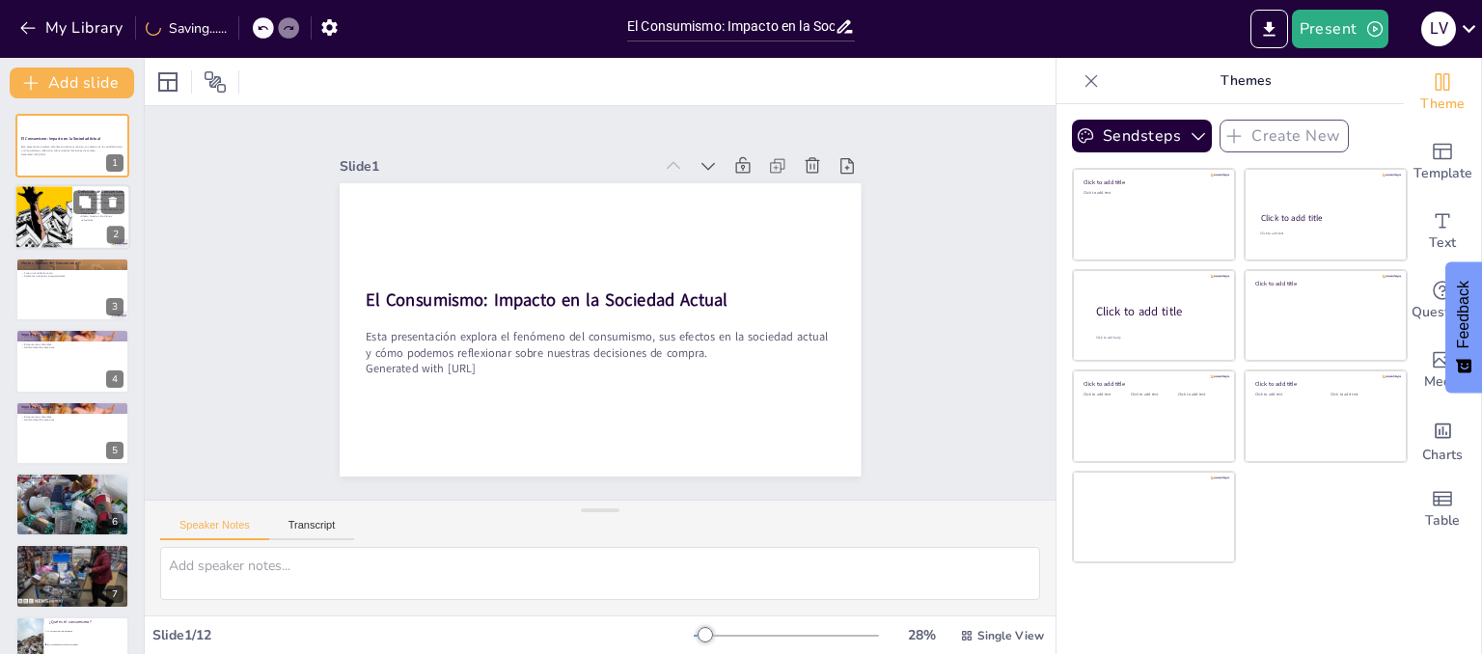
click at [86, 221] on p "Afecta nuestra vida diaria y relaciones." at bounding box center [101, 218] width 46 height 7
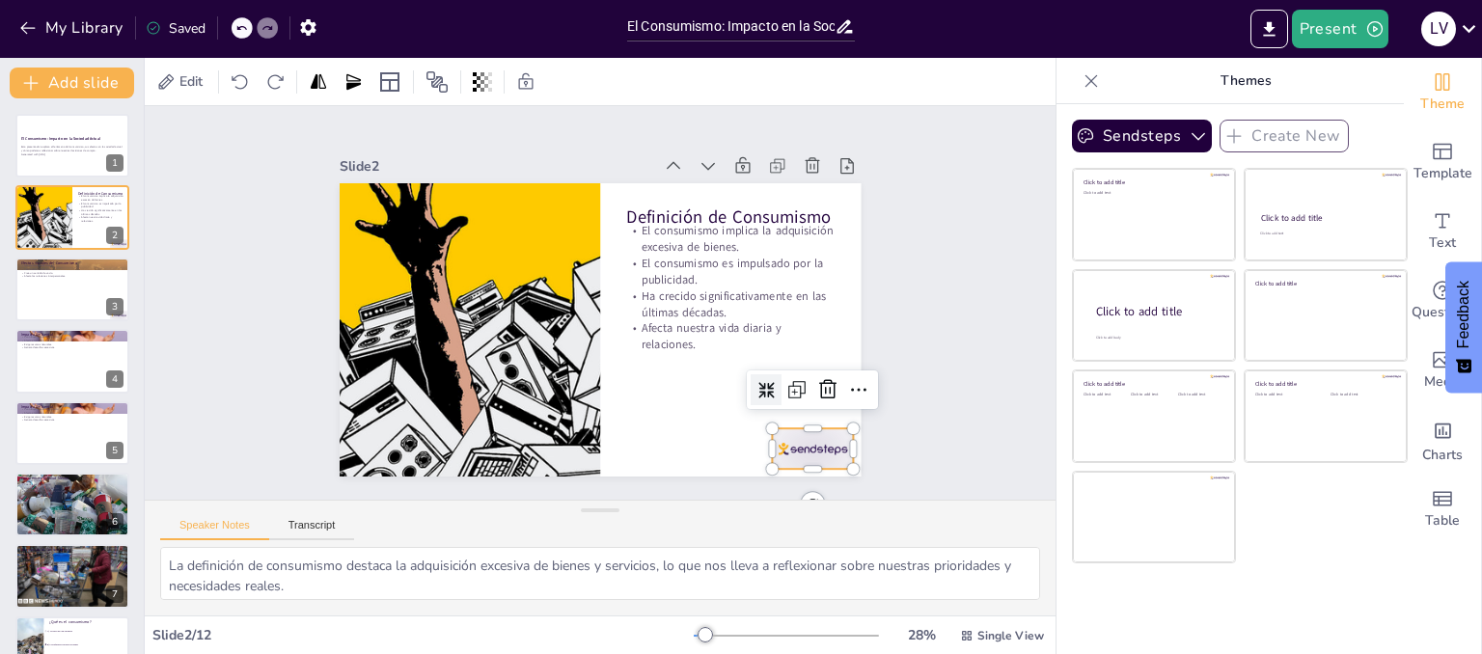
click at [609, 91] on div at bounding box center [566, 47] width 85 height 88
click at [376, 253] on icon at bounding box center [363, 240] width 25 height 25
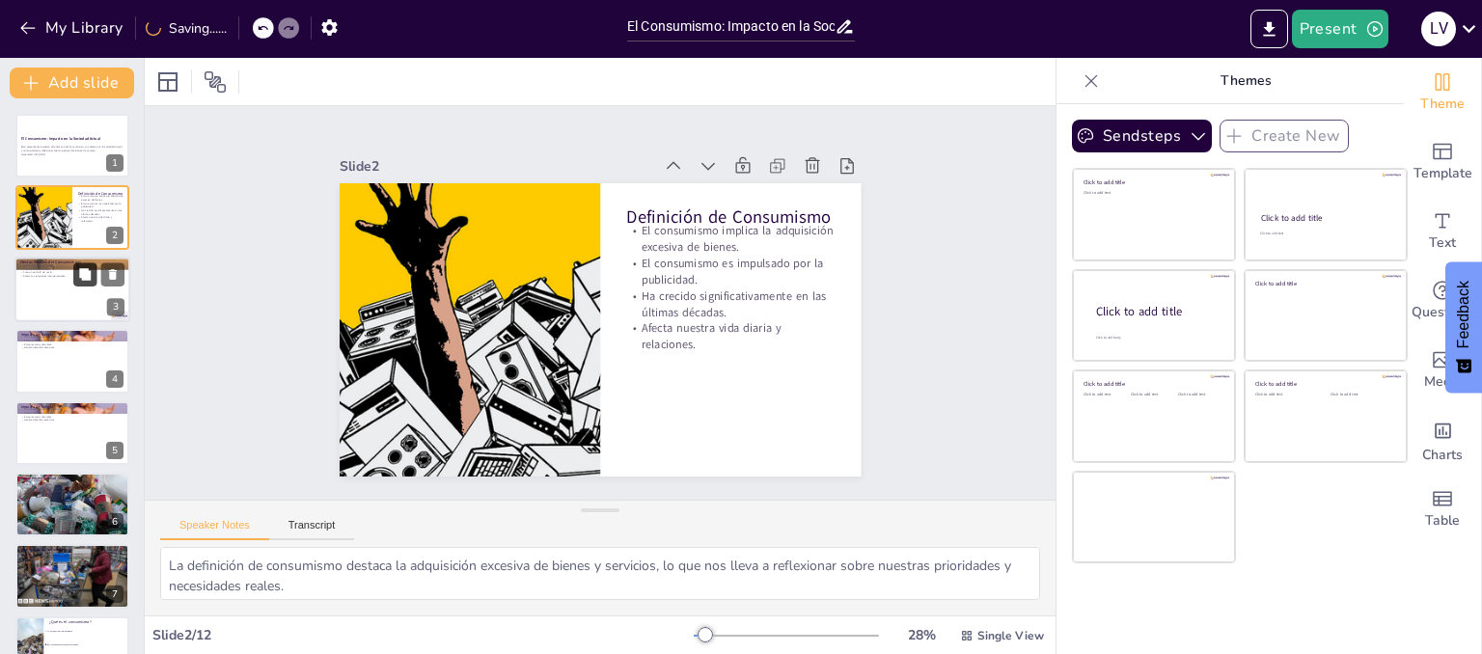
click at [83, 267] on icon at bounding box center [85, 274] width 14 height 14
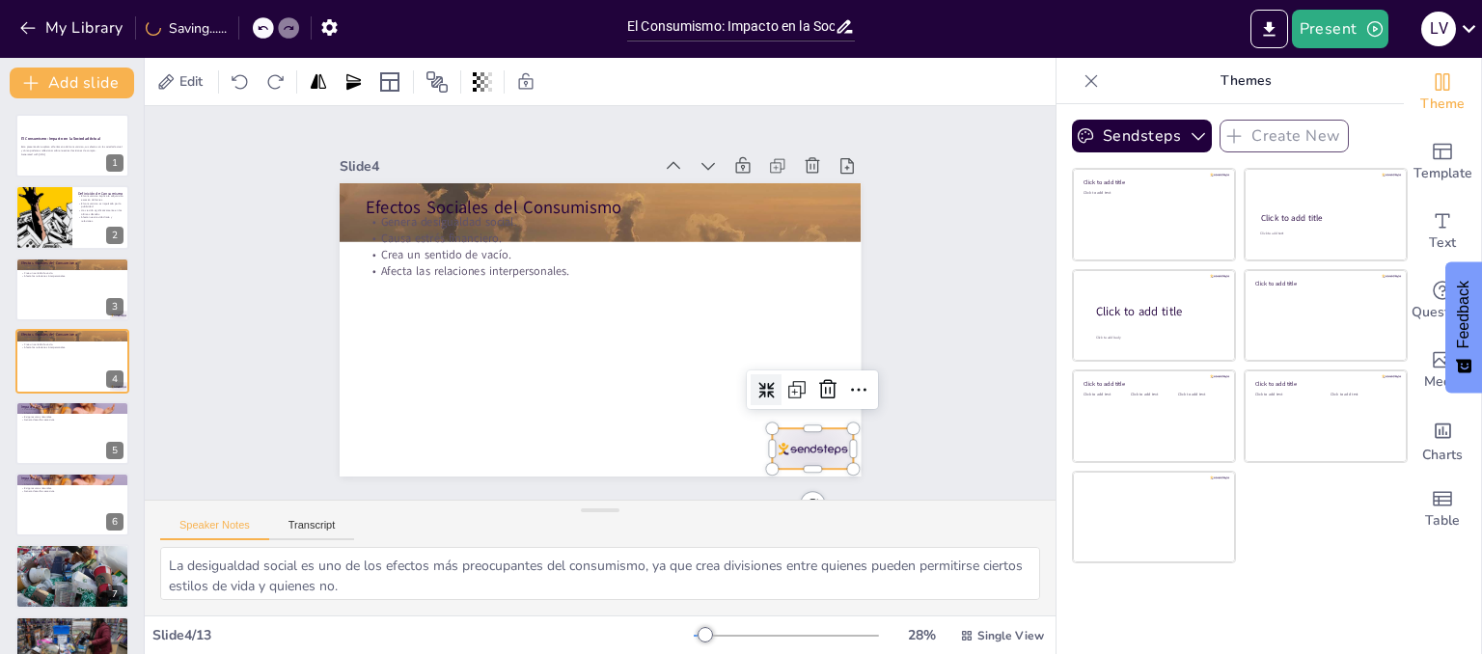
click at [466, 145] on div at bounding box center [422, 116] width 88 height 57
click at [372, 279] on icon at bounding box center [358, 265] width 27 height 27
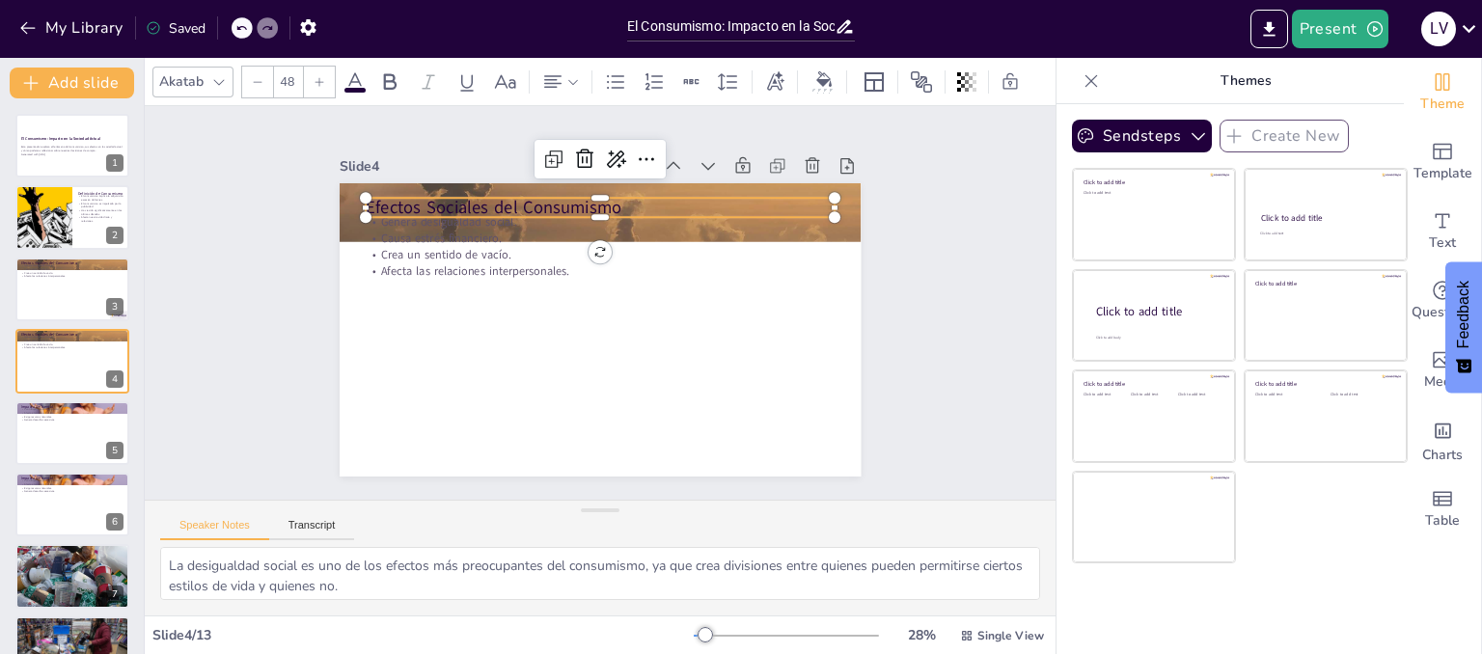
click at [375, 361] on p "Efectos Sociales del Consumismo" at bounding box center [609, 397] width 469 height 73
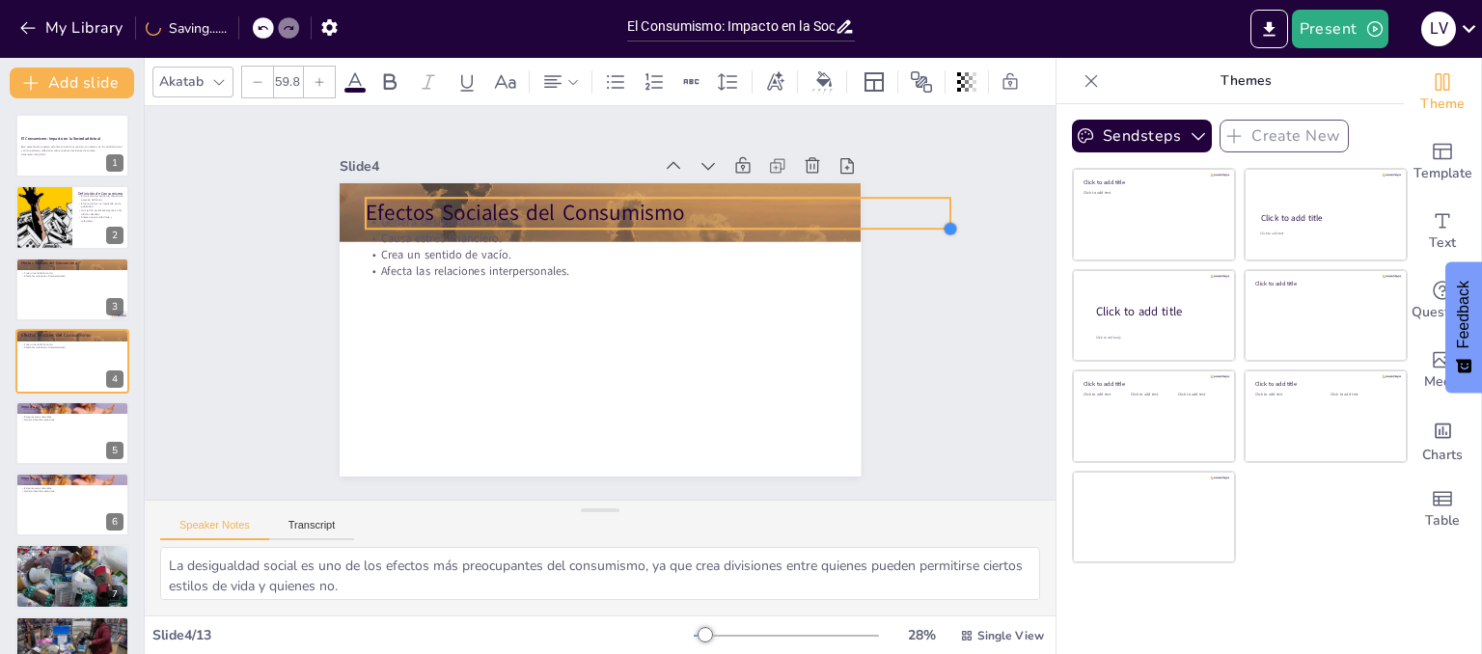
drag, startPoint x: 817, startPoint y: 205, endPoint x: 792, endPoint y: 209, distance: 25.5
click at [792, 209] on div "Efectos Sociales del Consumismo Genera desigualdad social. Causa estrés financi…" at bounding box center [605, 277] width 571 height 396
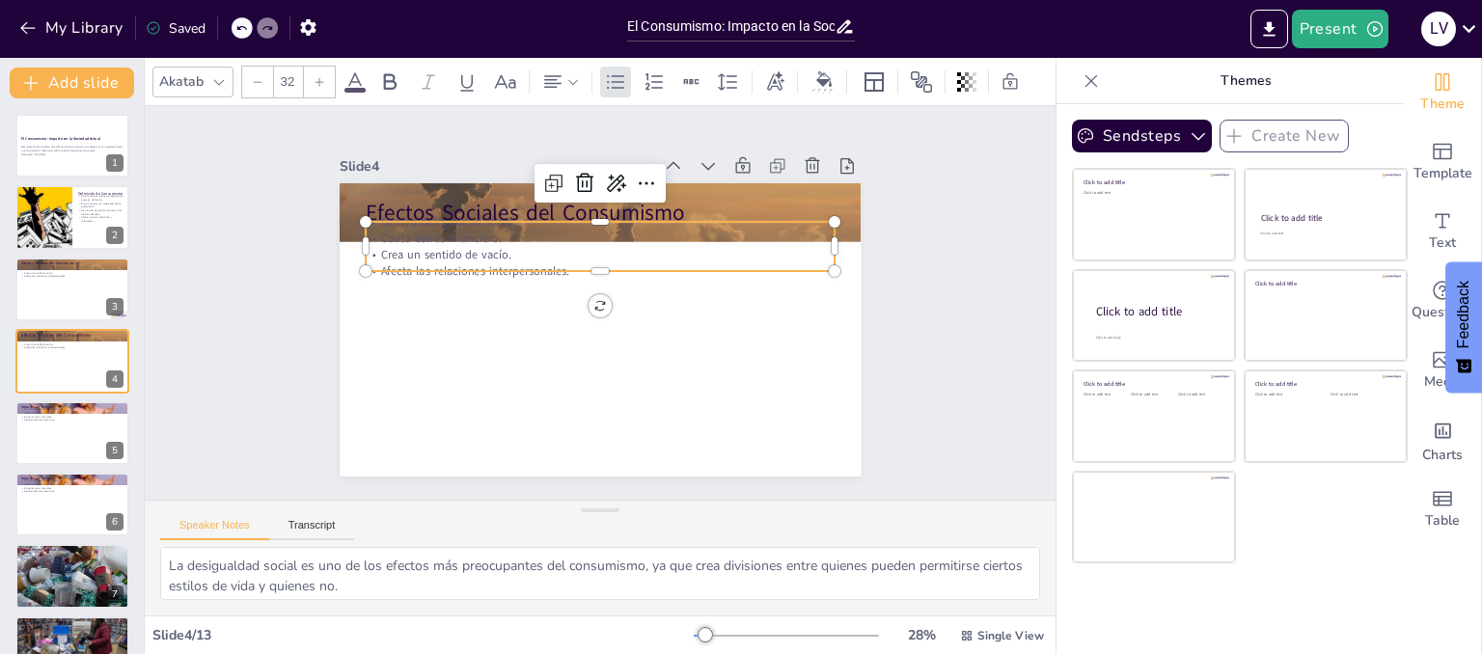
click at [502, 248] on p "Crea un sentido de vacío." at bounding box center [553, 313] width 114 height 462
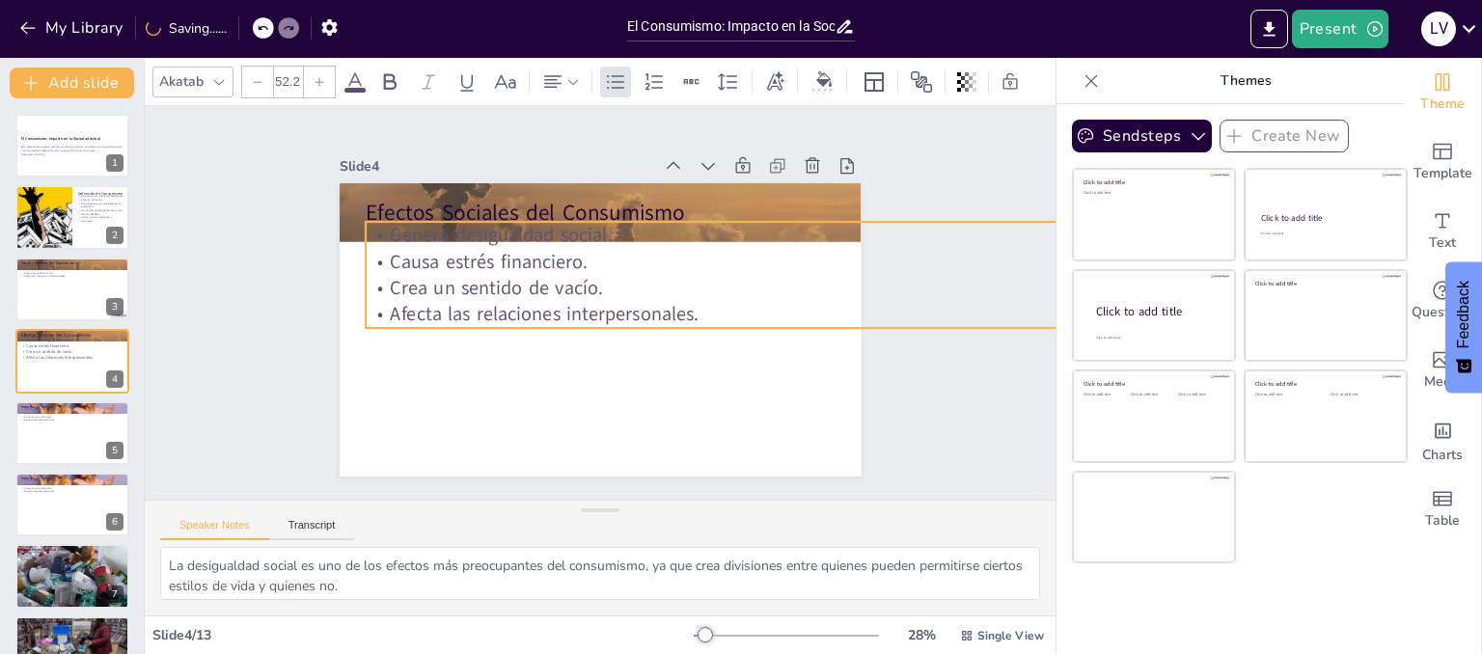
drag, startPoint x: 821, startPoint y: 266, endPoint x: 809, endPoint y: 297, distance: 33.0
click at [809, 297] on div "Efectos Sociales del Consumismo Genera desigualdad social. Causa estrés financi…" at bounding box center [613, 326] width 598 height 514
click at [696, 272] on p "Crea un sentido de vacío." at bounding box center [742, 349] width 710 height 336
click at [599, 272] on p "Crea un sentido de vacío." at bounding box center [585, 155] width 27 height 766
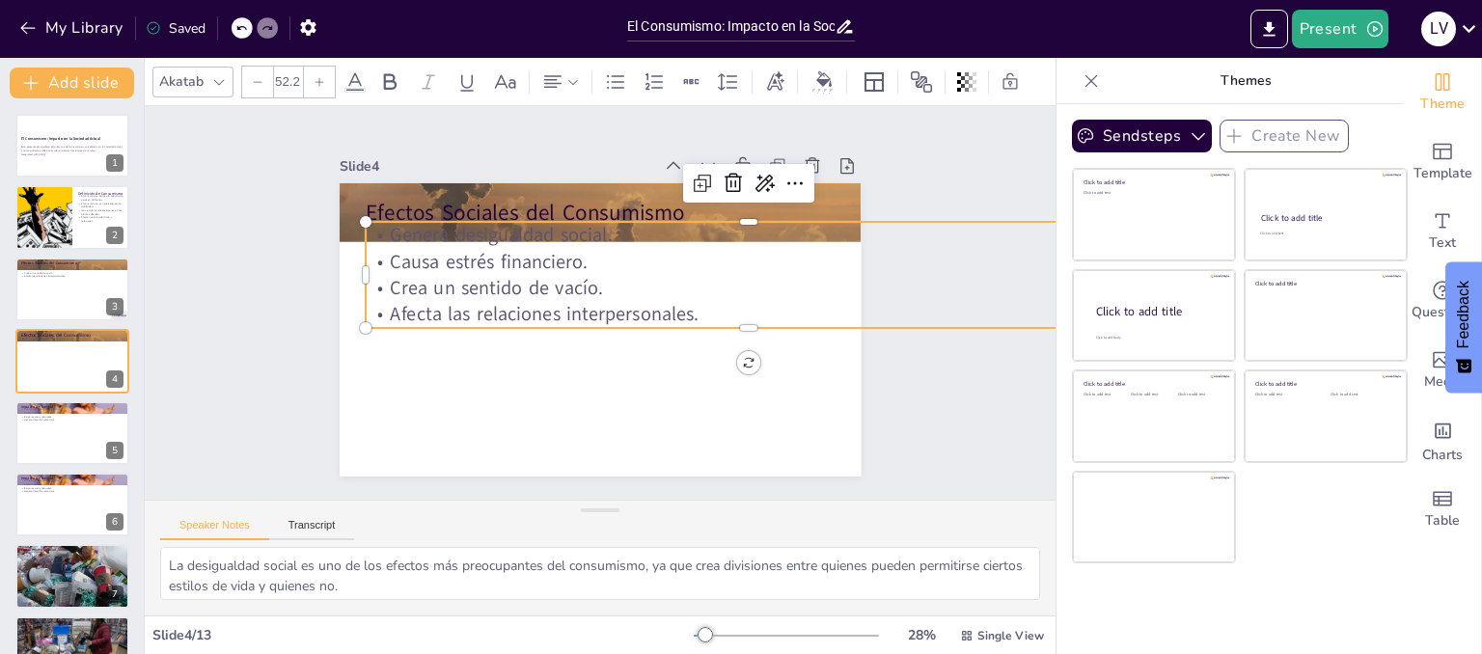
drag, startPoint x: 696, startPoint y: 272, endPoint x: 688, endPoint y: 267, distance: 9.9
click at [647, 267] on p "Crea un sentido de vacío." at bounding box center [554, 161] width 185 height 754
click at [688, 267] on p "Crea un sentido de vacío." at bounding box center [661, 167] width 406 height 676
click at [688, 267] on p "Crea un sentido de vacío." at bounding box center [471, 377] width 710 height 336
click at [723, 267] on p "Crea un sentido de vacío." at bounding box center [737, 242] width 736 height 261
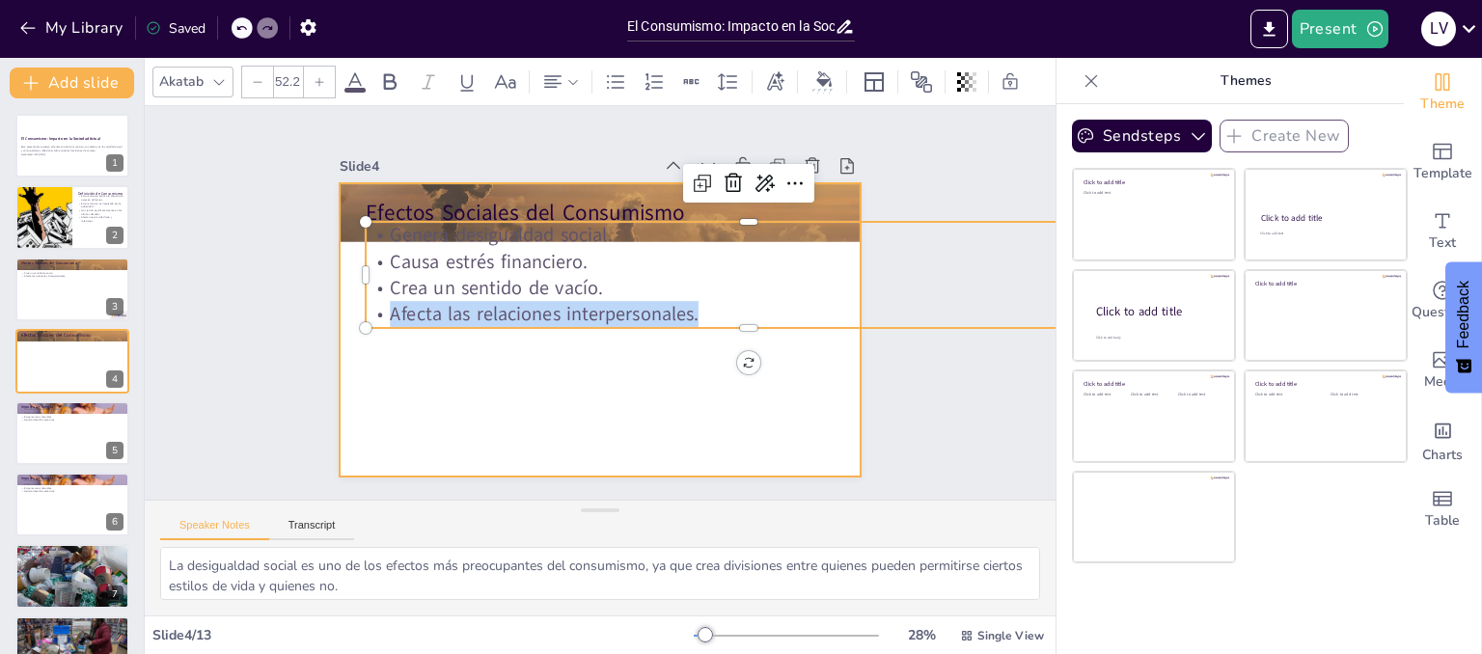
drag, startPoint x: 723, startPoint y: 267, endPoint x: 701, endPoint y: 335, distance: 70.8
click at [701, 335] on div "Efectos Sociales del Consumismo Genera desigualdad social. Causa estrés financi…" at bounding box center [576, 289] width 515 height 598
click at [701, 335] on div at bounding box center [611, 278] width 595 height 479
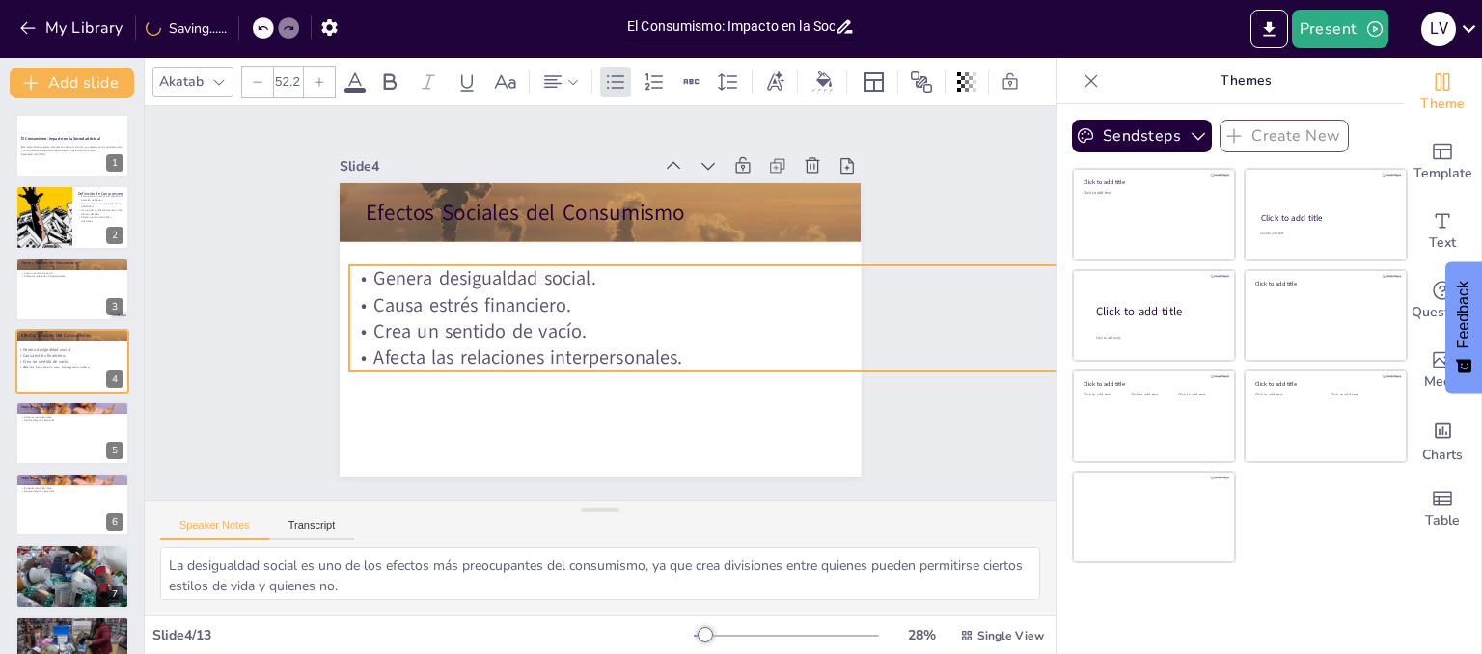
drag, startPoint x: 708, startPoint y: 290, endPoint x: 692, endPoint y: 334, distance: 46.4
click at [692, 288] on p "Crea un sentido de vacío." at bounding box center [469, 274] width 766 height 27
click at [55, 289] on div at bounding box center [72, 290] width 116 height 66
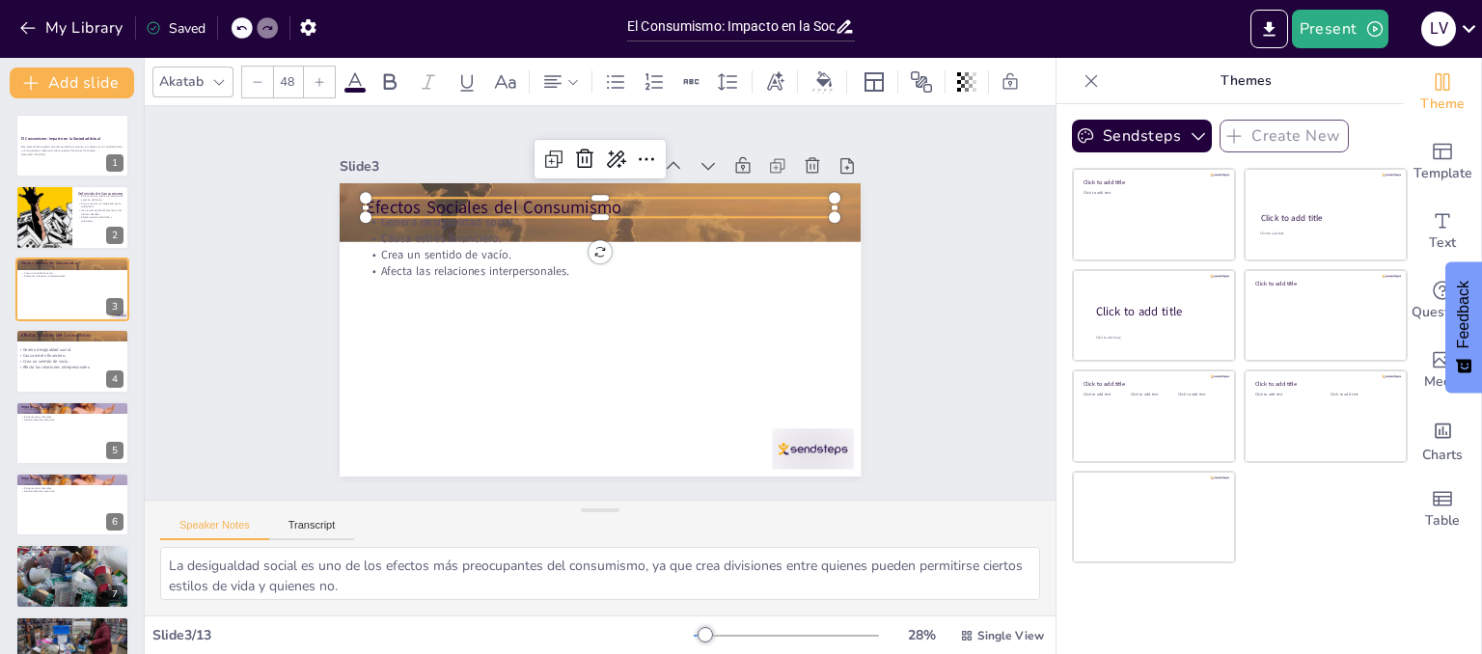
click at [407, 197] on p "Efectos Sociales del Consumismo" at bounding box center [544, 225] width 394 height 295
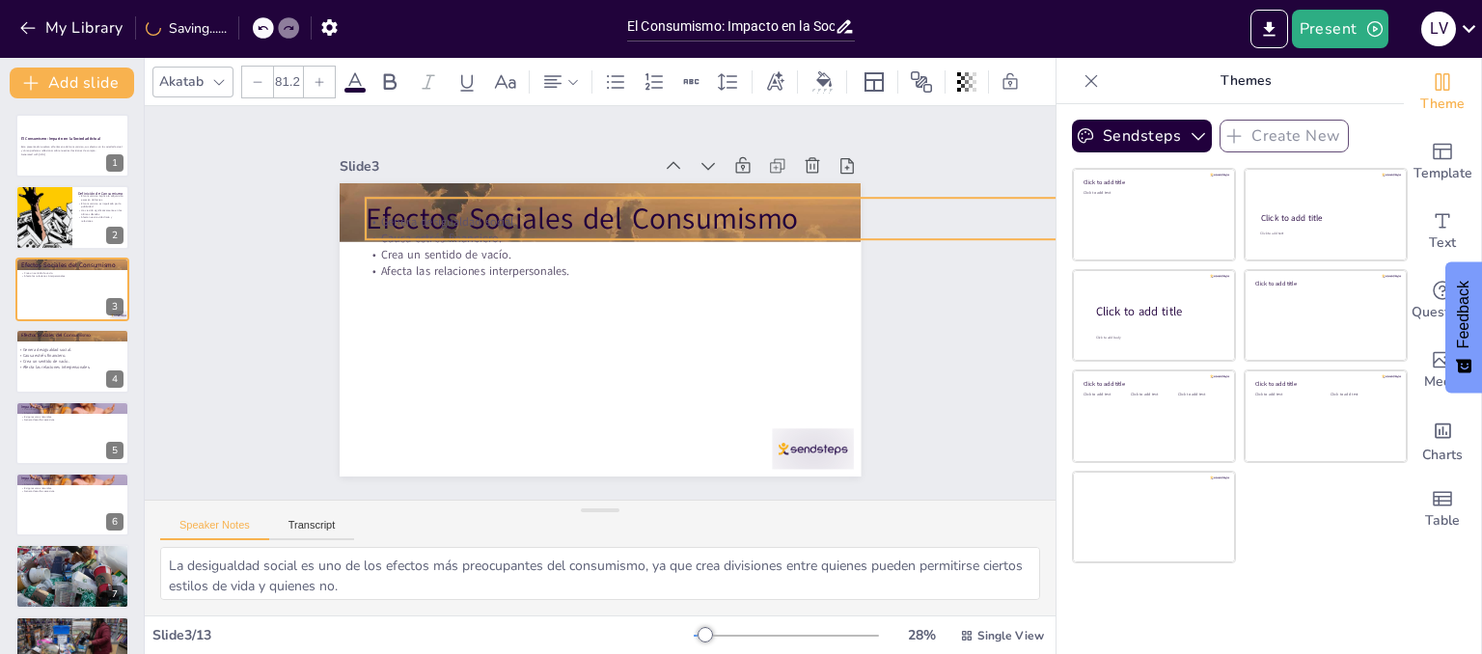
drag, startPoint x: 819, startPoint y: 212, endPoint x: 831, endPoint y: 226, distance: 17.8
click at [831, 226] on div "Efectos Sociales del Consumismo Genera desigualdad social. Causa estrés financi…" at bounding box center [621, 318] width 543 height 594
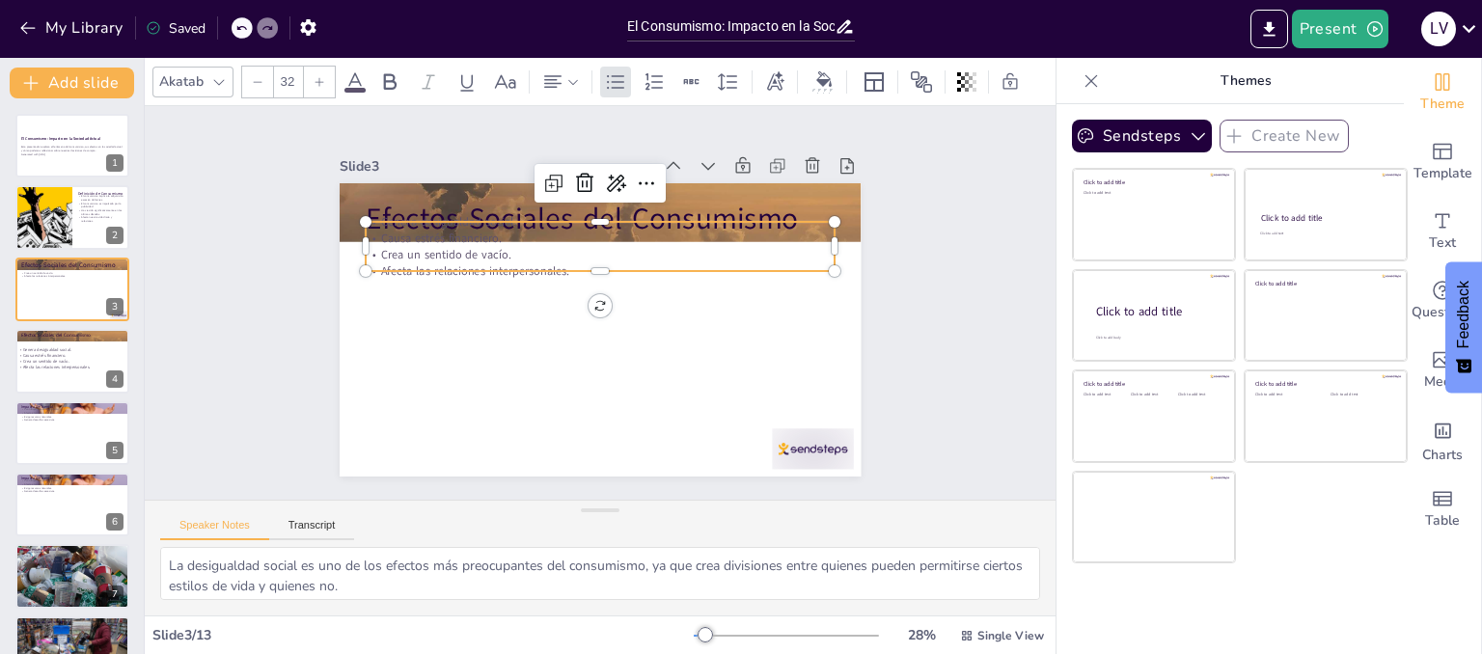
click at [568, 256] on p "Afecta las relaciones interpersonales." at bounding box center [622, 327] width 360 height 326
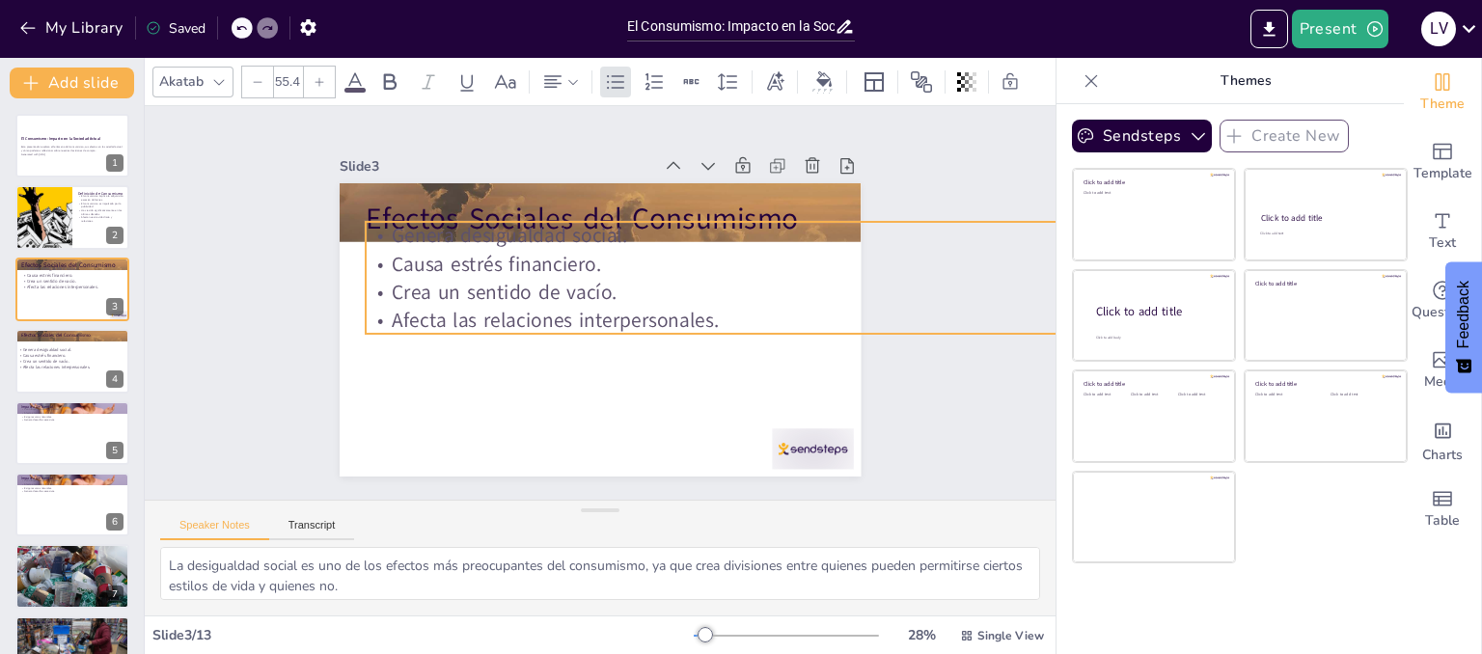
drag, startPoint x: 820, startPoint y: 259, endPoint x: 824, endPoint y: 295, distance: 35.9
click at [824, 295] on div "Efectos Sociales del Consumismo Genera desigualdad social. Causa estrés financi…" at bounding box center [620, 321] width 566 height 584
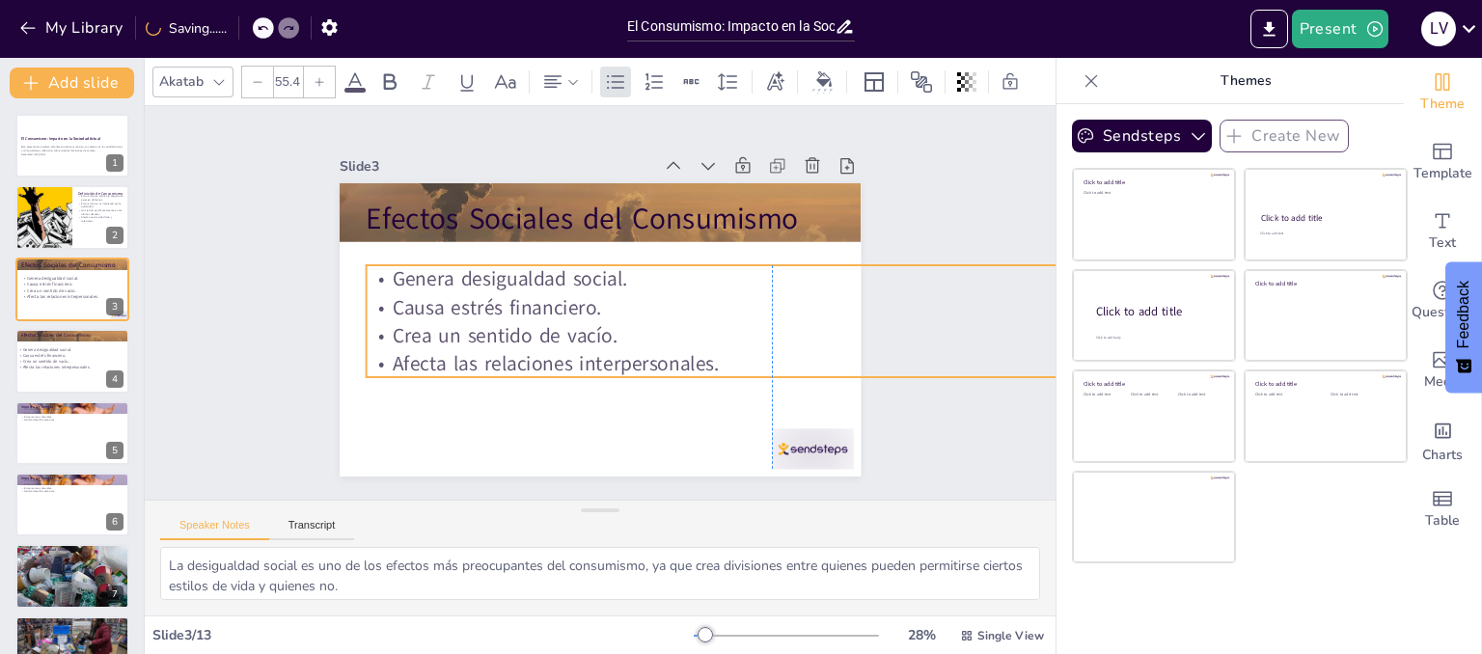
drag, startPoint x: 735, startPoint y: 251, endPoint x: 732, endPoint y: 294, distance: 43.5
click at [732, 294] on p "Causa estrés financiero." at bounding box center [657, 140] width 277 height 781
click at [98, 365] on p "Afecta las relaciones interpersonales." at bounding box center [101, 368] width 171 height 6
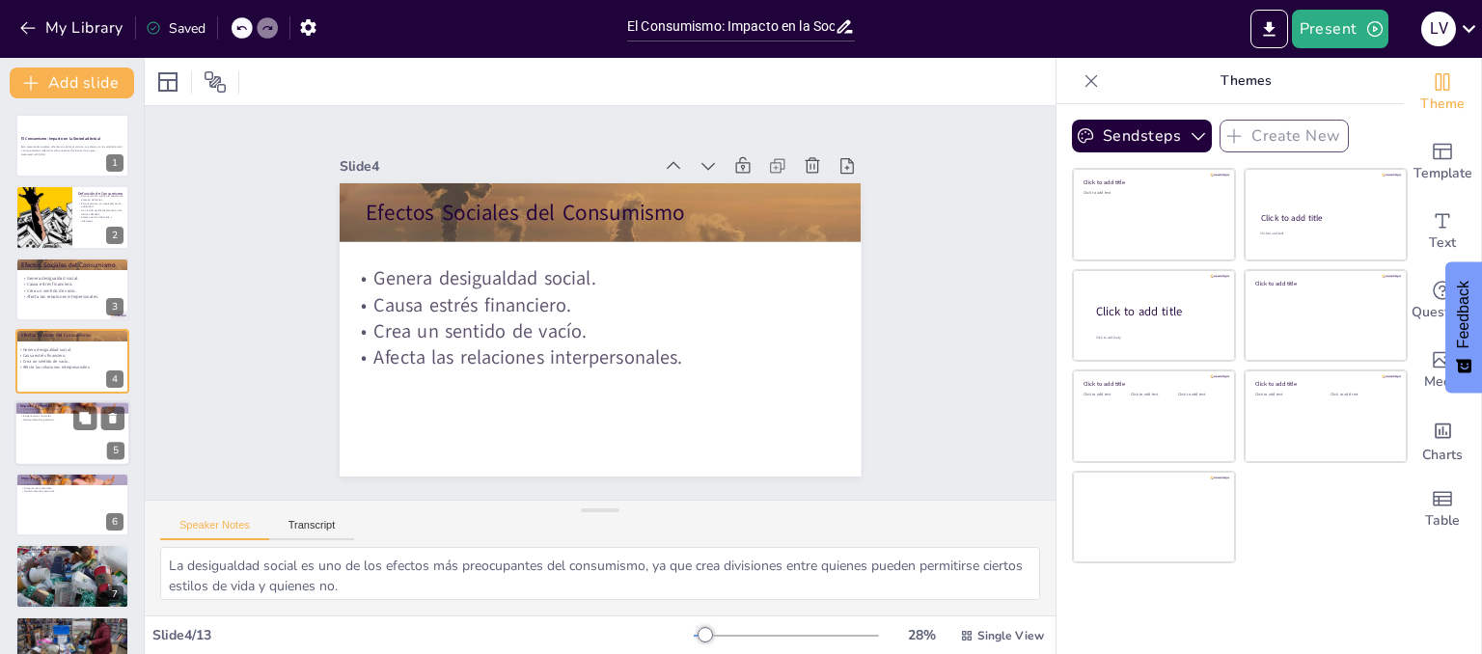
click at [55, 431] on div at bounding box center [72, 433] width 116 height 66
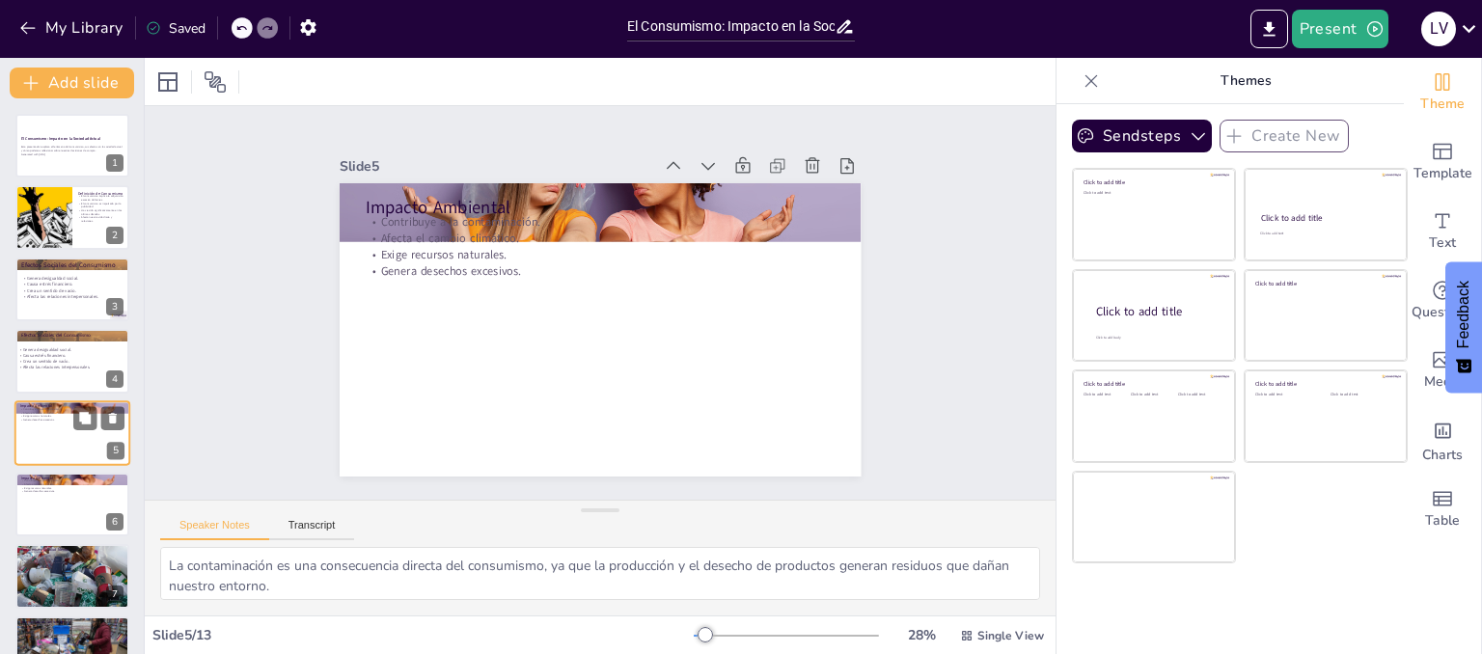
scroll to position [57, 0]
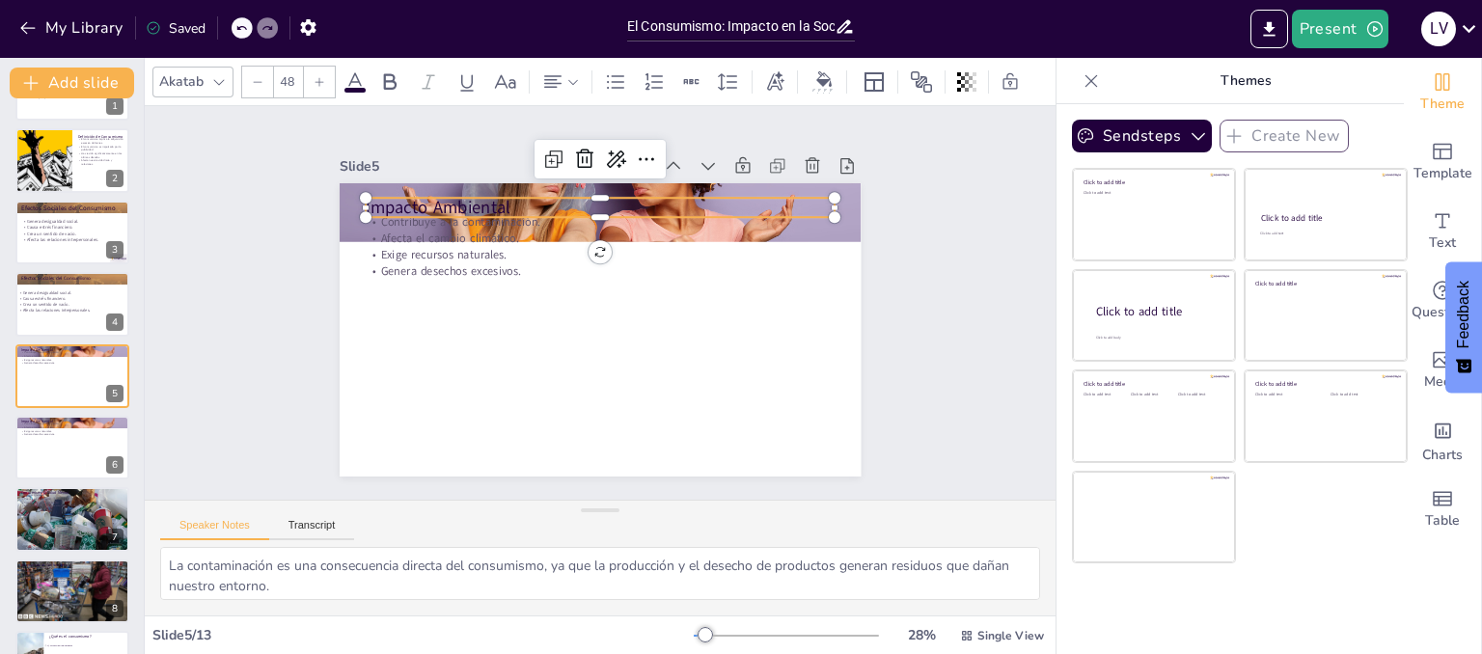
click at [378, 205] on p "Impacto Ambiental" at bounding box center [609, 208] width 469 height 73
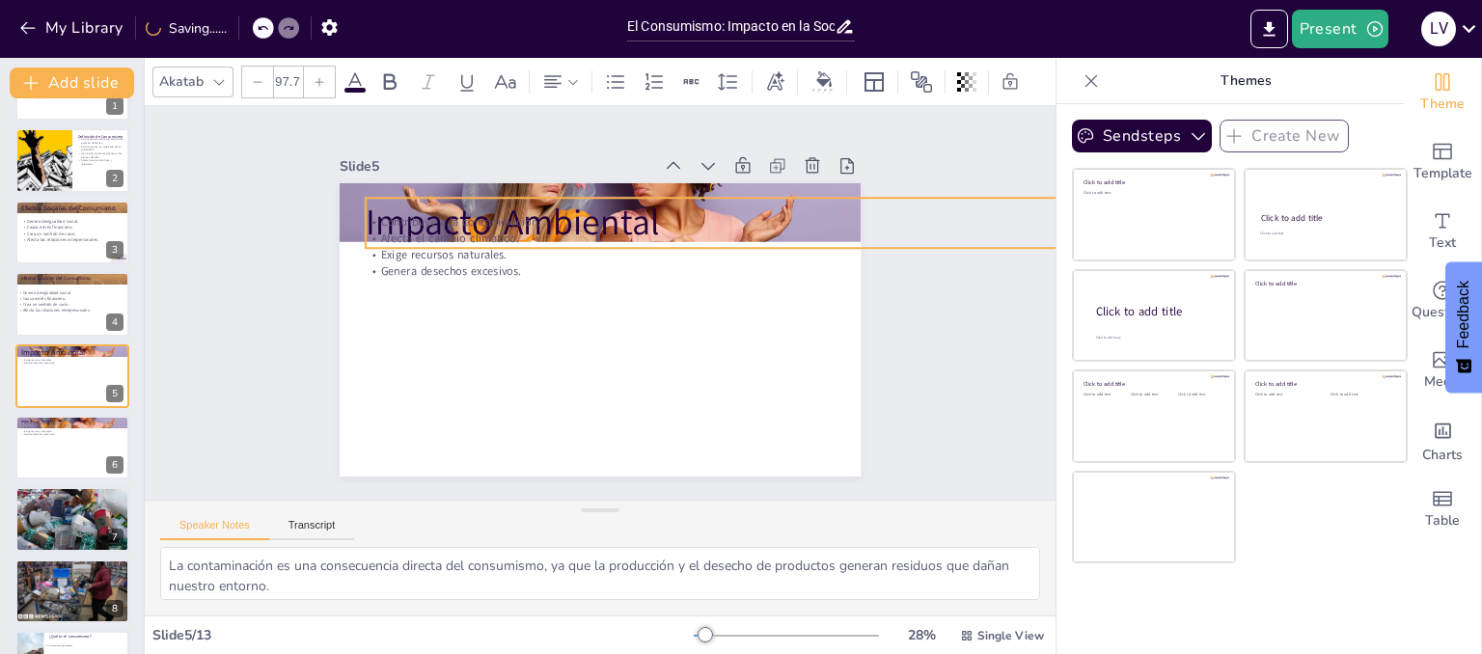
drag, startPoint x: 822, startPoint y: 209, endPoint x: 851, endPoint y: 230, distance: 35.3
click at [851, 230] on div "Slide 1 El Consumismo: Impacto en la Sociedad Actual Esta presentación explora …" at bounding box center [599, 302] width 719 height 615
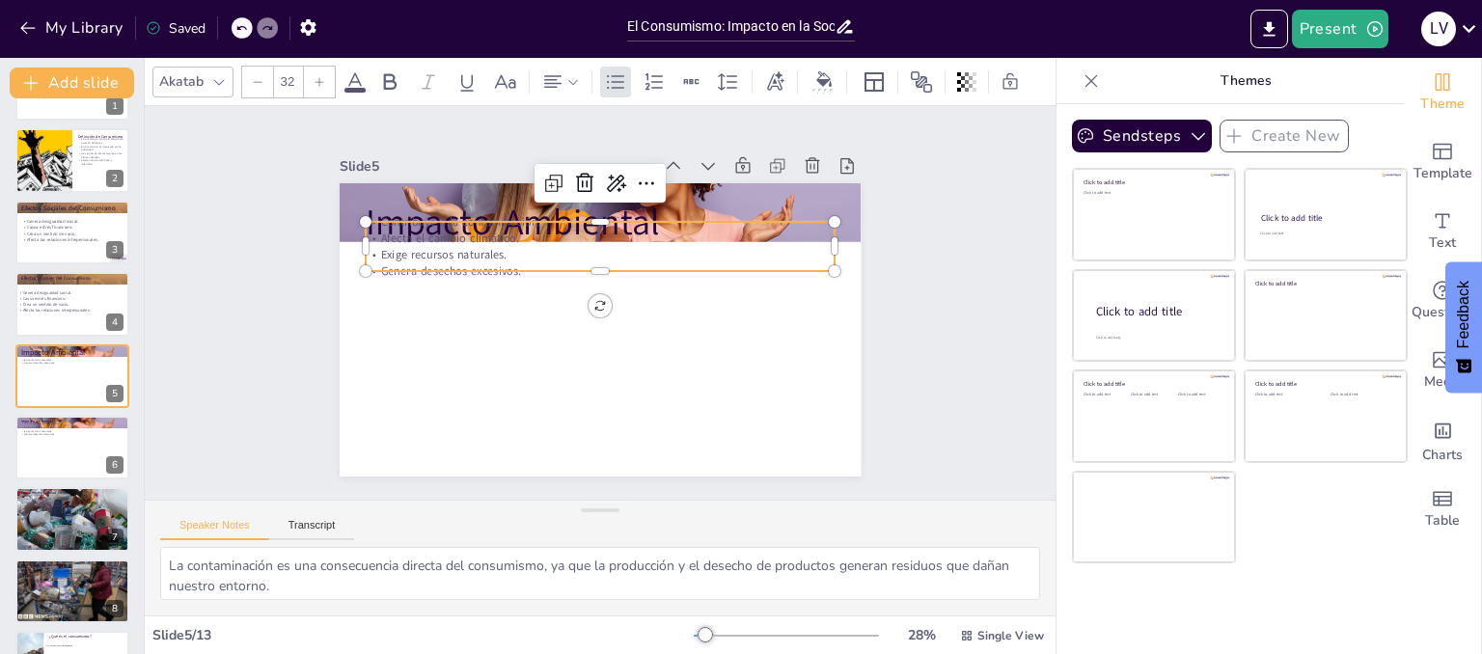
click at [624, 259] on p "Genera desechos excesivos." at bounding box center [632, 302] width 16 height 469
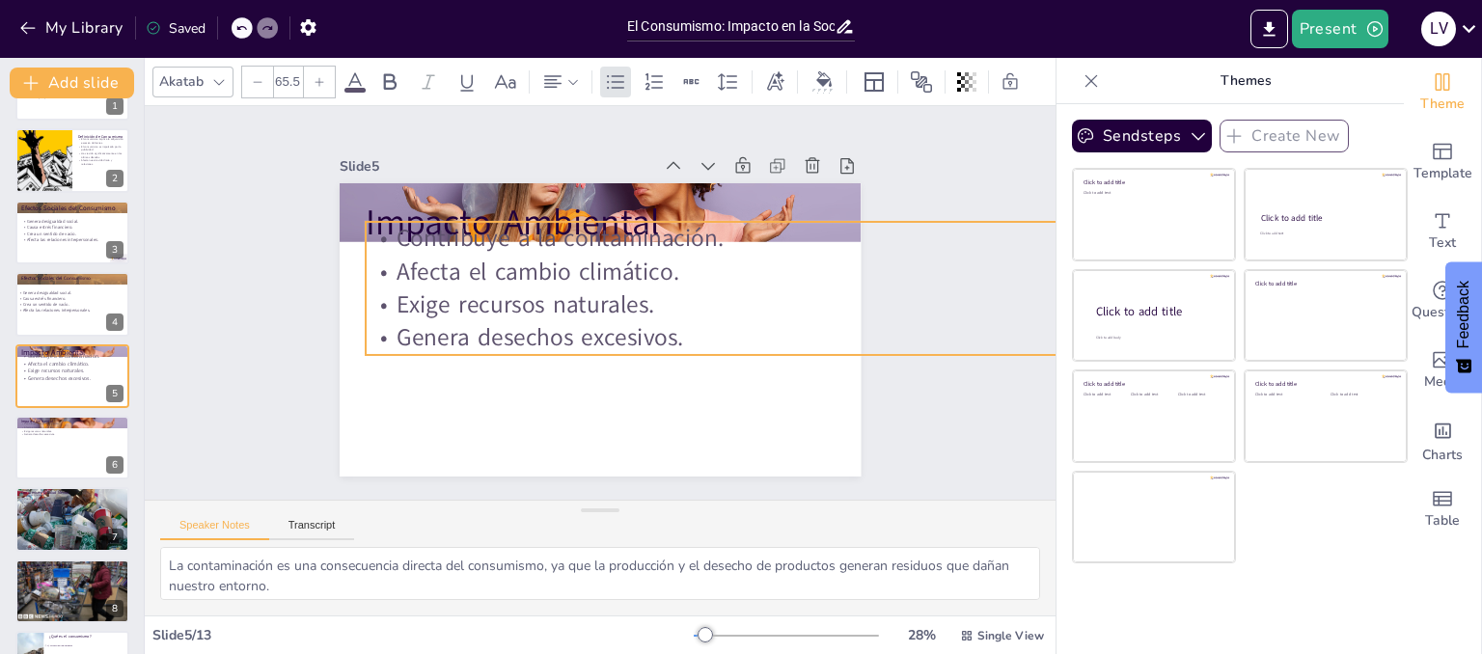
drag, startPoint x: 814, startPoint y: 267, endPoint x: 832, endPoint y: 318, distance: 54.0
click at [832, 318] on div "Impacto Ambiental Contribuye a la contaminación. Afecta el cambio climático. Ex…" at bounding box center [620, 321] width 567 height 584
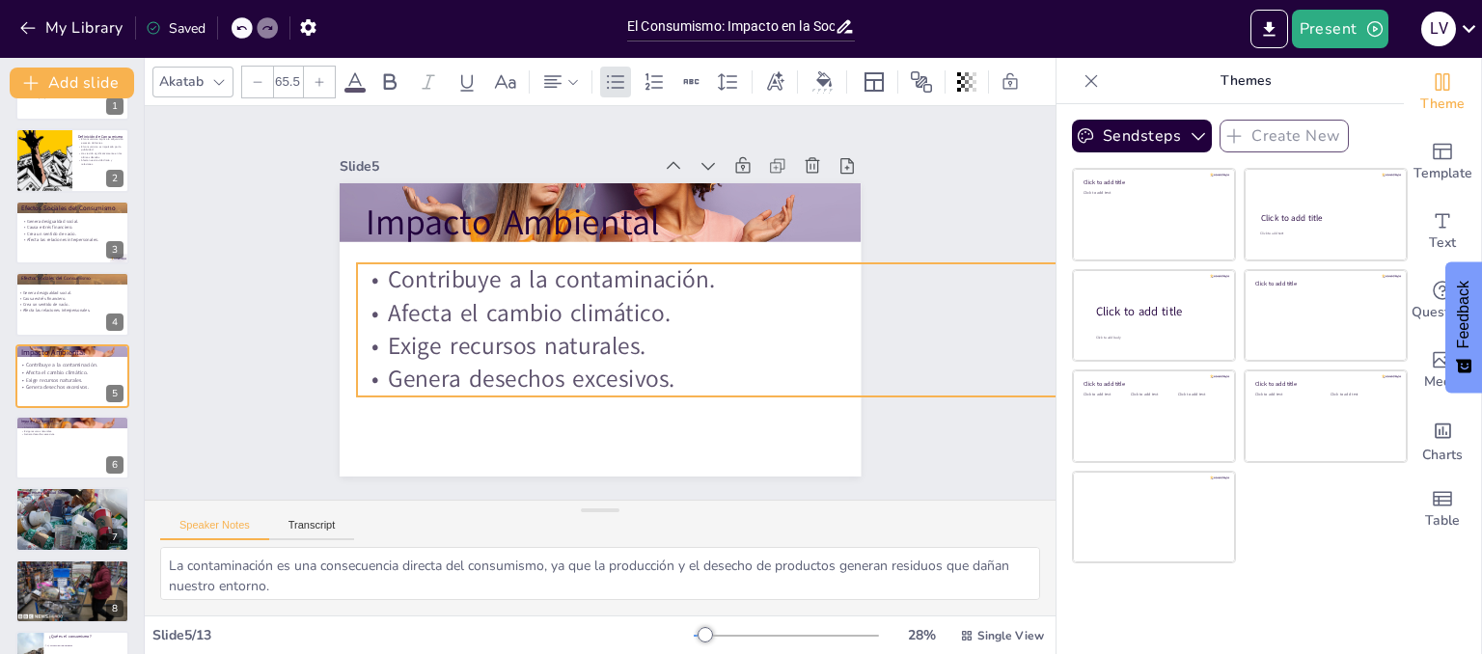
drag, startPoint x: 757, startPoint y: 297, endPoint x: 749, endPoint y: 339, distance: 42.4
click at [749, 339] on p "Exige recursos naturales." at bounding box center [373, 383] width 848 height 508
click at [90, 435] on icon at bounding box center [85, 432] width 12 height 12
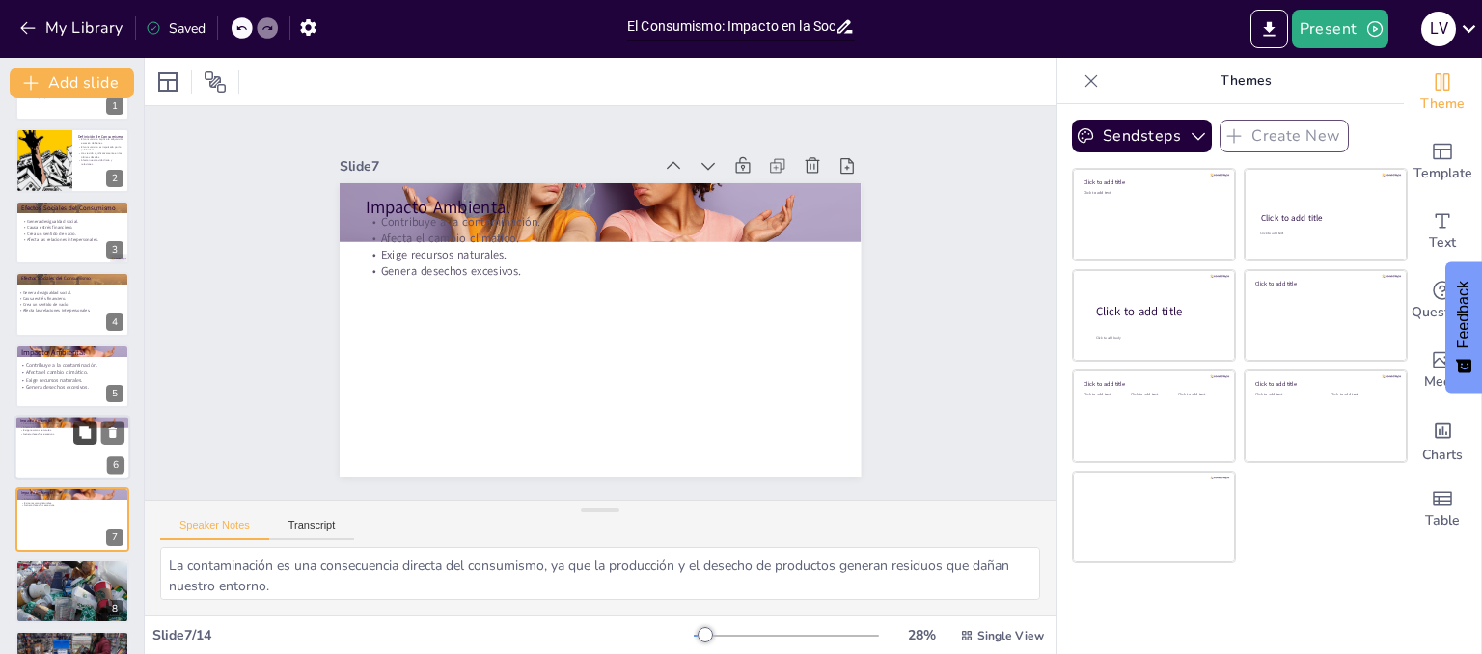
scroll to position [201, 0]
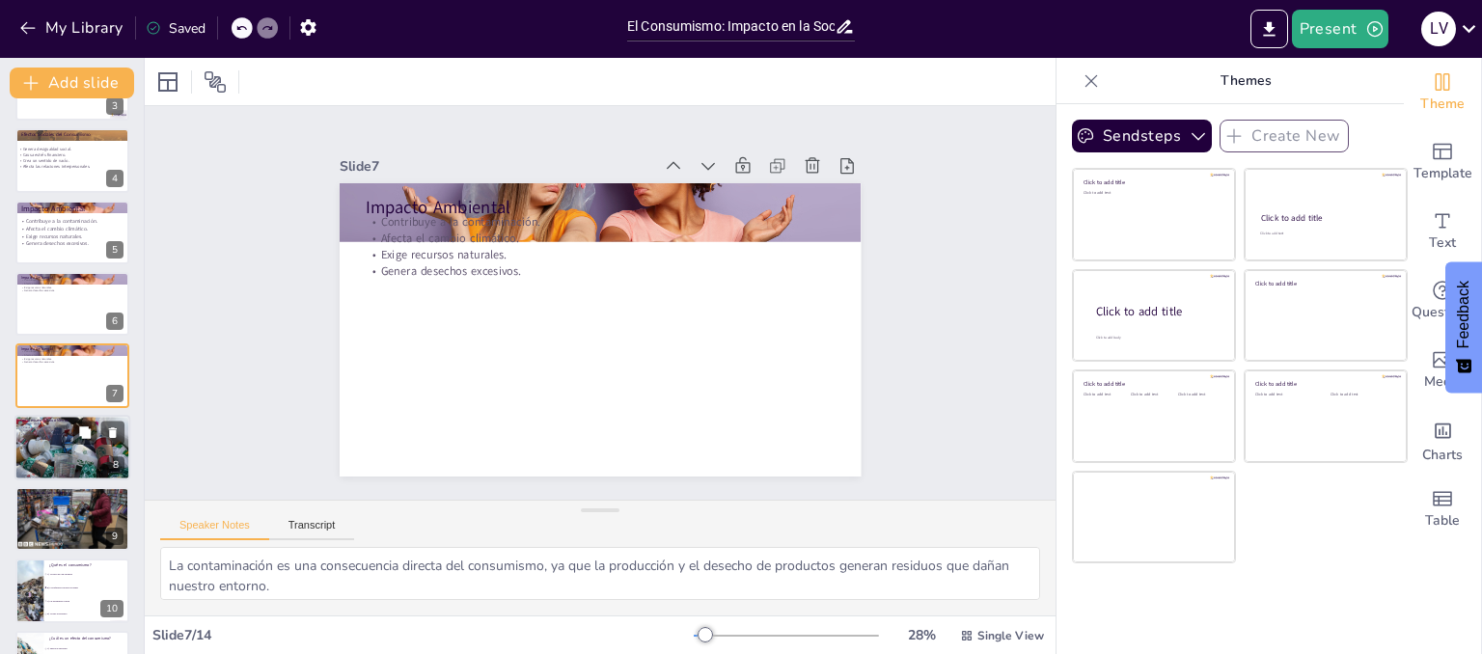
click at [66, 436] on div at bounding box center [72, 447] width 116 height 77
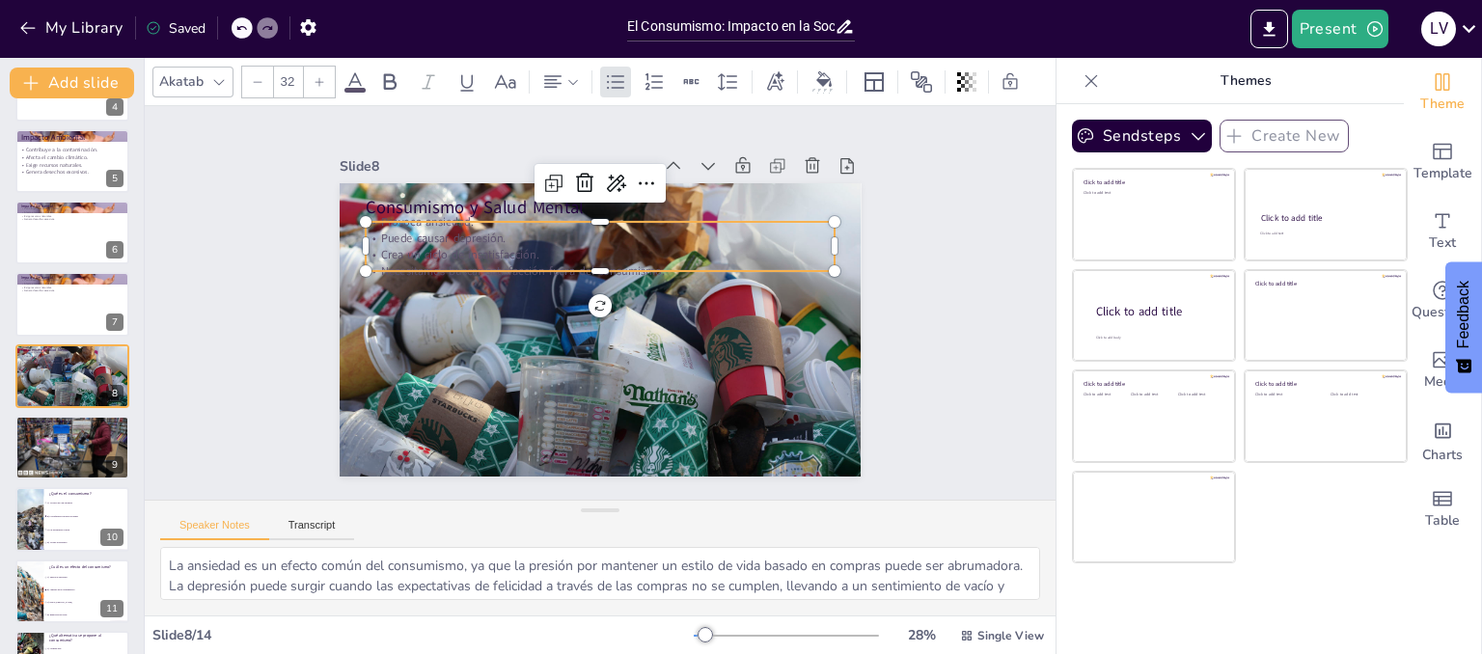
click at [415, 274] on p "Provoca ansiedad." at bounding box center [632, 376] width 435 height 205
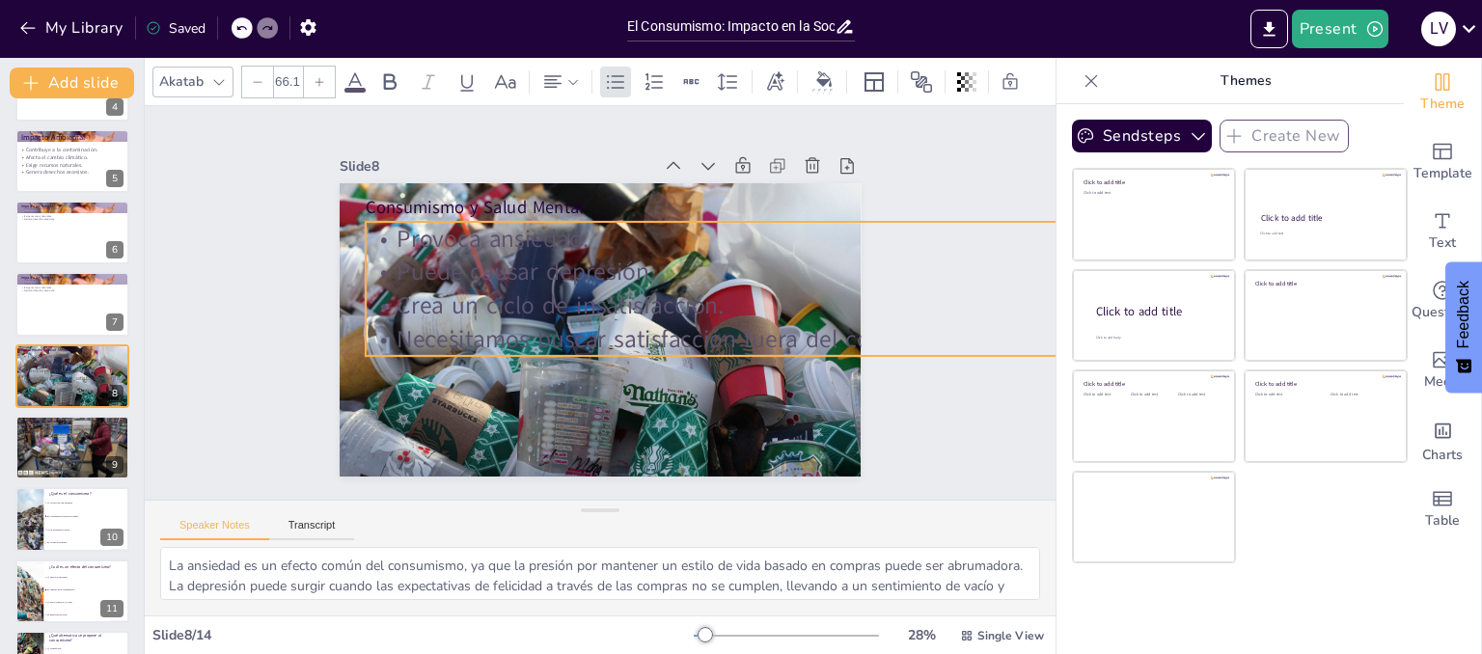
drag, startPoint x: 819, startPoint y: 263, endPoint x: 825, endPoint y: 315, distance: 52.4
click at [825, 315] on div "Consumismo y Salud Mental Provoca ansiedad. Puede causar depresión. Crea un cic…" at bounding box center [622, 287] width 544 height 594
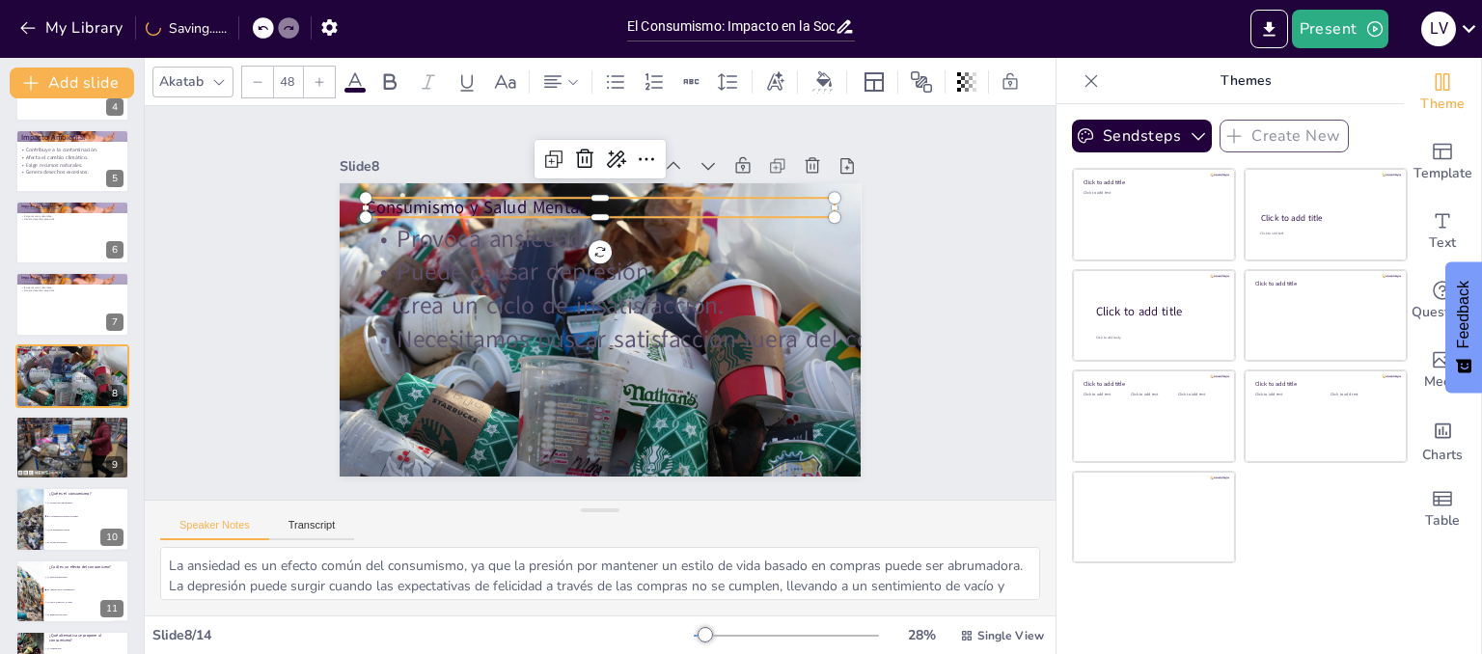
click at [575, 386] on p "Consumismo y Salud Mental" at bounding box center [600, 398] width 469 height 24
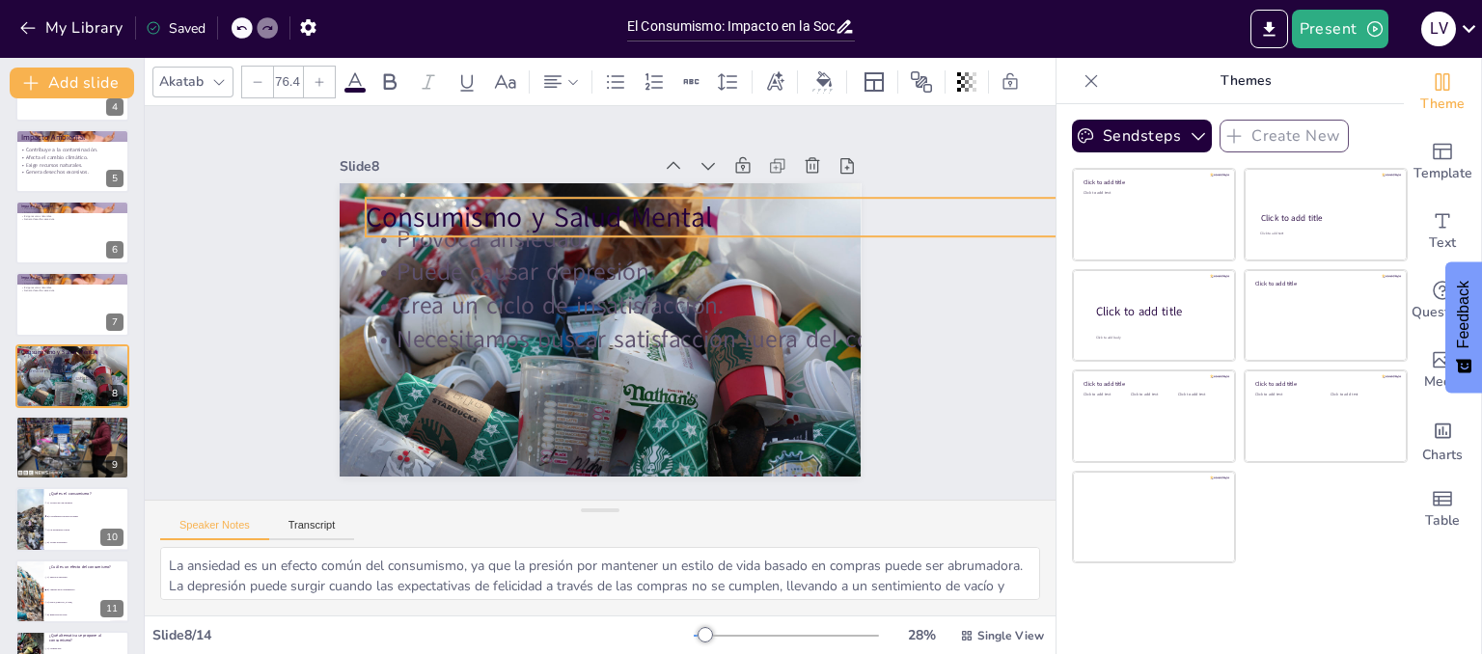
drag, startPoint x: 816, startPoint y: 205, endPoint x: 845, endPoint y: 217, distance: 31.2
click at [845, 217] on div "Consumismo y Salud Mental Provoca ansiedad. Puede causar depresión. Crea un cic…" at bounding box center [613, 279] width 598 height 514
click at [801, 375] on icon at bounding box center [817, 391] width 32 height 32
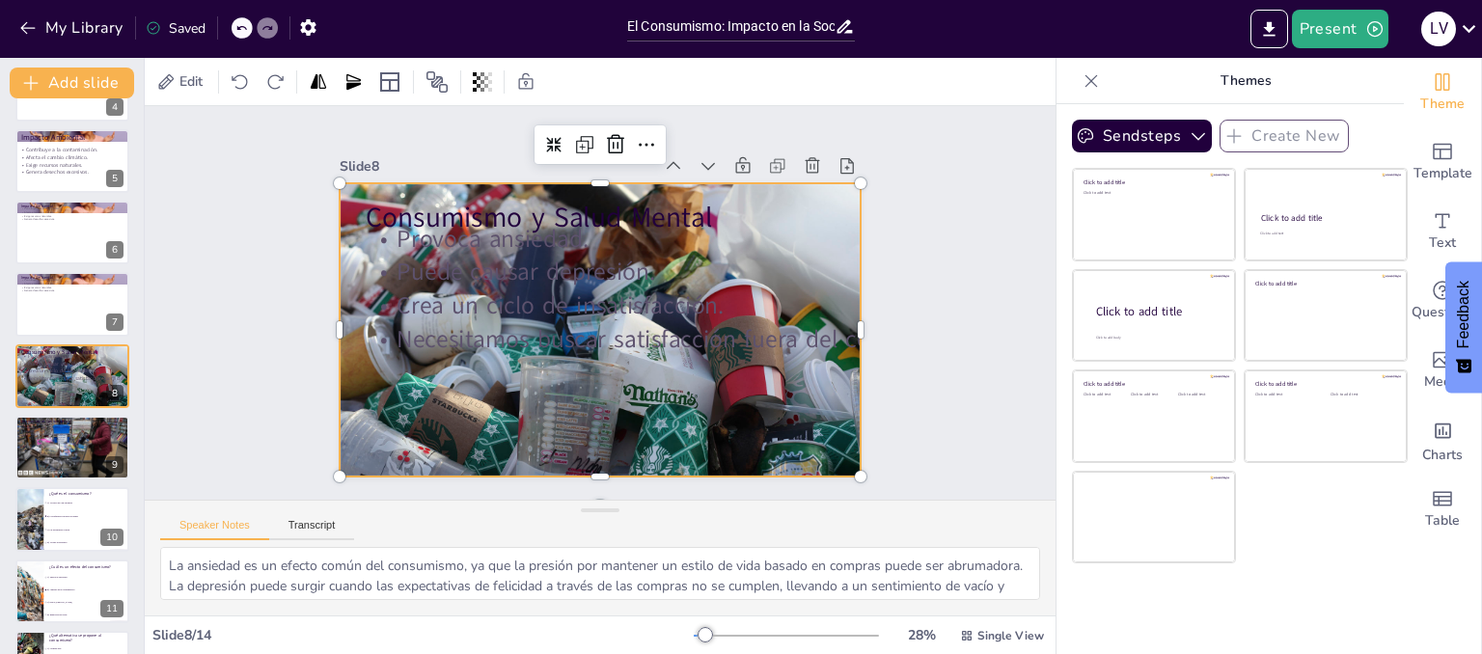
click at [696, 407] on div at bounding box center [626, 294] width 492 height 603
click at [66, 430] on p "Intercambiar bienes." at bounding box center [72, 431] width 104 height 4
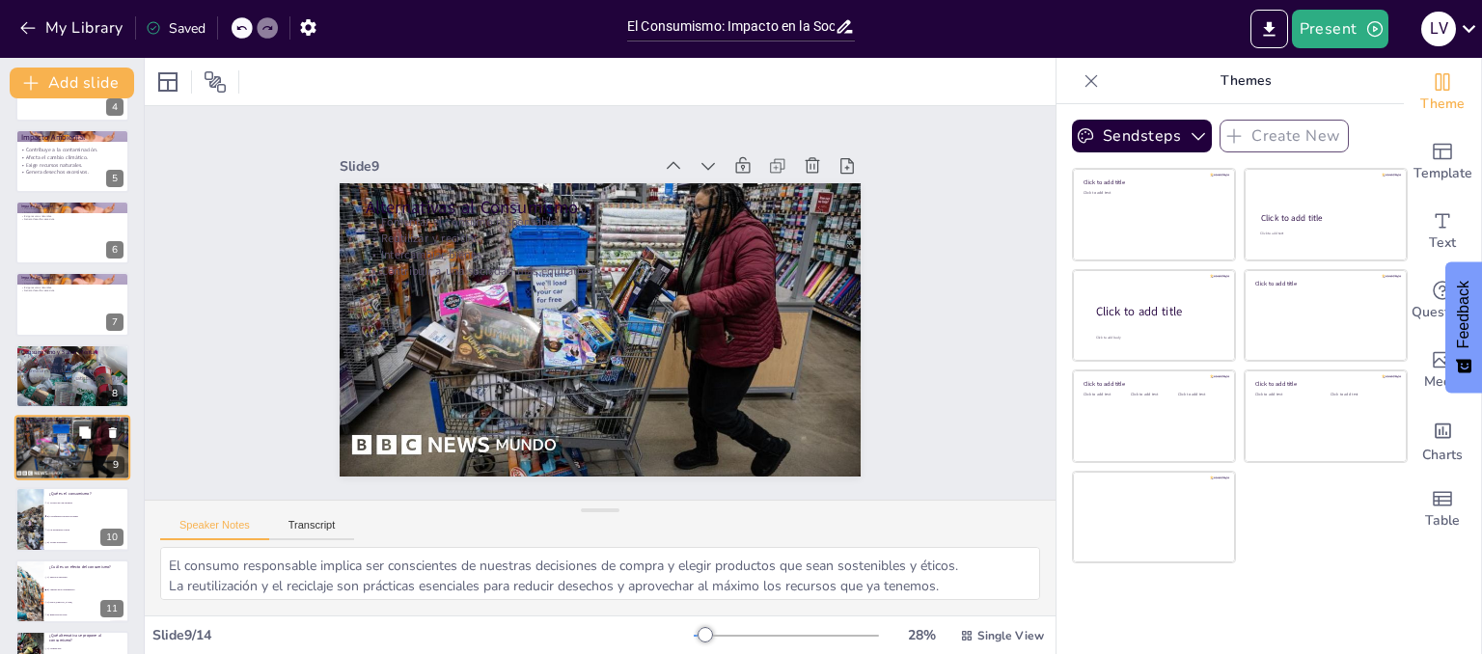
scroll to position [343, 0]
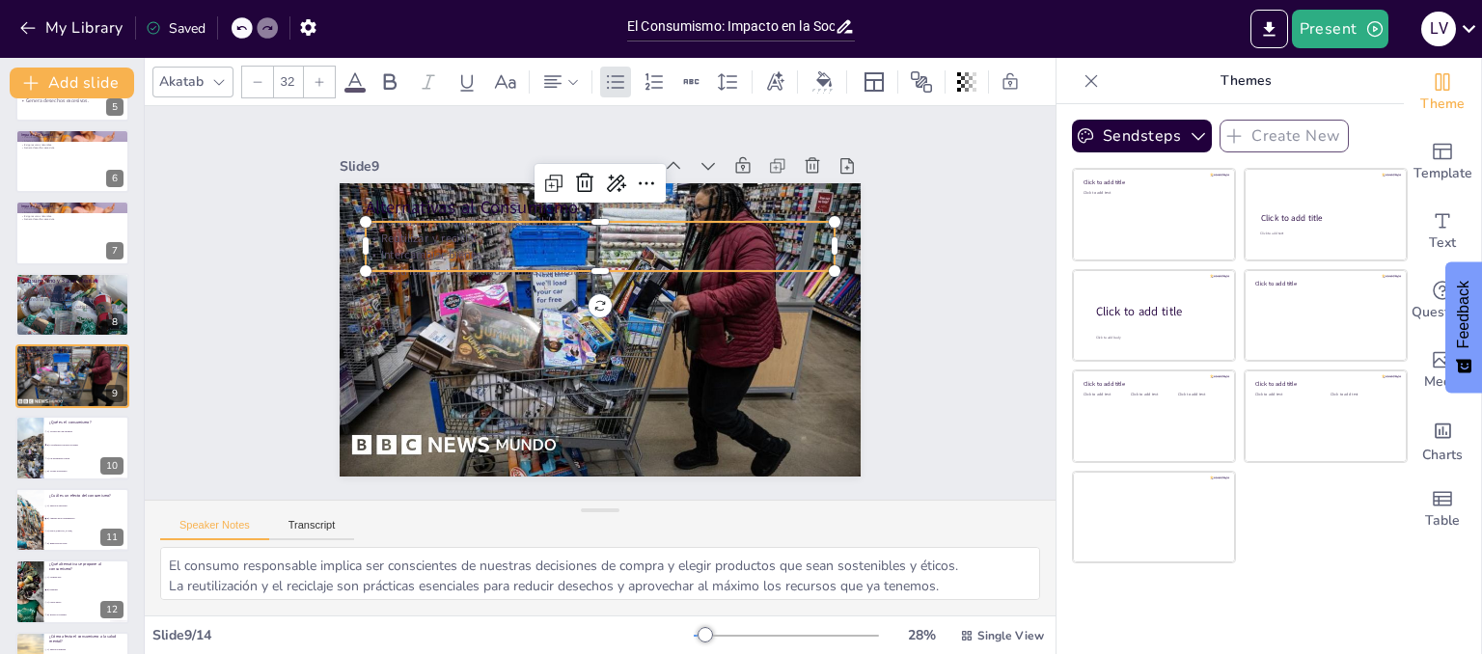
click at [438, 237] on p "Reutilizar y reciclar." at bounding box center [540, 276] width 205 height 435
click at [817, 359] on div at bounding box center [827, 369] width 20 height 20
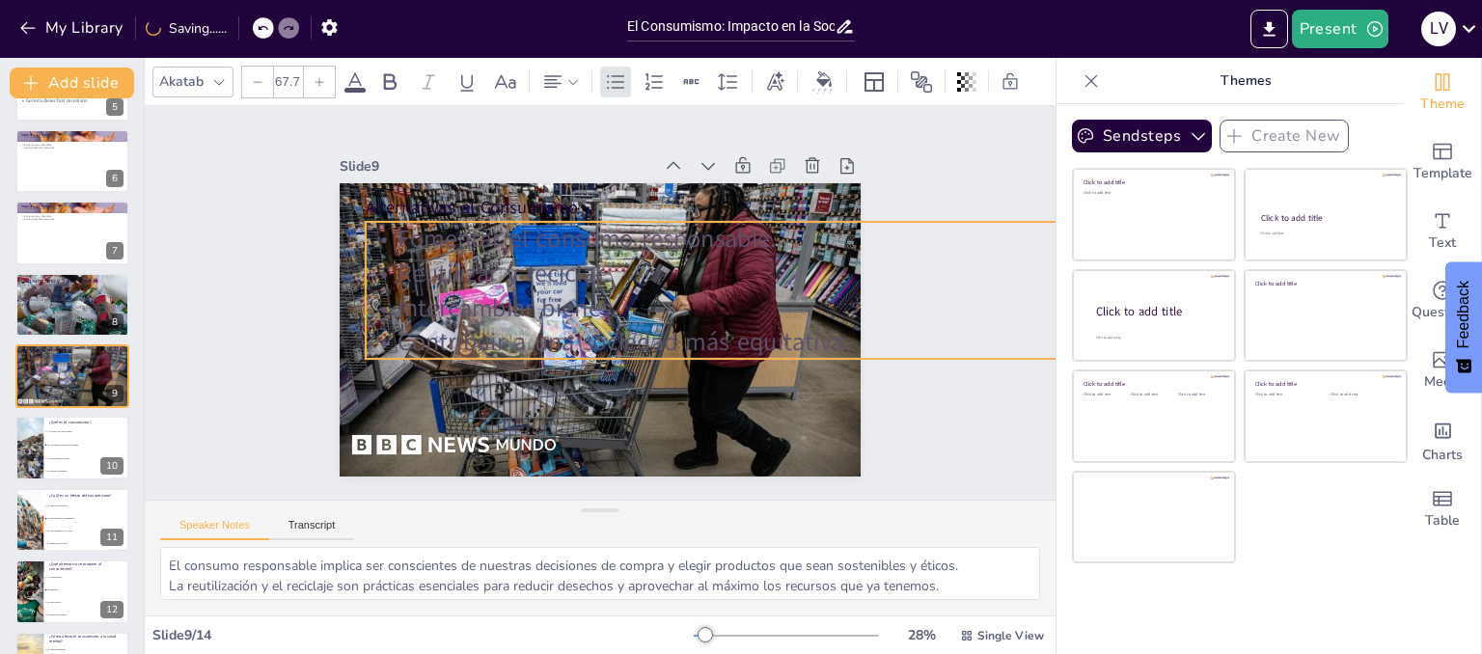
drag, startPoint x: 816, startPoint y: 284, endPoint x: 829, endPoint y: 356, distance: 73.4
click at [829, 356] on div "Alternativas al Consumismo Fomentar el consumo responsable. Reutilizar y recicl…" at bounding box center [626, 311] width 440 height 587
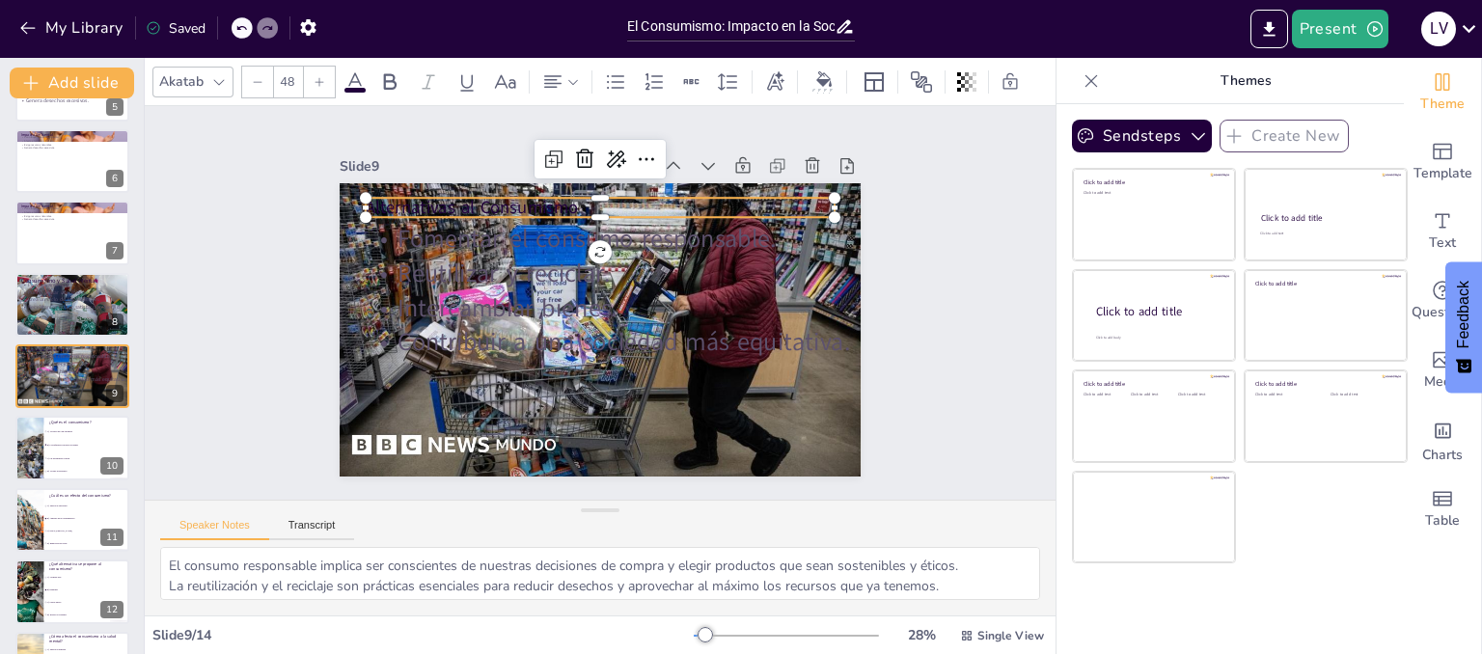
click at [632, 205] on p "Alternativas al Consumismo" at bounding box center [639, 215] width 439 height 213
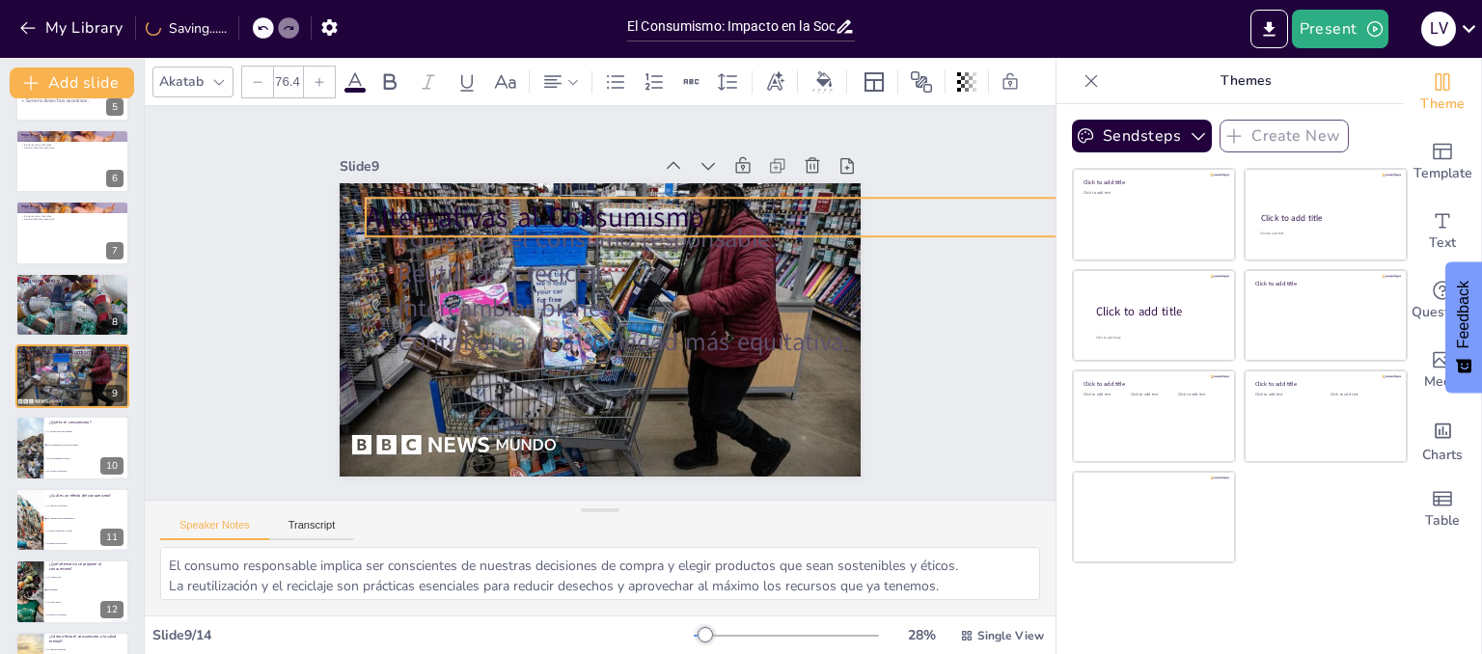
drag, startPoint x: 818, startPoint y: 209, endPoint x: 836, endPoint y: 221, distance: 21.7
click at [772, 221] on div "Alternativas al Consumismo Fomentar el consumo responsable. Reutilizar y recicl…" at bounding box center [574, 308] width 396 height 571
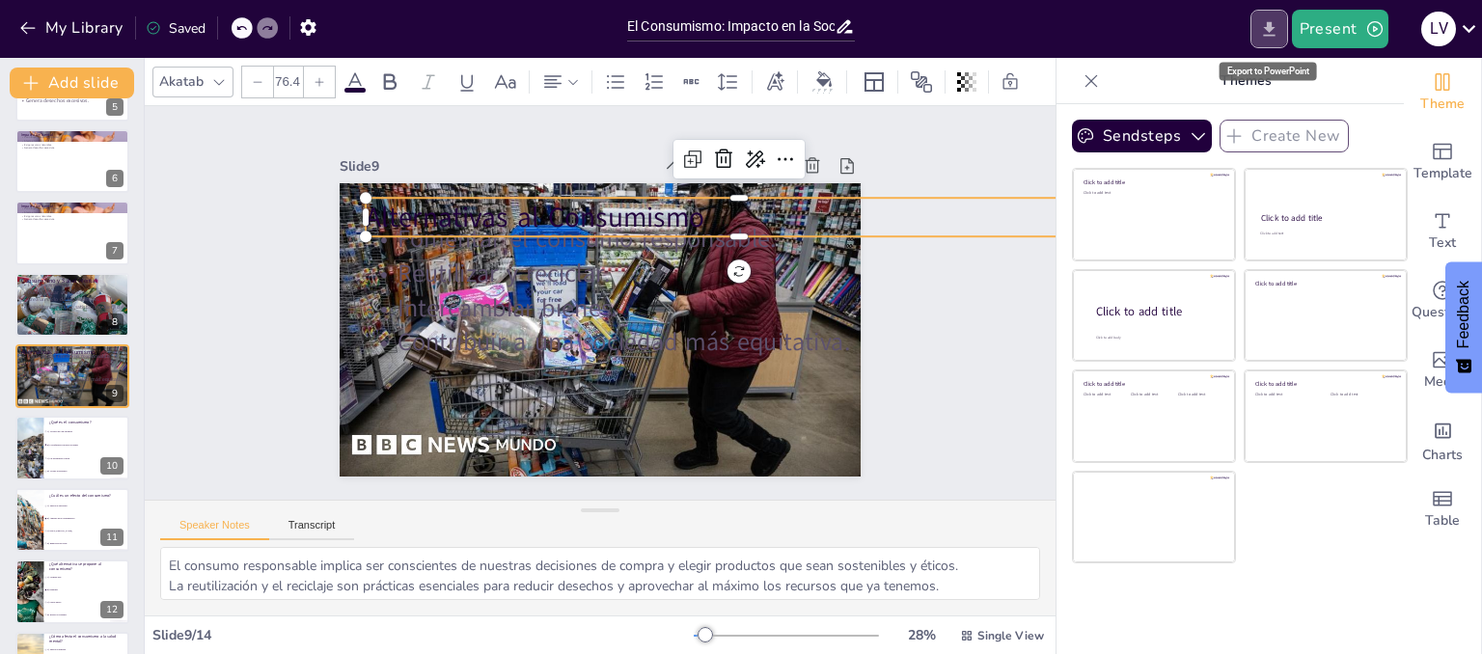
click at [1265, 19] on icon "Export to PowerPoint" at bounding box center [1269, 29] width 20 height 20
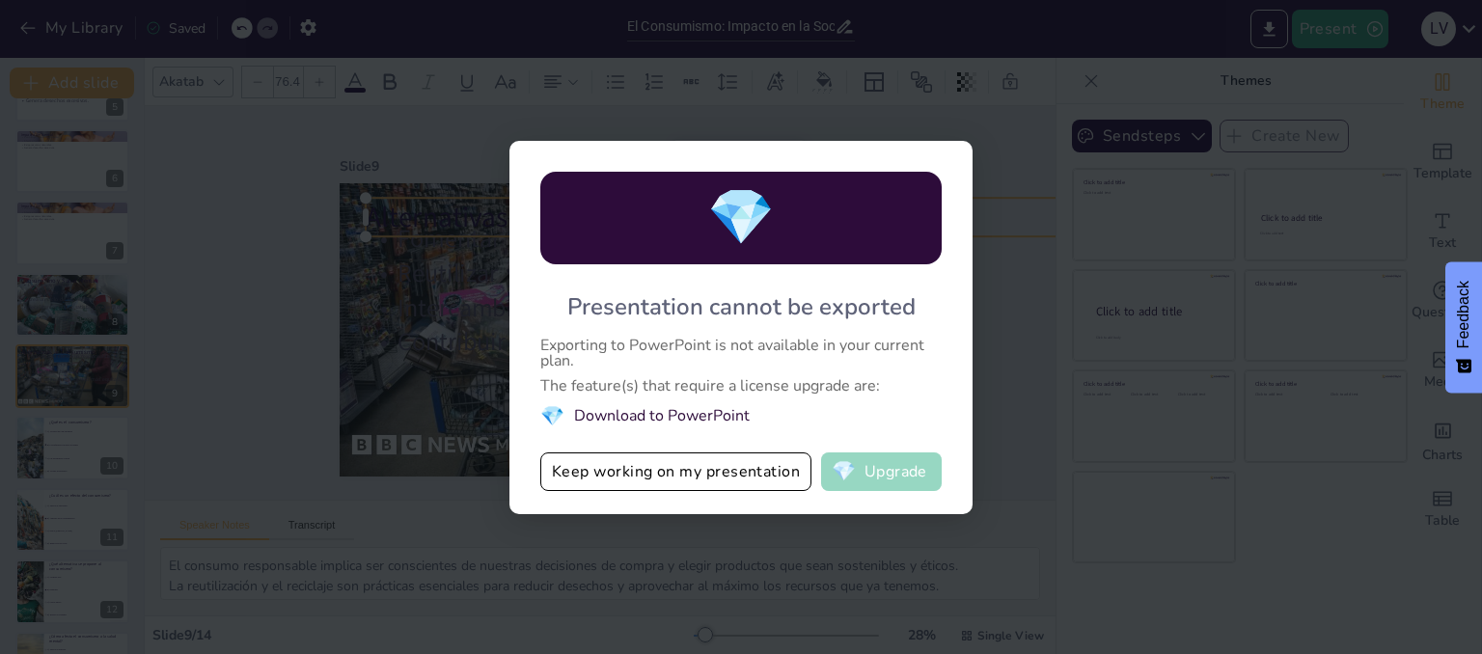
click at [911, 477] on button "💎 Upgrade" at bounding box center [881, 471] width 121 height 39
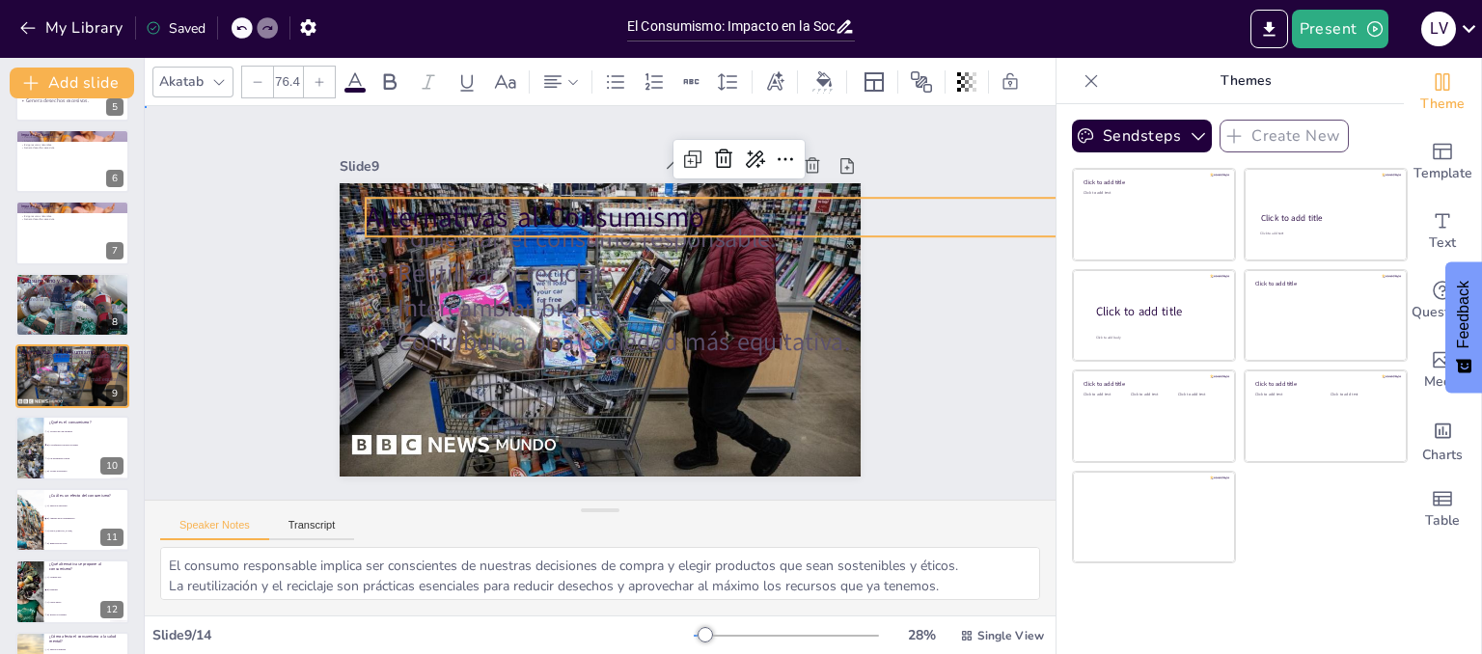
click at [944, 410] on div "Slide 1 El Consumismo: Impacto en la Sociedad Actual Esta presentación explora …" at bounding box center [600, 302] width 992 height 730
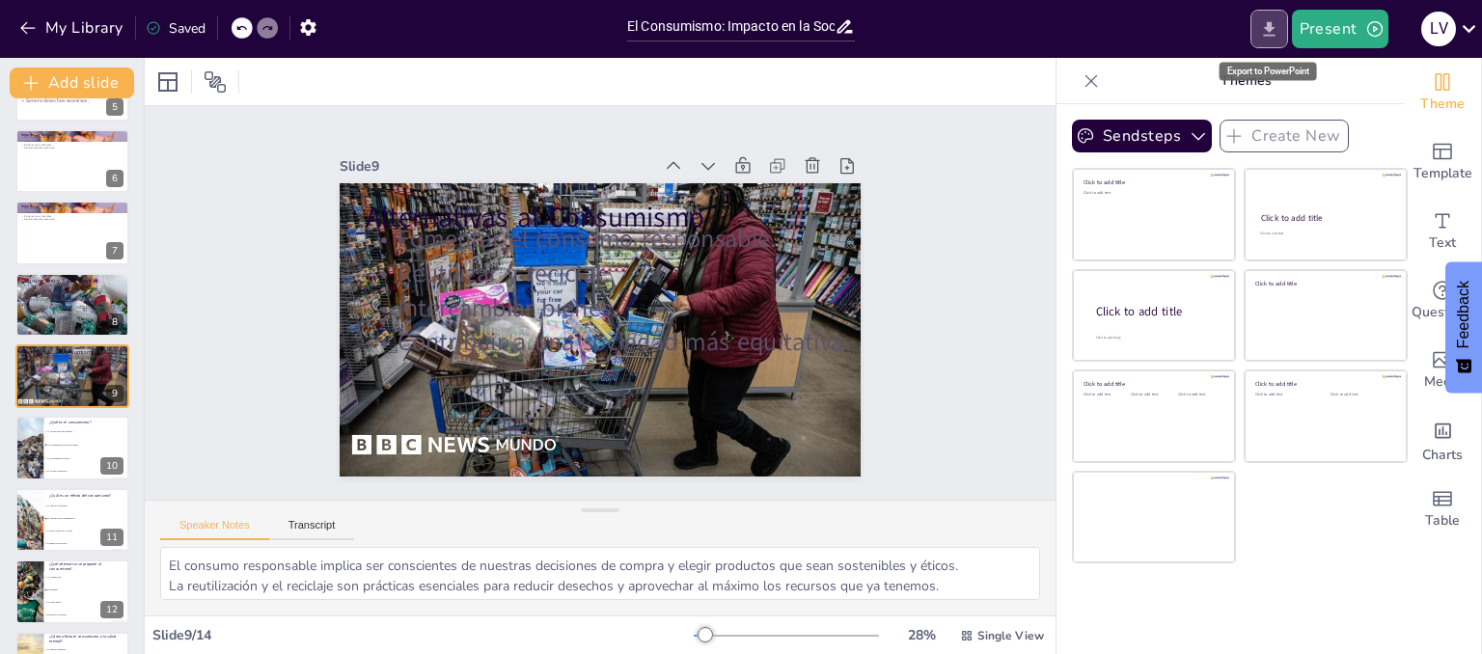
click at [1281, 22] on button "Export to PowerPoint" at bounding box center [1269, 29] width 38 height 39
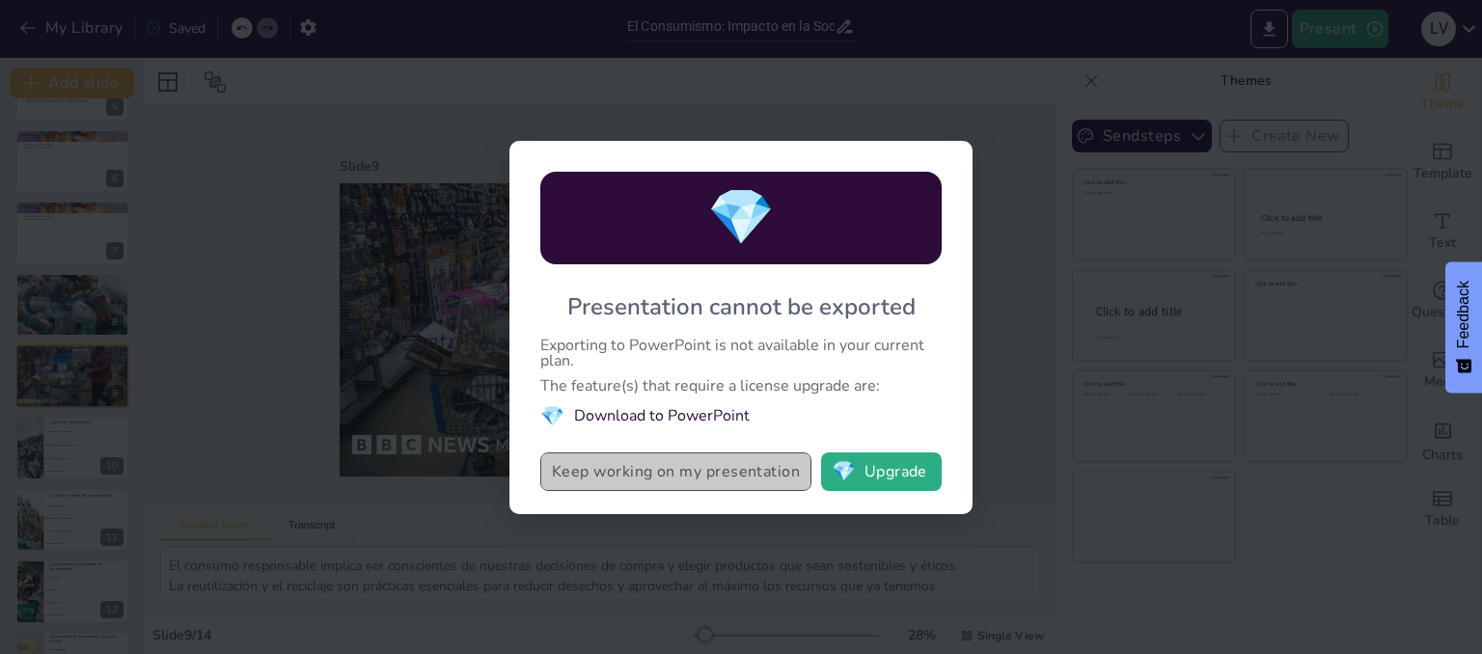
click at [710, 464] on button "Keep working on my presentation" at bounding box center [675, 471] width 271 height 39
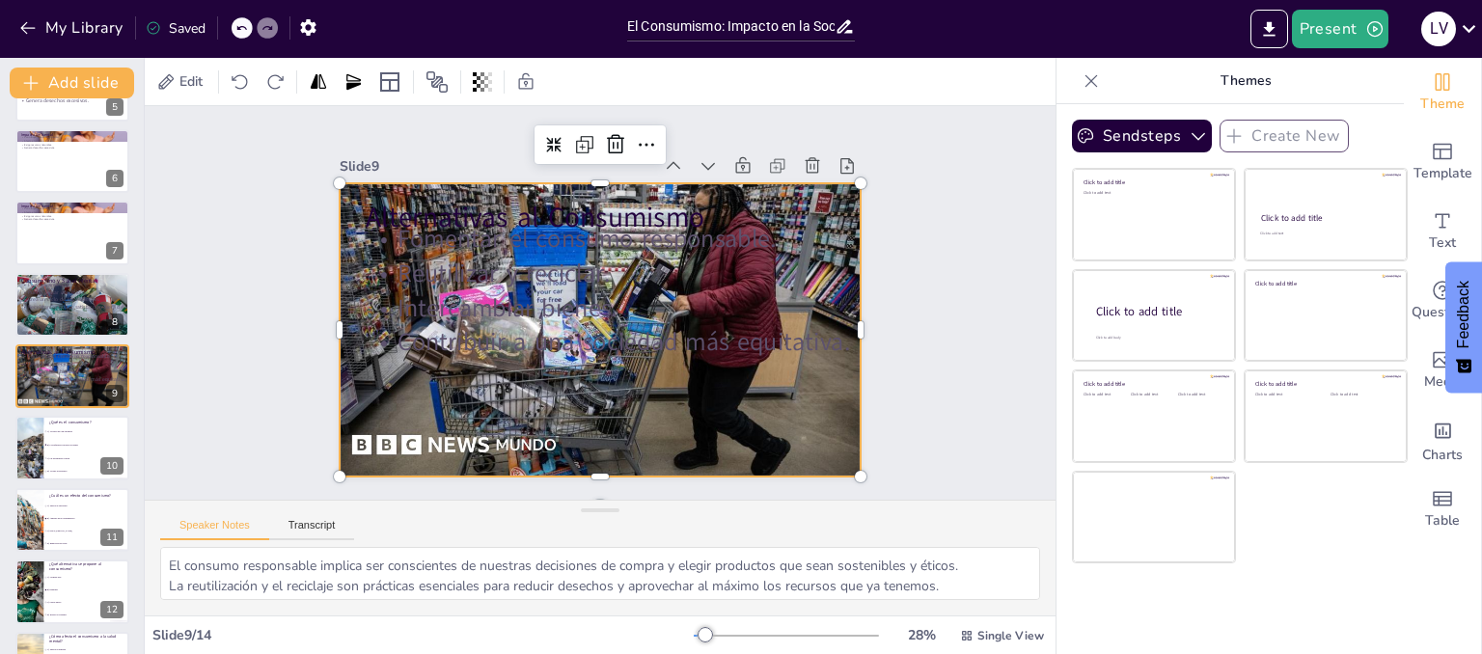
click at [426, 435] on div at bounding box center [572, 303] width 293 height 522
click at [1267, 19] on icon "Export to PowerPoint" at bounding box center [1269, 29] width 20 height 20
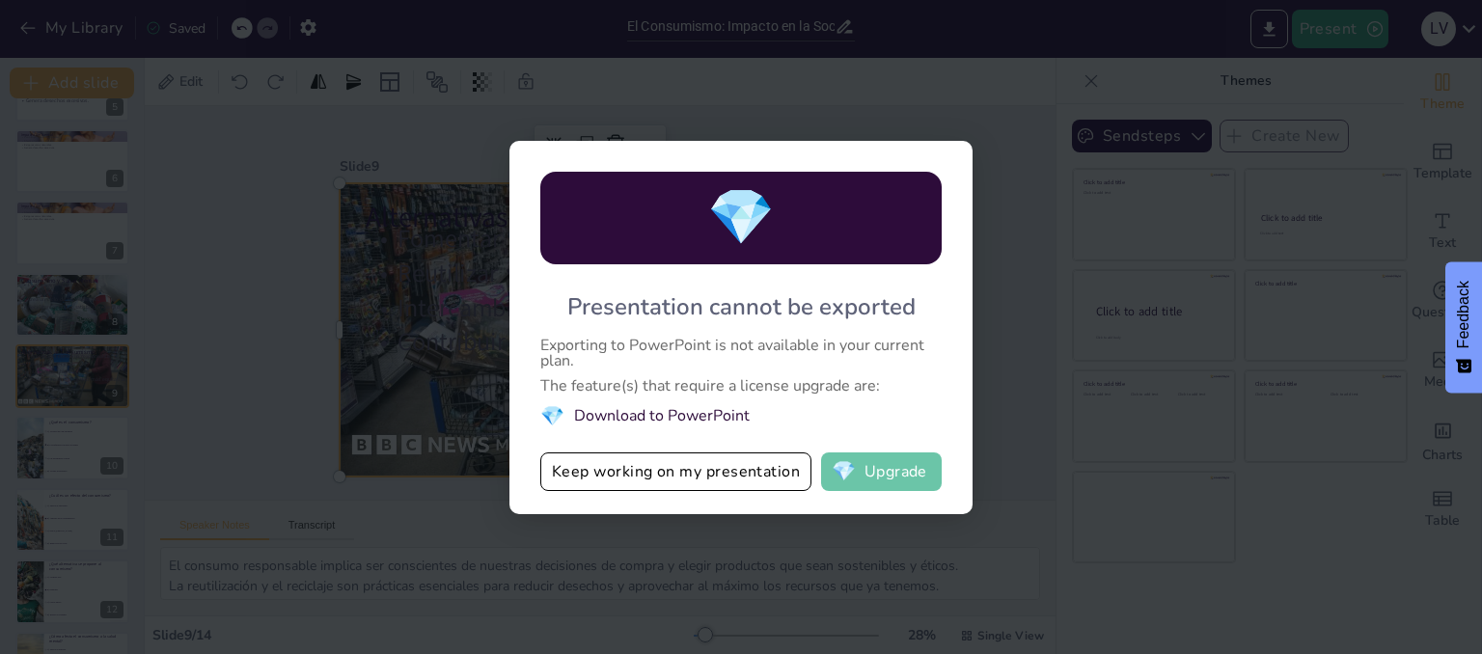
click at [887, 480] on button "💎 Upgrade" at bounding box center [881, 471] width 121 height 39
